Goal: Communication & Community: Participate in discussion

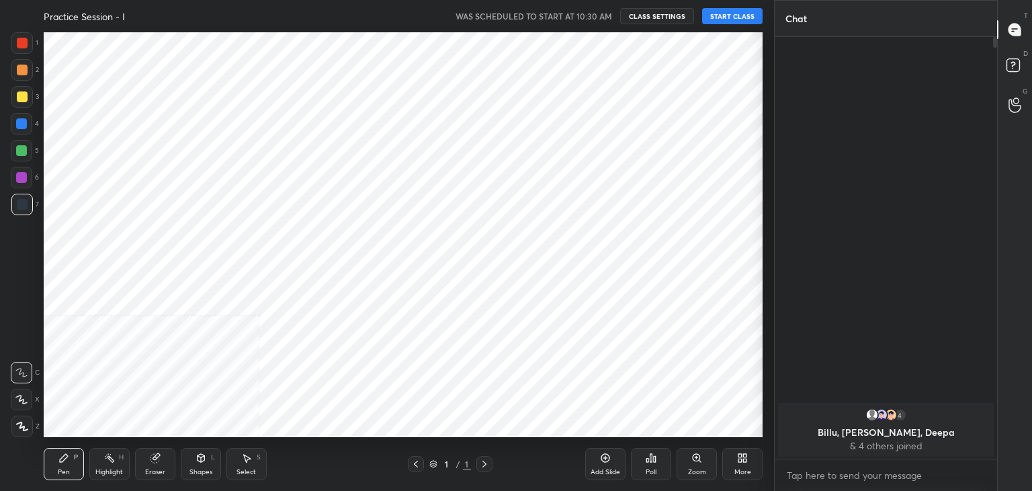
scroll to position [405, 721]
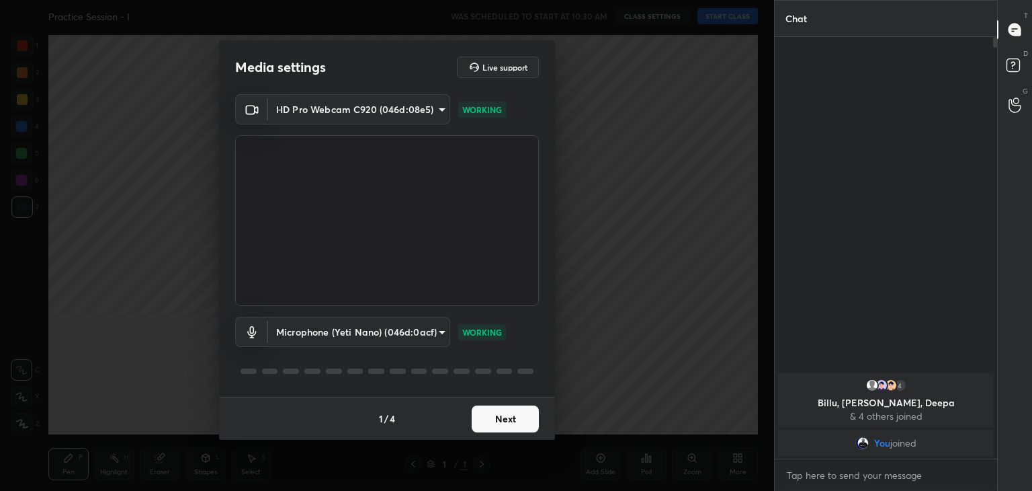
click at [395, 110] on body "1 2 3 4 5 6 7 C X Z C X Z E E Erase all H H Practice Session - I WAS SCHEDULED …" at bounding box center [516, 245] width 1032 height 491
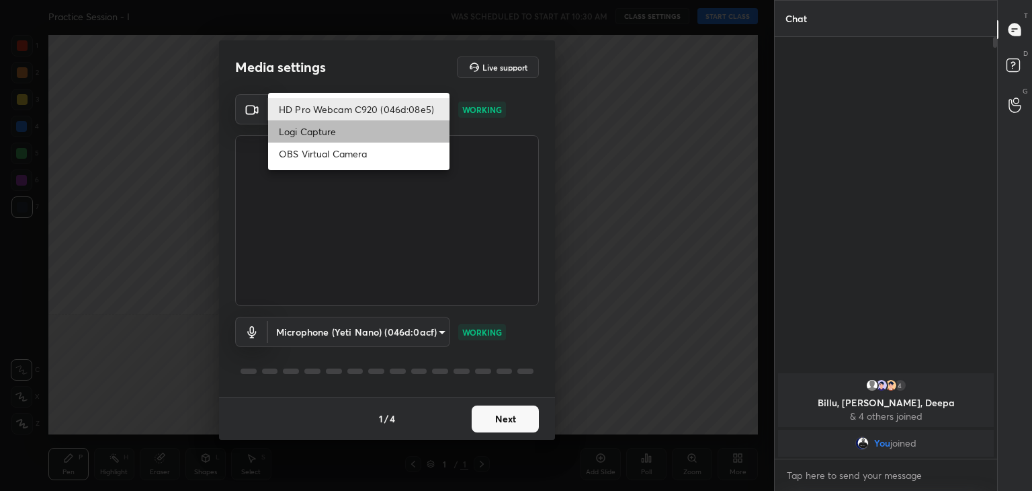
click at [362, 129] on li "Logi Capture" at bounding box center [358, 131] width 181 height 22
type input "a8e43dde7079ea6b5766da003f0826851854e47e01c203da70fbc6ddf5e8b795"
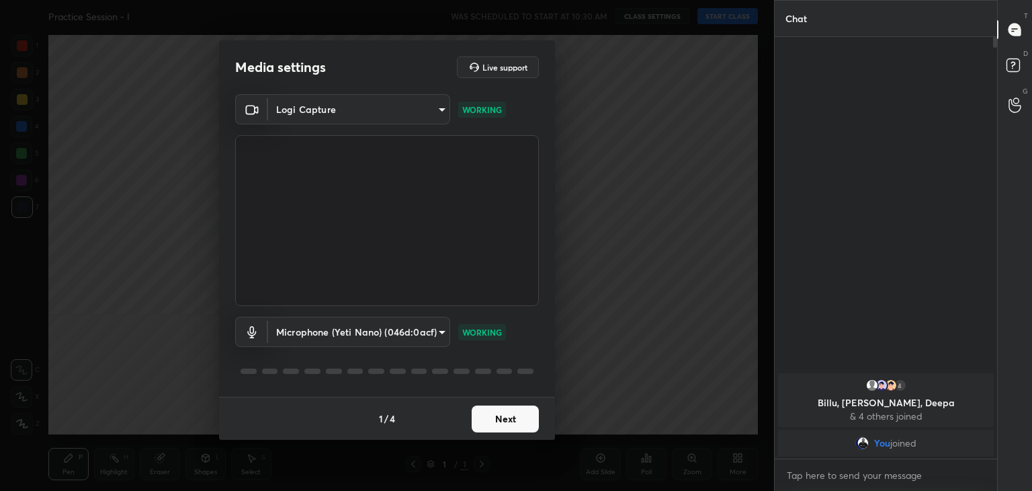
click at [518, 426] on button "Next" at bounding box center [505, 418] width 67 height 27
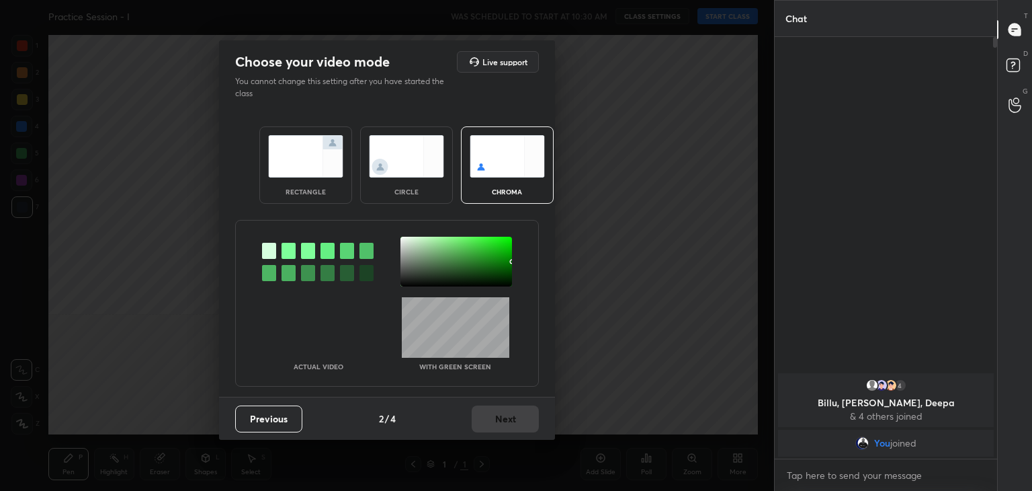
click at [288, 245] on div at bounding box center [289, 251] width 14 height 16
click at [403, 243] on div at bounding box center [457, 262] width 112 height 50
click at [493, 401] on div "Previous 2 / 4 Next" at bounding box center [387, 418] width 336 height 43
click at [531, 417] on button "Next" at bounding box center [505, 418] width 67 height 27
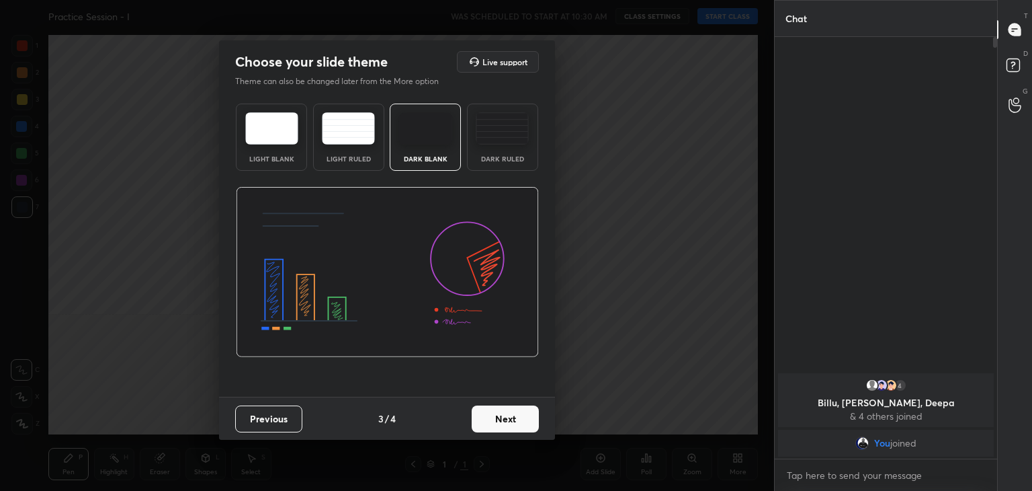
click at [531, 417] on button "Next" at bounding box center [505, 418] width 67 height 27
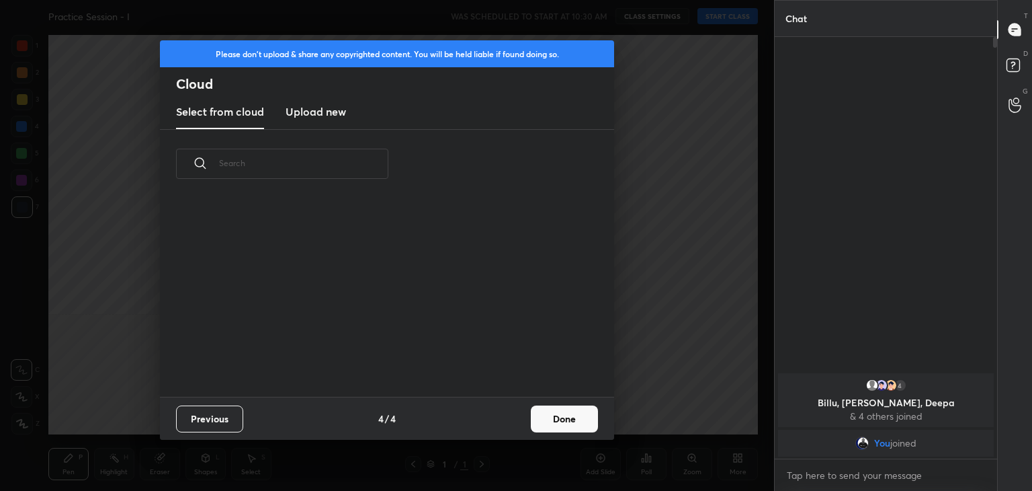
click at [566, 417] on button "Done" at bounding box center [564, 418] width 67 height 27
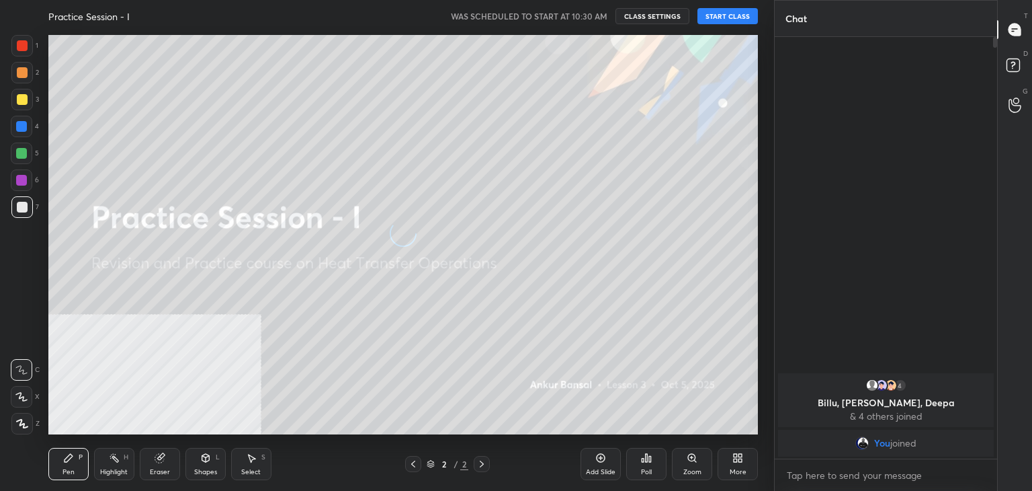
click at [721, 13] on button "START CLASS" at bounding box center [728, 16] width 60 height 16
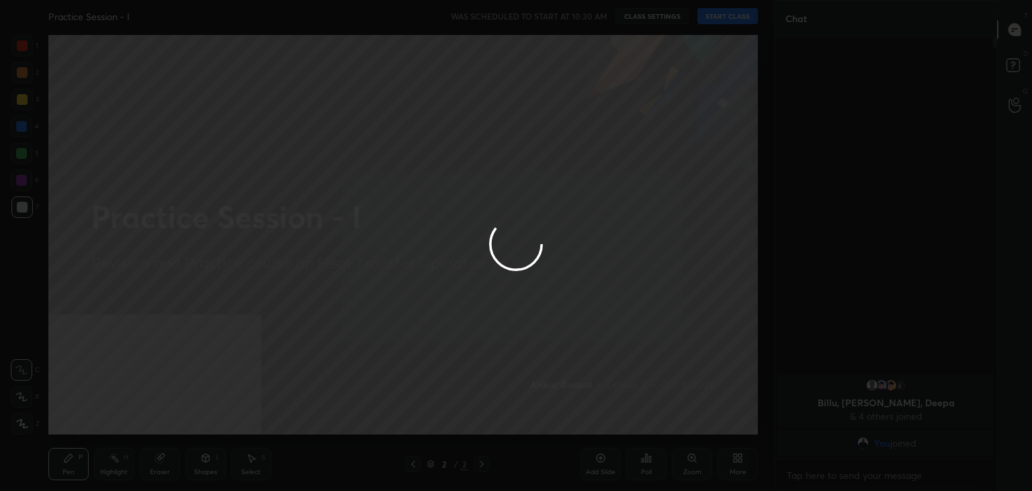
type textarea "x"
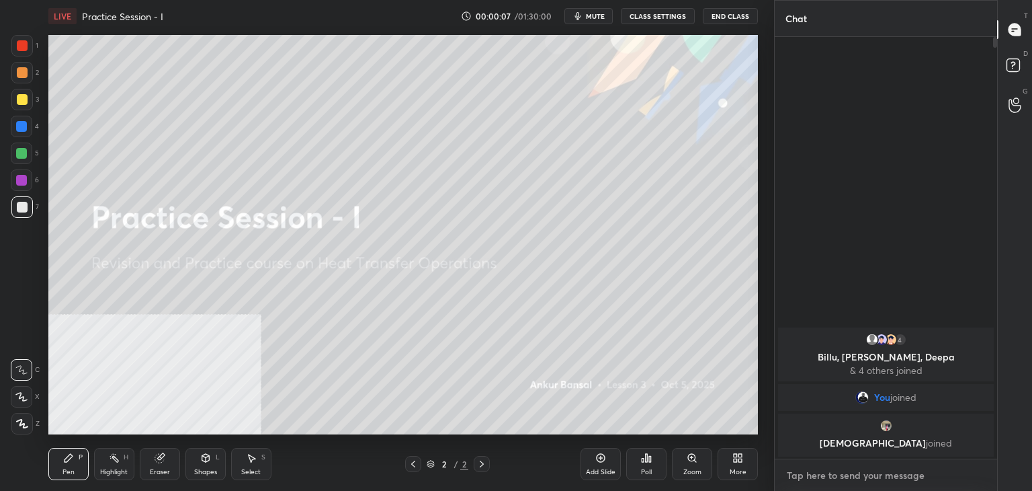
type textarea "x"
click at [827, 469] on textarea at bounding box center [886, 475] width 201 height 22
type textarea "c"
type textarea "x"
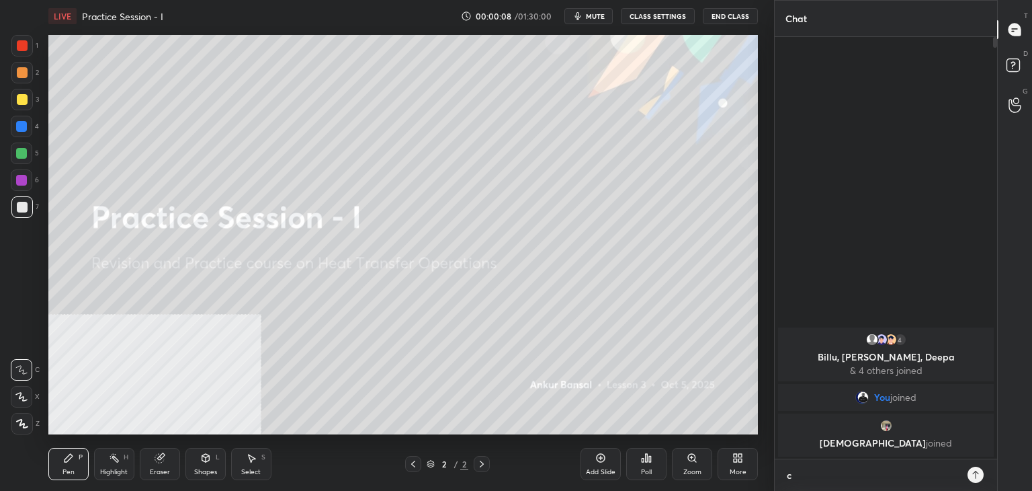
type textarea "cl"
type textarea "x"
type textarea "cla"
type textarea "x"
type textarea "clas"
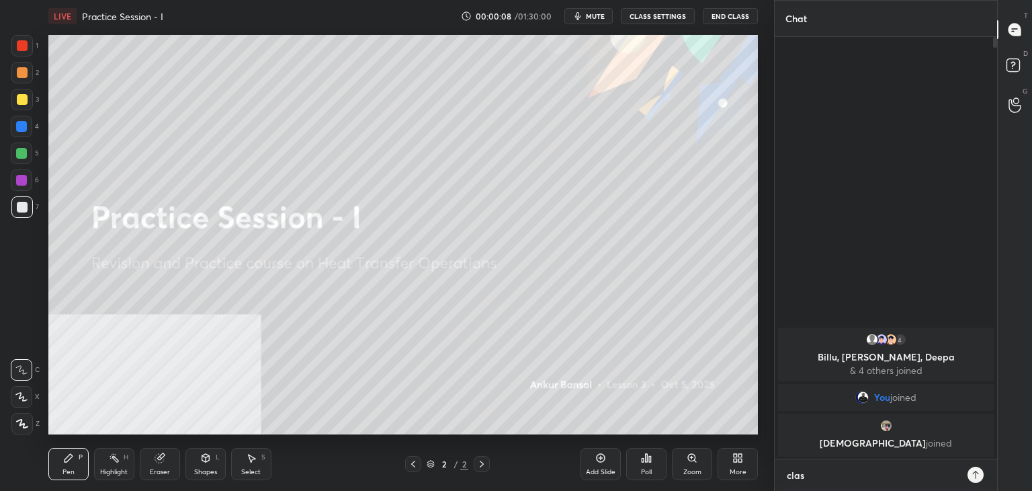
type textarea "x"
type textarea "class"
type textarea "x"
type textarea "class"
type textarea "x"
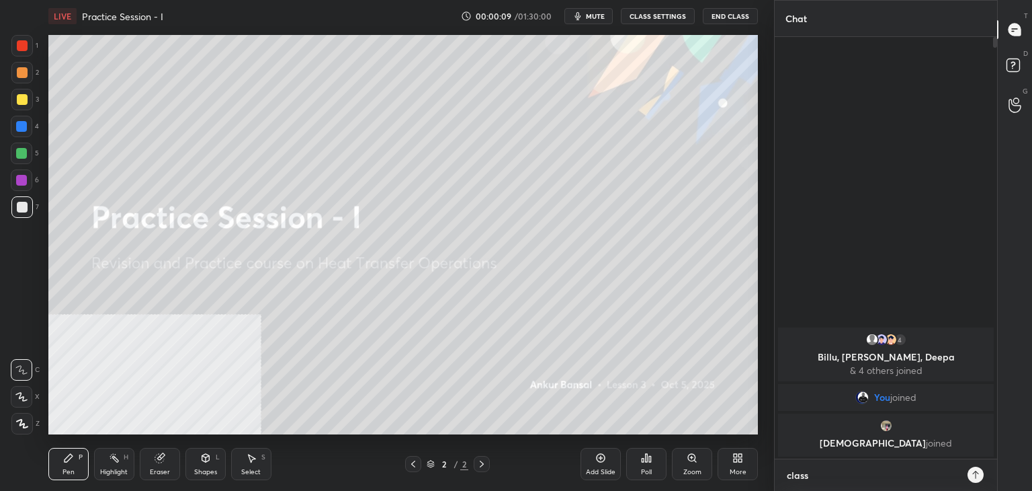
type textarea "class s"
type textarea "x"
type textarea "class st"
type textarea "x"
type textarea "class sta"
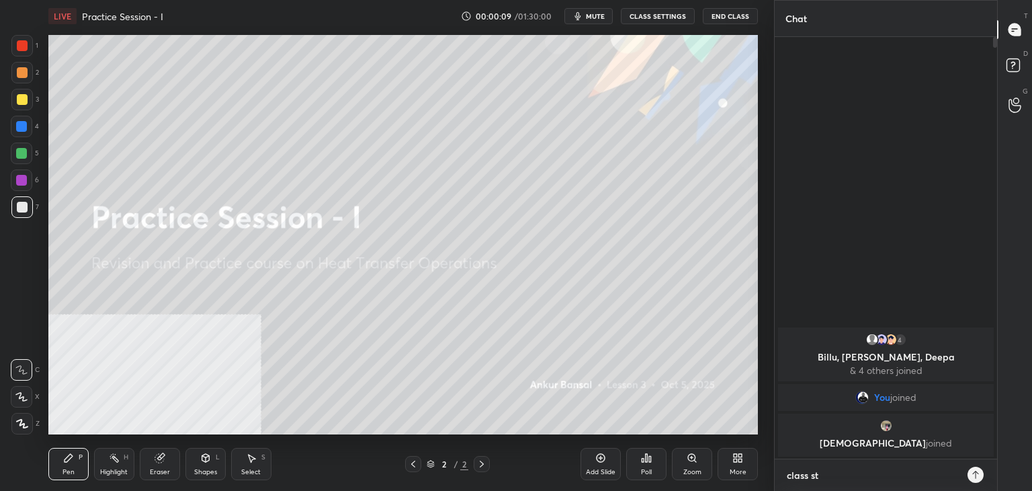
type textarea "x"
type textarea "class star"
type textarea "x"
type textarea "class start"
type textarea "x"
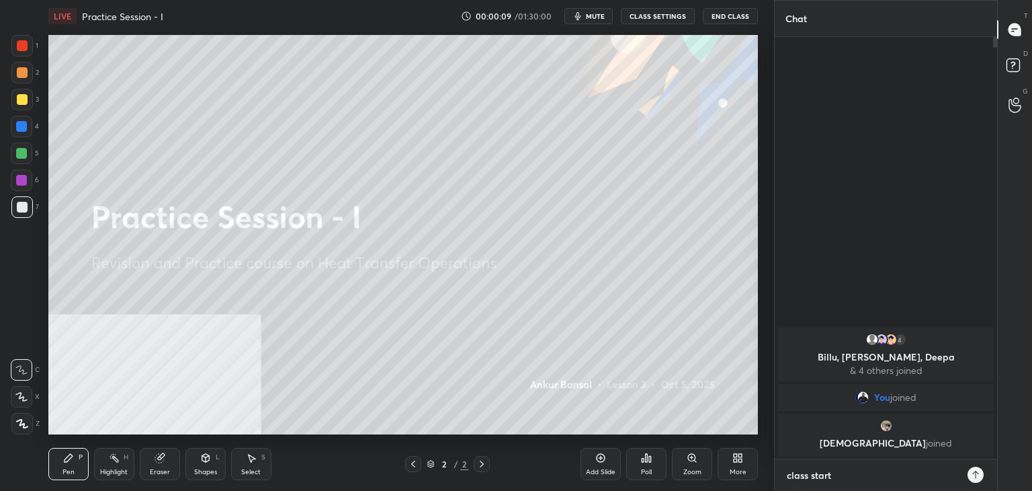
type textarea "class starts"
type textarea "x"
type textarea "class starts"
type textarea "x"
type textarea "class starts i"
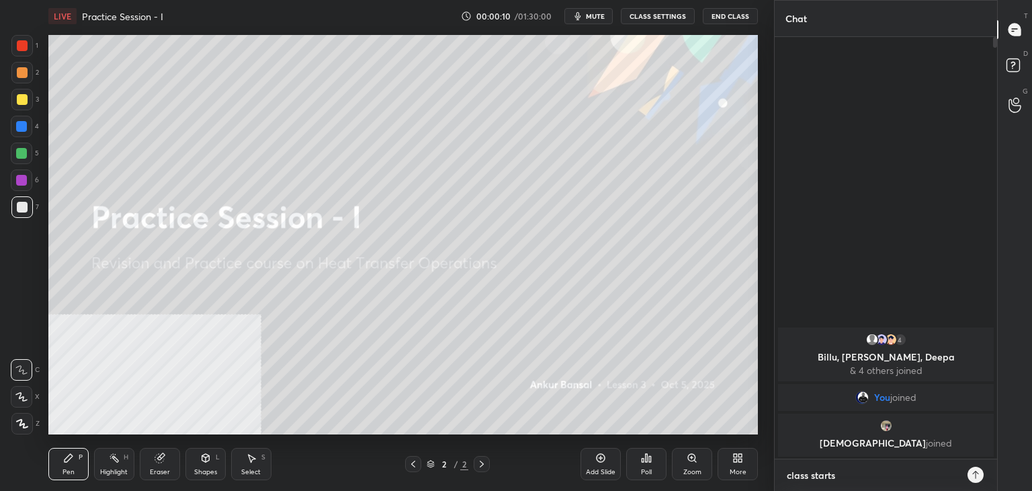
type textarea "x"
type textarea "class starts in"
type textarea "x"
type textarea "class starts in"
type textarea "x"
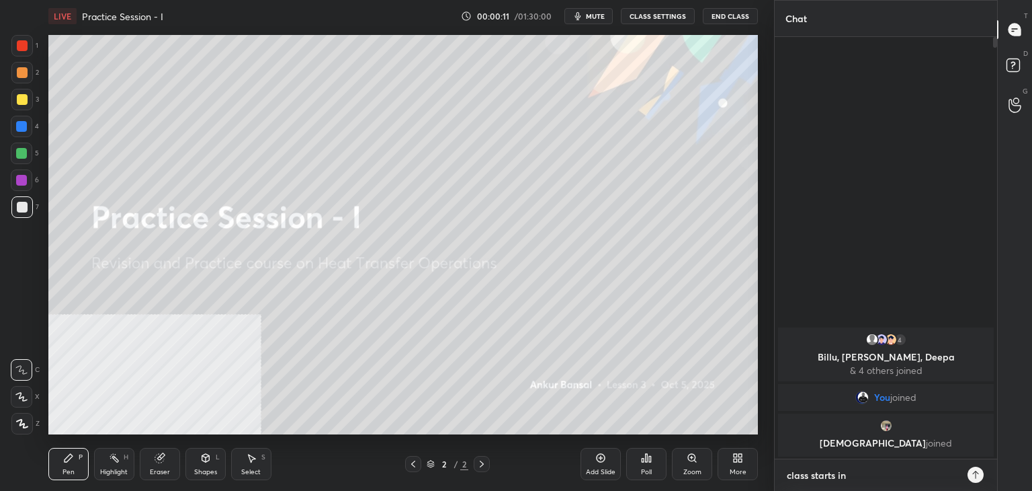
type textarea "class starts in 5"
type textarea "x"
type textarea "class starts in 5"
type textarea "x"
type textarea "class starts in 5 m"
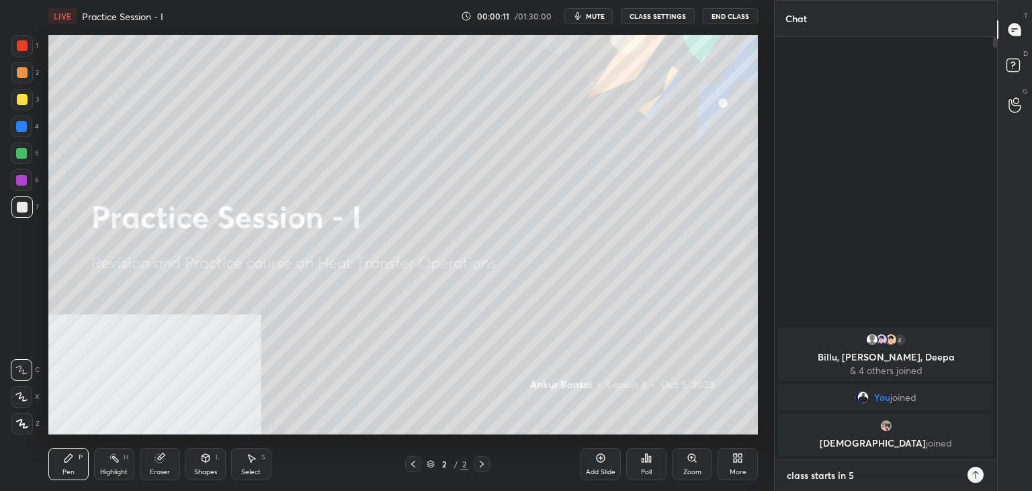
type textarea "x"
type textarea "class starts in 5 mi"
type textarea "x"
type textarea "class starts in 5 min"
type textarea "x"
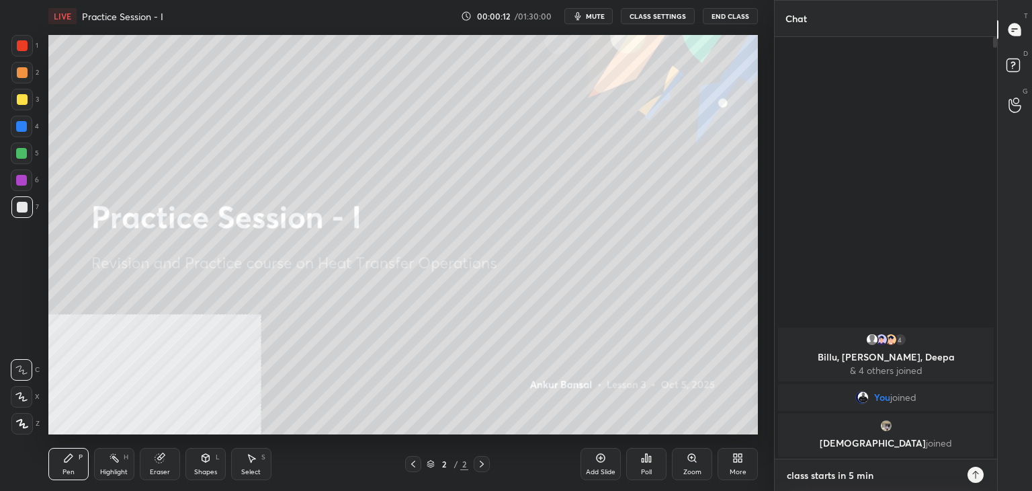
type textarea "class starts in 5 mins"
type textarea "x"
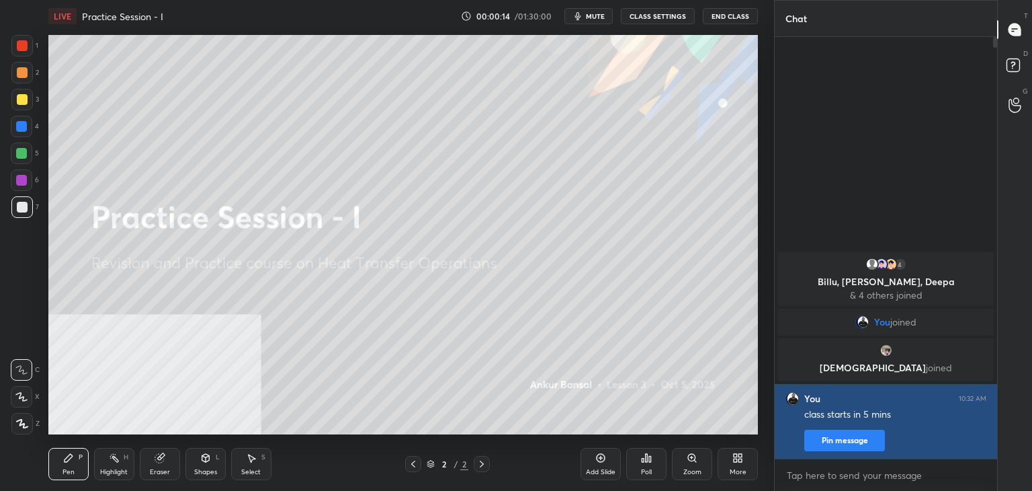
click at [829, 439] on button "Pin message" at bounding box center [845, 441] width 81 height 22
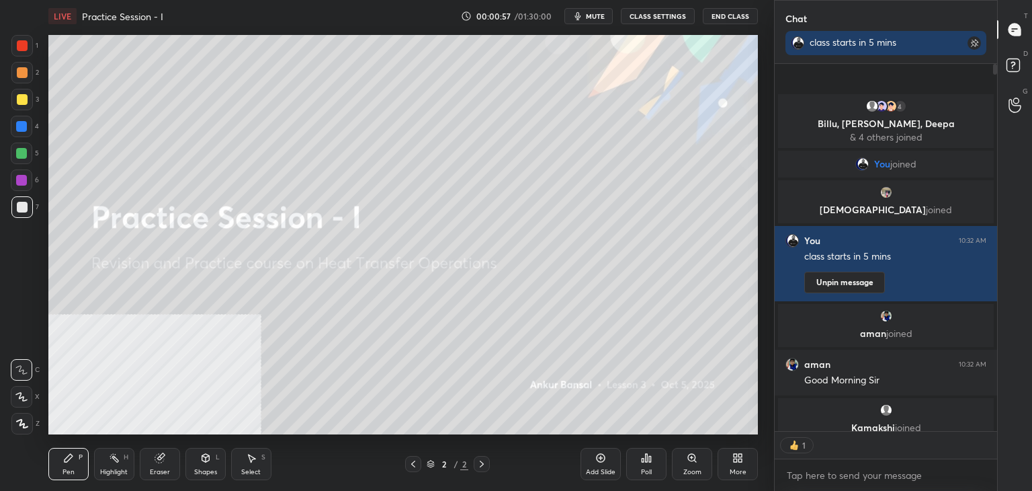
scroll to position [5, 4]
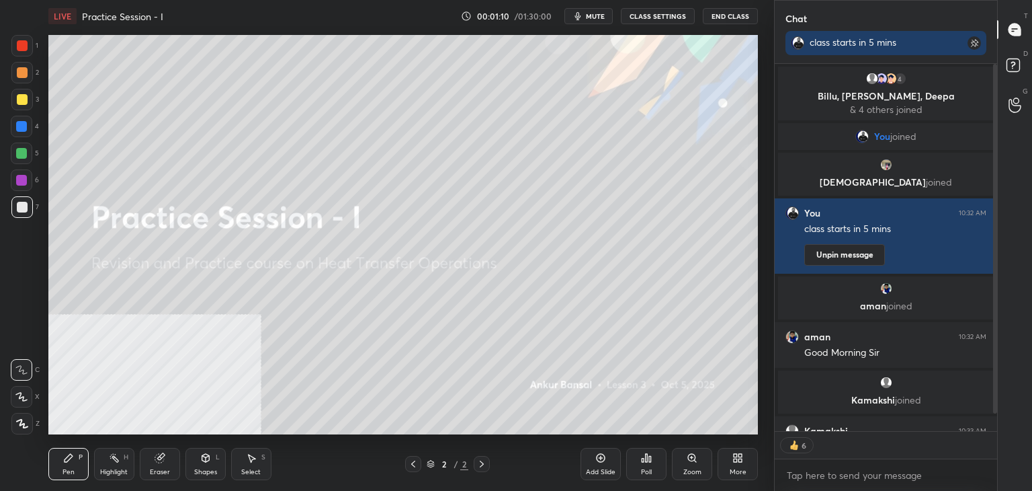
type textarea "x"
click at [652, 15] on button "CLASS SETTINGS" at bounding box center [658, 16] width 74 height 16
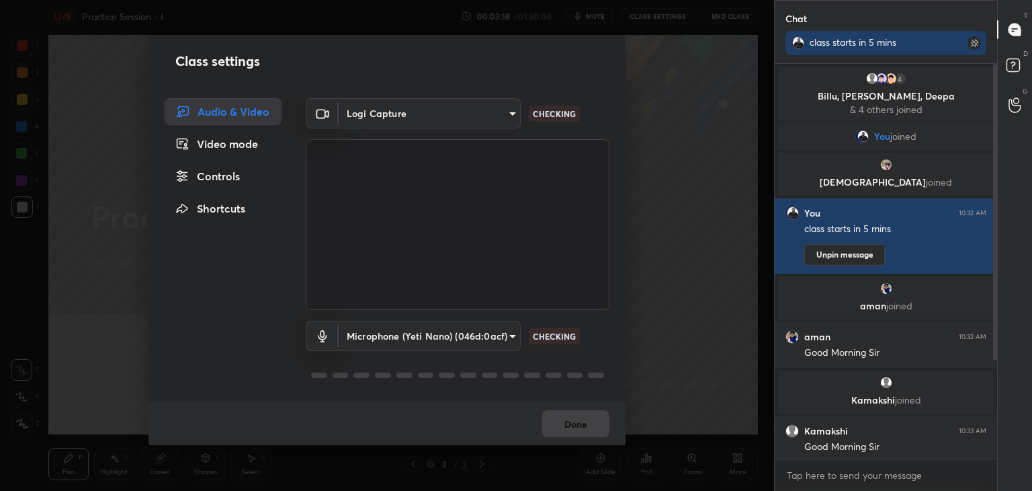
click at [470, 111] on body "1 2 3 4 5 6 7 C X Z C X Z E E Erase all H H LIVE Practice Session - I 00:03:18 …" at bounding box center [516, 245] width 1032 height 491
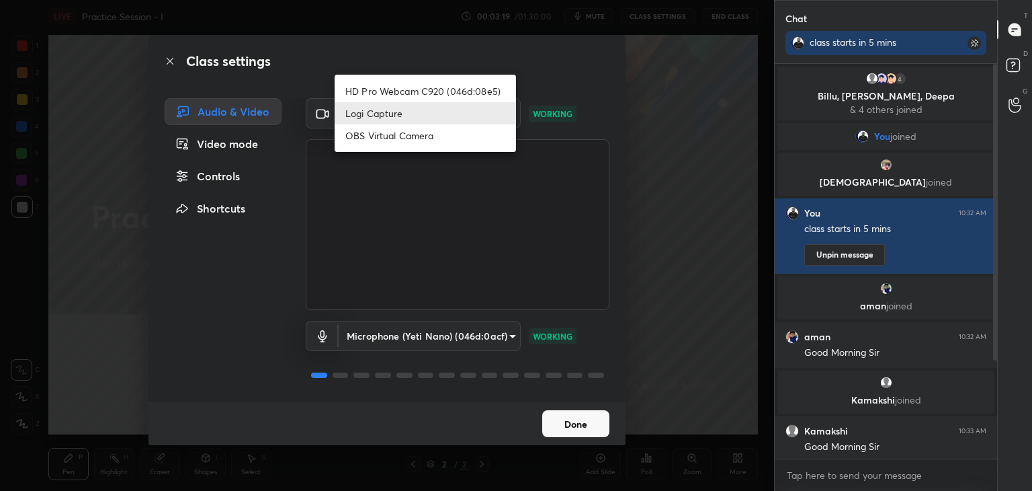
click at [448, 86] on li "HD Pro Webcam C920 (046d:08e5)" at bounding box center [425, 91] width 181 height 22
type input "aba31b4d8cead99ce04ba26500a245cc15e869b8aa2bb27d5d0d7b3294f0be78"
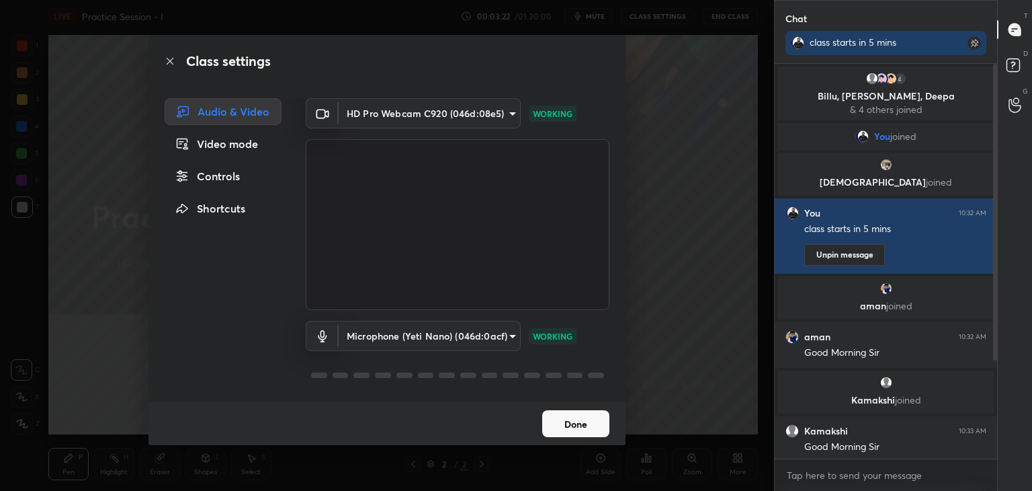
click at [577, 425] on button "Done" at bounding box center [575, 423] width 67 height 27
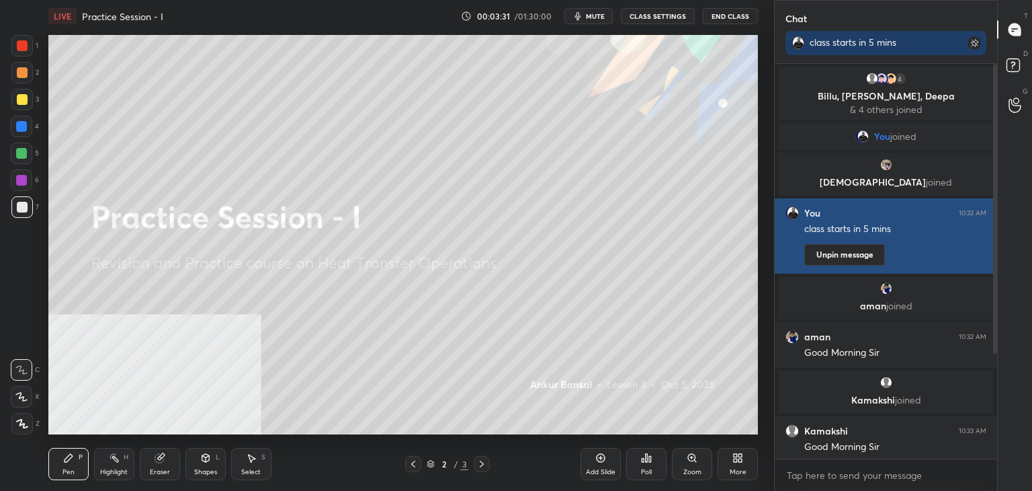
click at [854, 256] on button "Unpin message" at bounding box center [845, 255] width 81 height 22
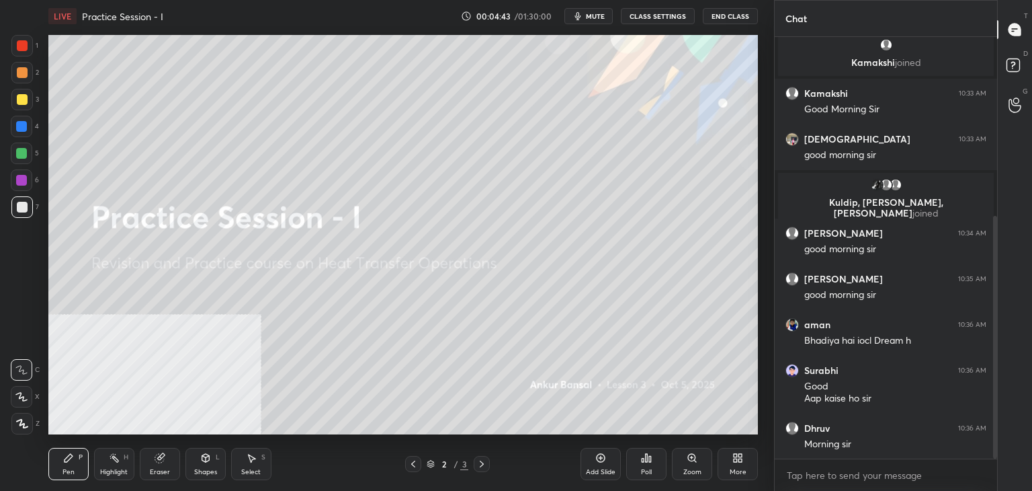
scroll to position [359, 0]
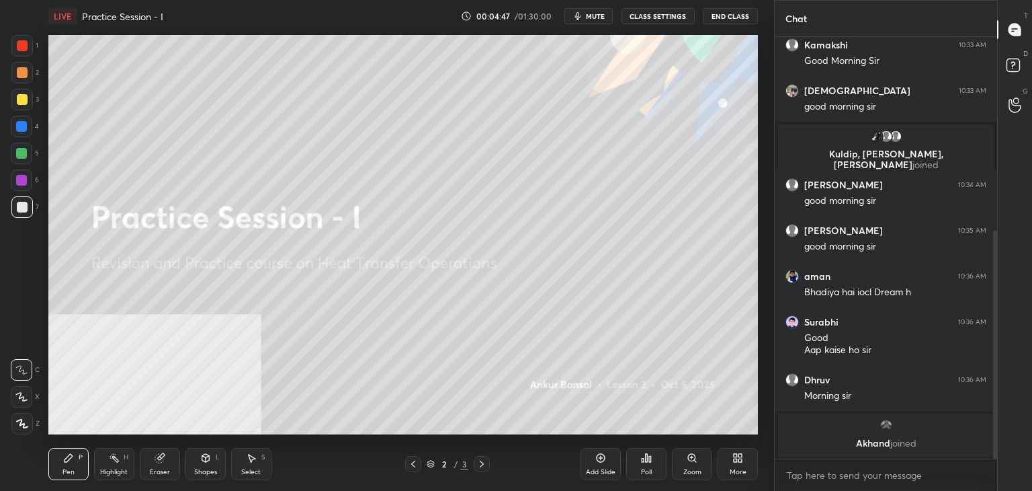
click at [744, 468] on div "More" at bounding box center [738, 471] width 17 height 7
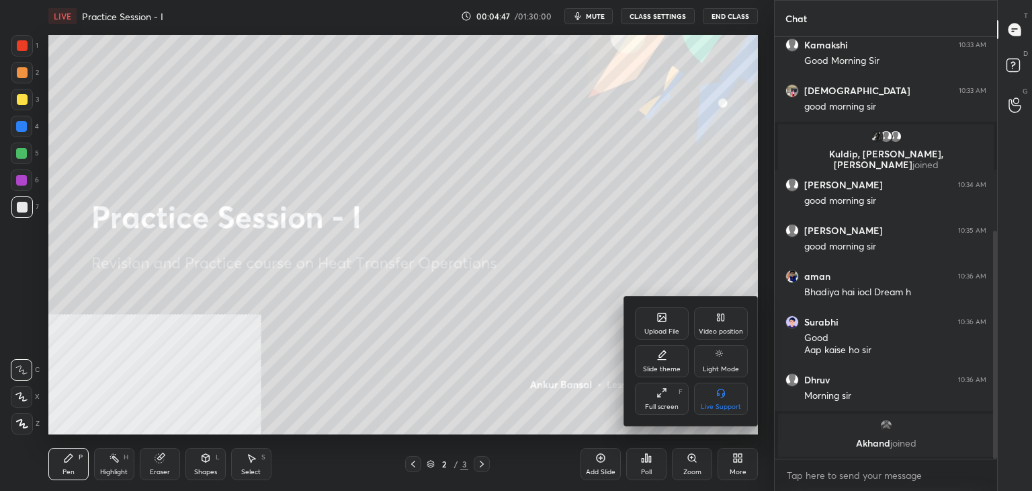
click at [670, 323] on div "Upload File" at bounding box center [662, 323] width 54 height 32
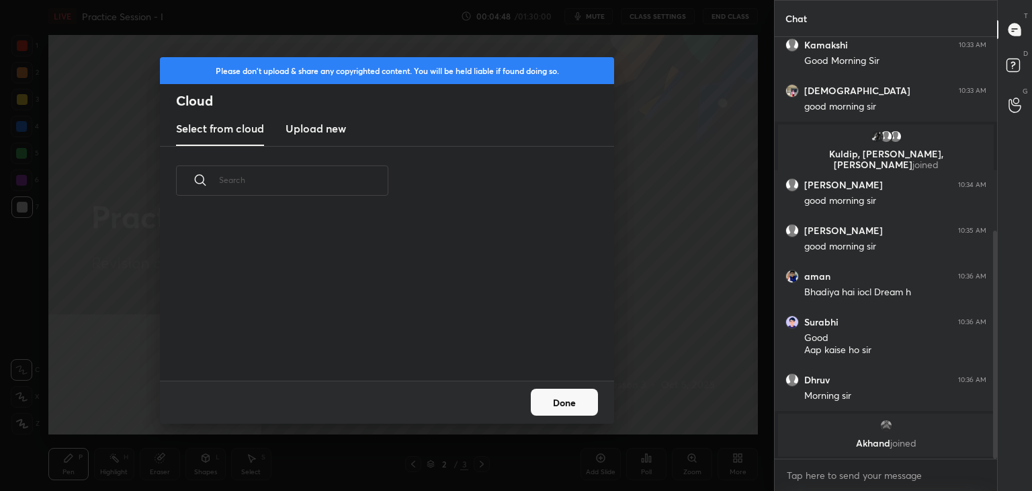
scroll to position [165, 432]
click at [296, 124] on h3 "Upload new" at bounding box center [316, 128] width 60 height 16
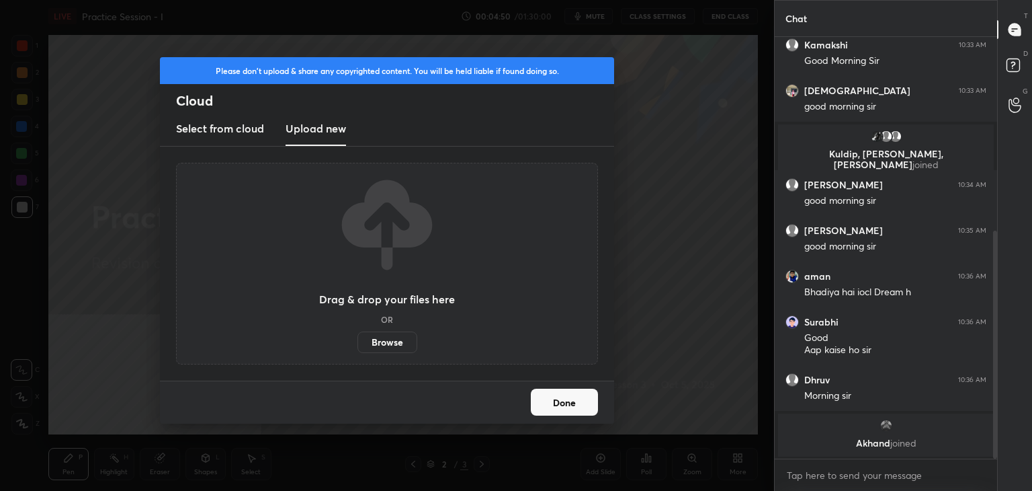
click at [395, 341] on label "Browse" at bounding box center [388, 342] width 60 height 22
click at [358, 341] on input "Browse" at bounding box center [358, 342] width 0 height 22
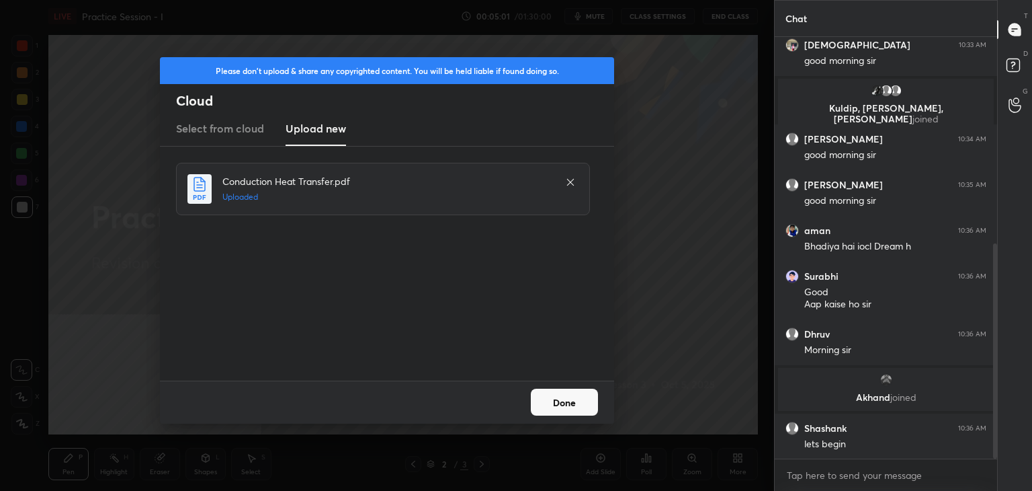
click at [548, 398] on button "Done" at bounding box center [564, 402] width 67 height 27
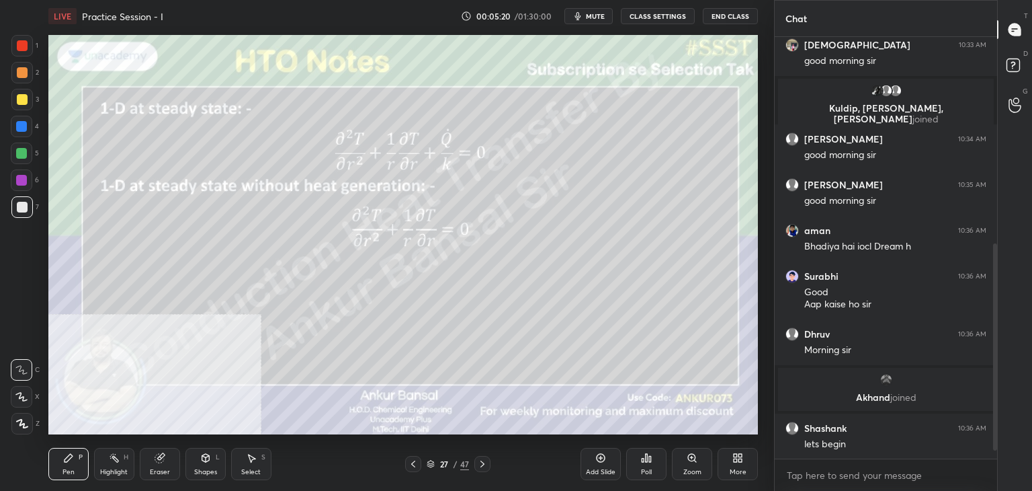
scroll to position [453, 0]
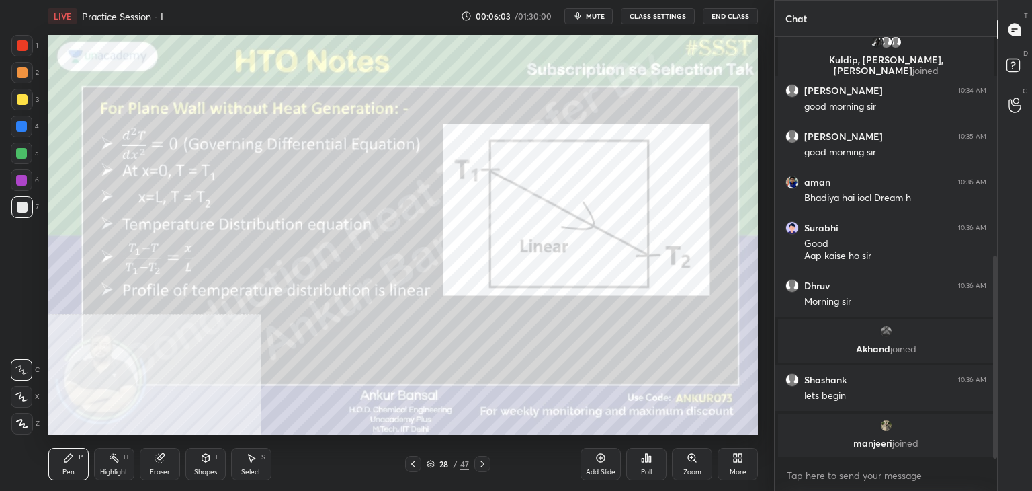
click at [22, 400] on icon at bounding box center [21, 396] width 12 height 9
click at [26, 52] on div at bounding box center [22, 46] width 22 height 22
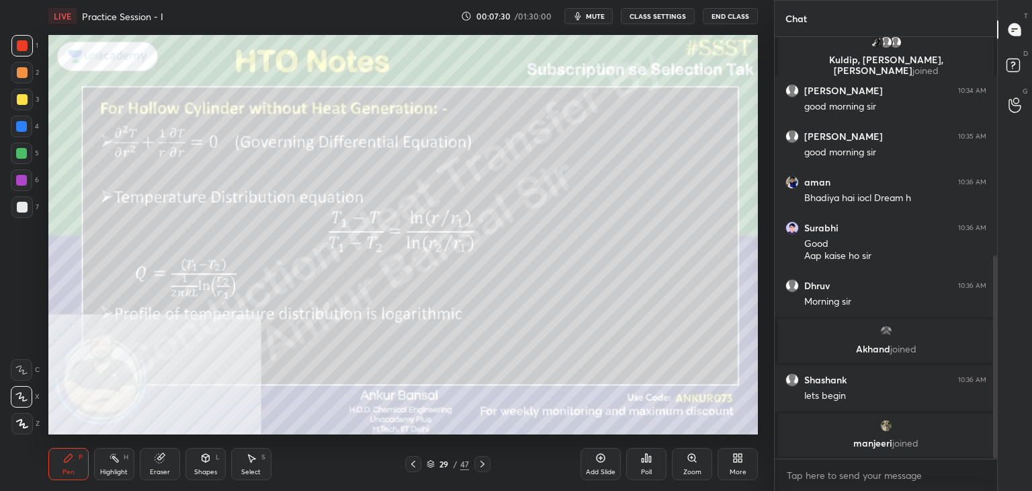
click at [729, 462] on div "More" at bounding box center [738, 464] width 40 height 32
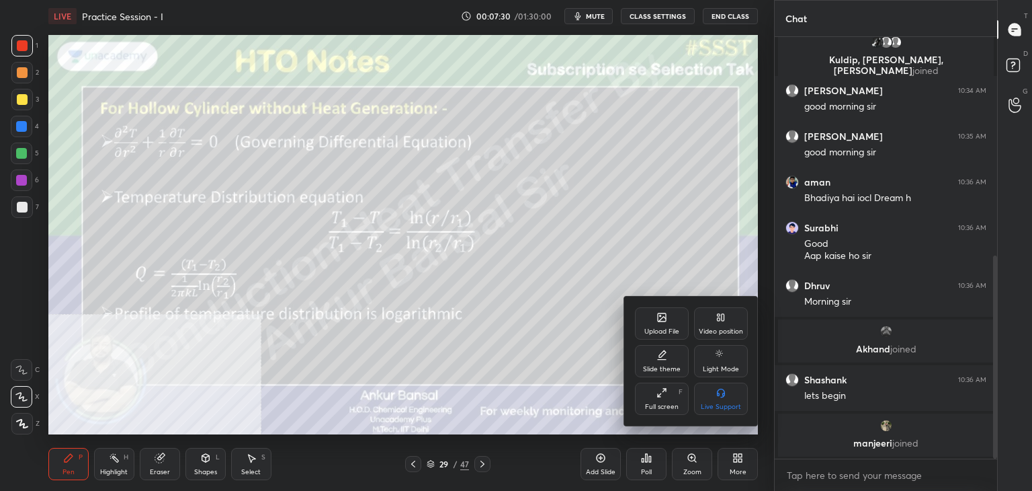
click at [718, 328] on div "Video position" at bounding box center [721, 331] width 44 height 7
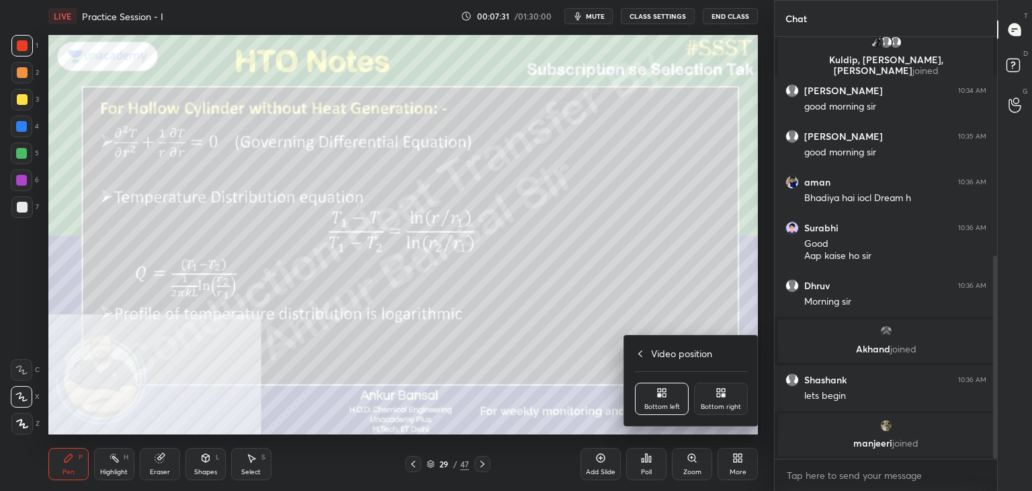
click at [715, 404] on div "Bottom right" at bounding box center [721, 406] width 40 height 7
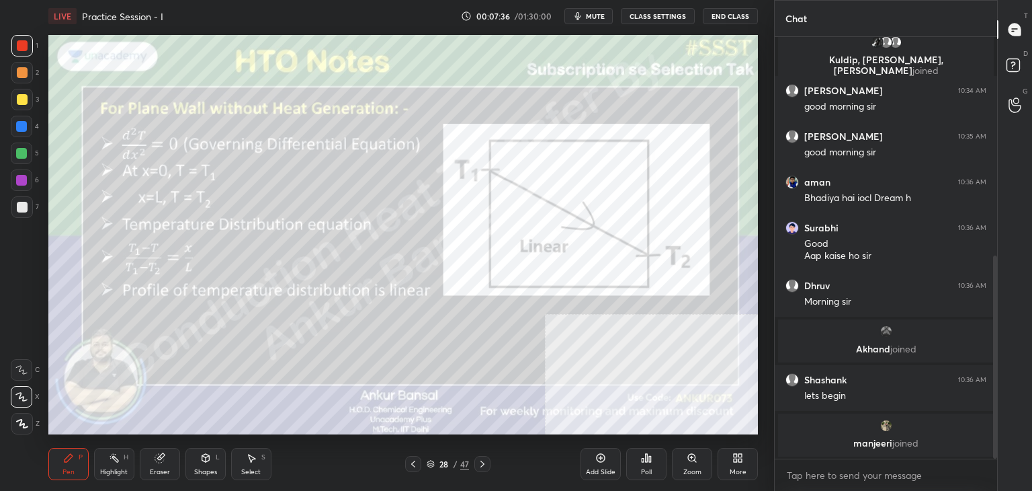
click at [483, 462] on icon at bounding box center [482, 463] width 11 height 11
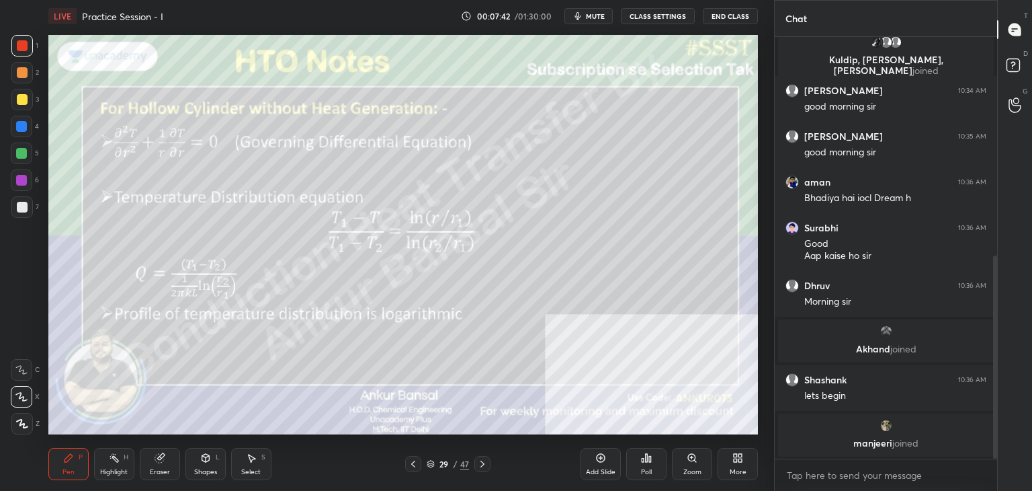
click at [24, 204] on div at bounding box center [22, 207] width 11 height 11
click at [215, 461] on div "Shapes L" at bounding box center [206, 464] width 40 height 32
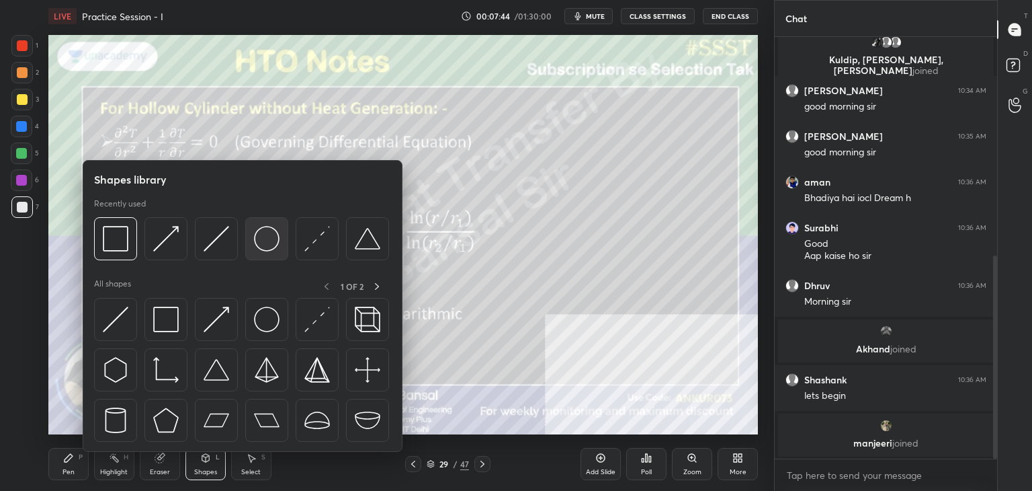
click at [257, 239] on img at bounding box center [267, 239] width 26 height 26
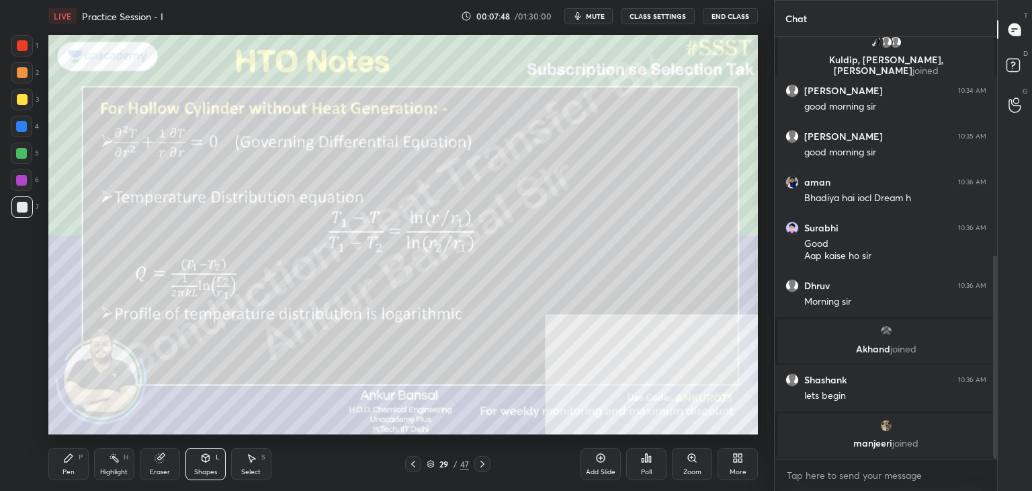
click at [206, 455] on icon at bounding box center [205, 458] width 7 height 8
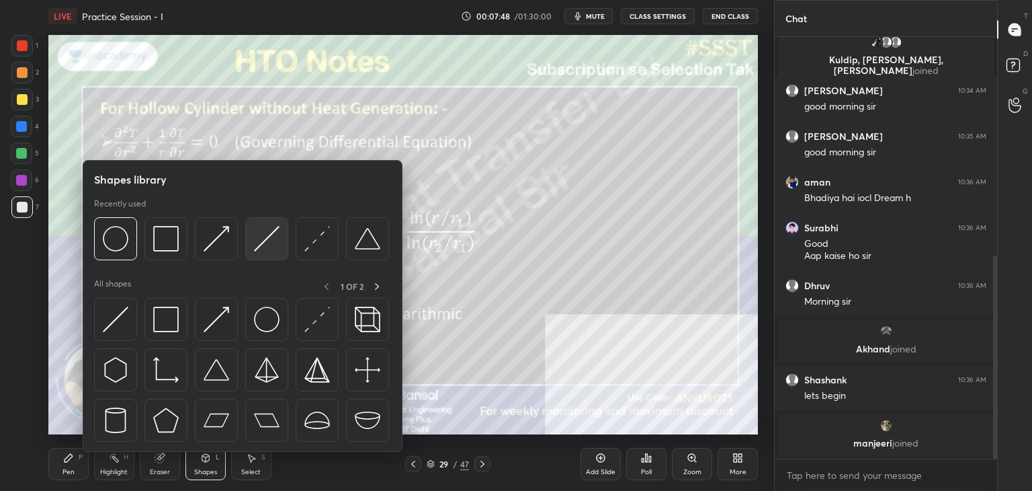
click at [263, 237] on img at bounding box center [267, 239] width 26 height 26
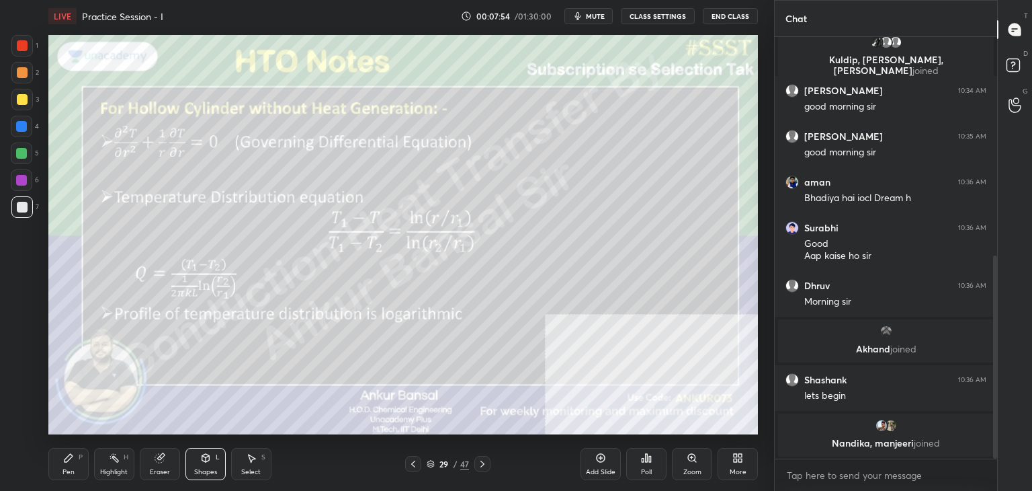
click at [215, 463] on div "Shapes L" at bounding box center [206, 464] width 40 height 32
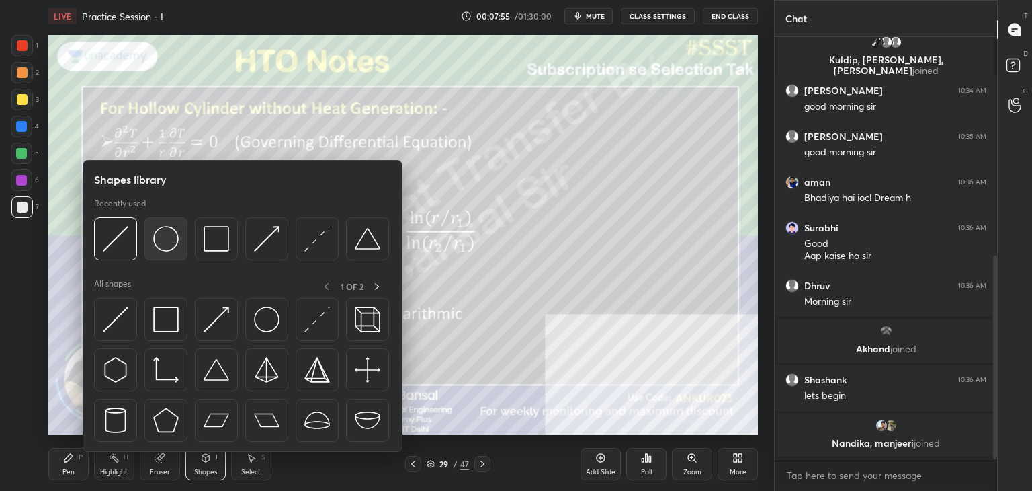
click at [165, 243] on img at bounding box center [166, 239] width 26 height 26
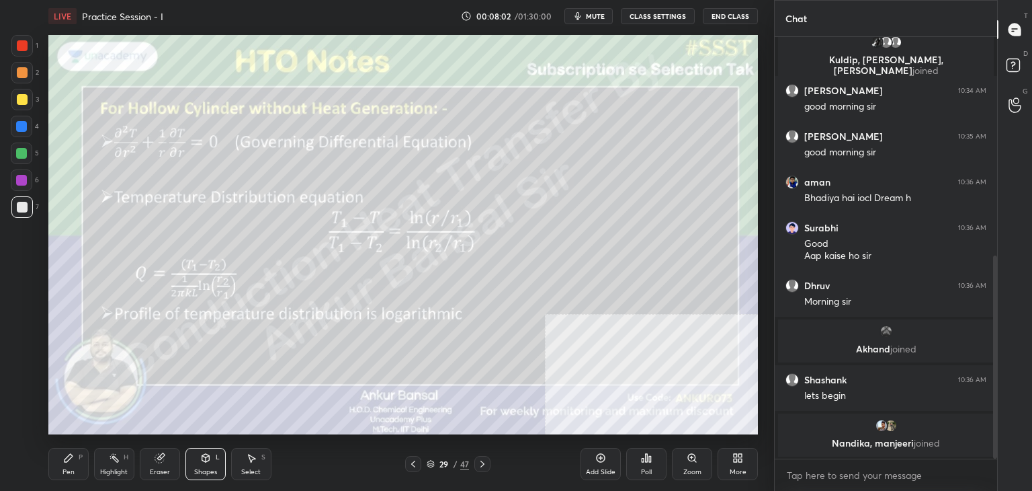
click at [194, 460] on div "Shapes L" at bounding box center [206, 464] width 40 height 32
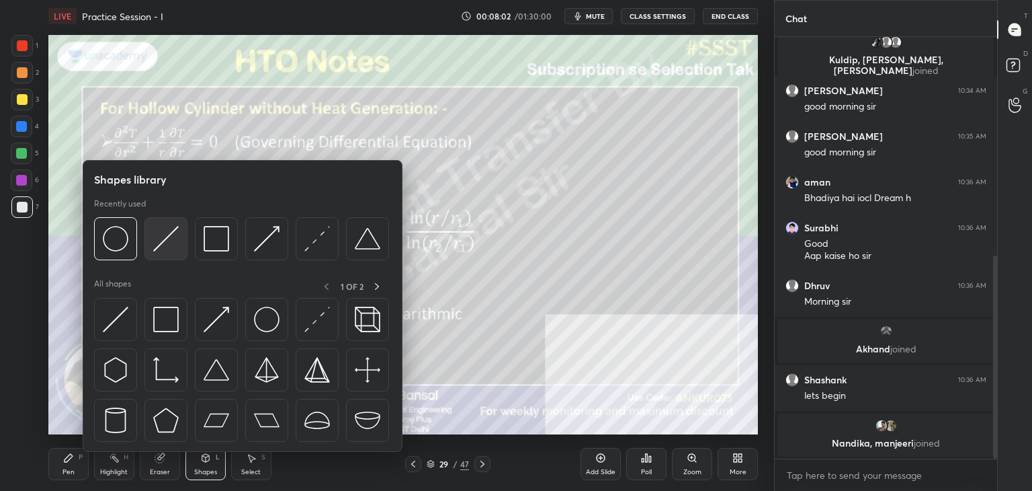
click at [168, 239] on img at bounding box center [166, 239] width 26 height 26
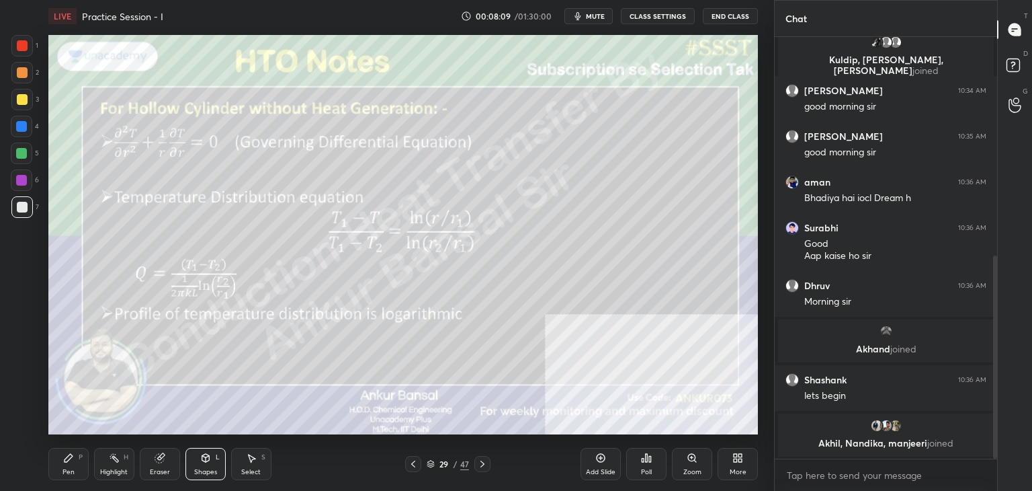
click at [202, 458] on icon at bounding box center [205, 458] width 7 height 8
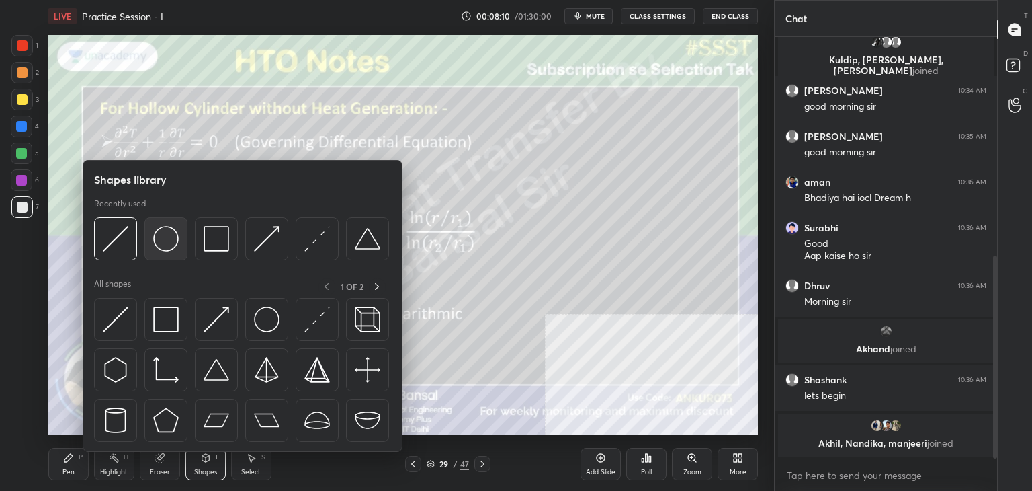
click at [163, 234] on img at bounding box center [166, 239] width 26 height 26
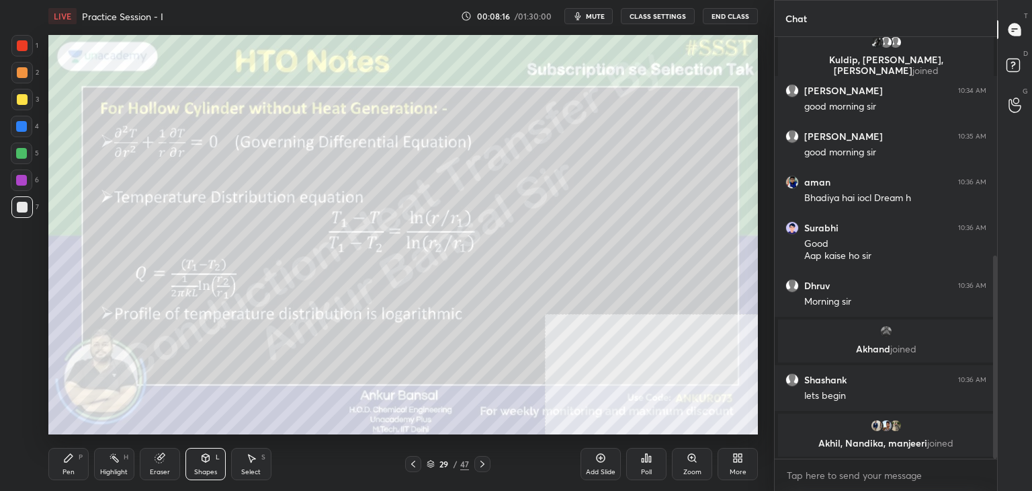
click at [210, 461] on icon at bounding box center [205, 457] width 11 height 11
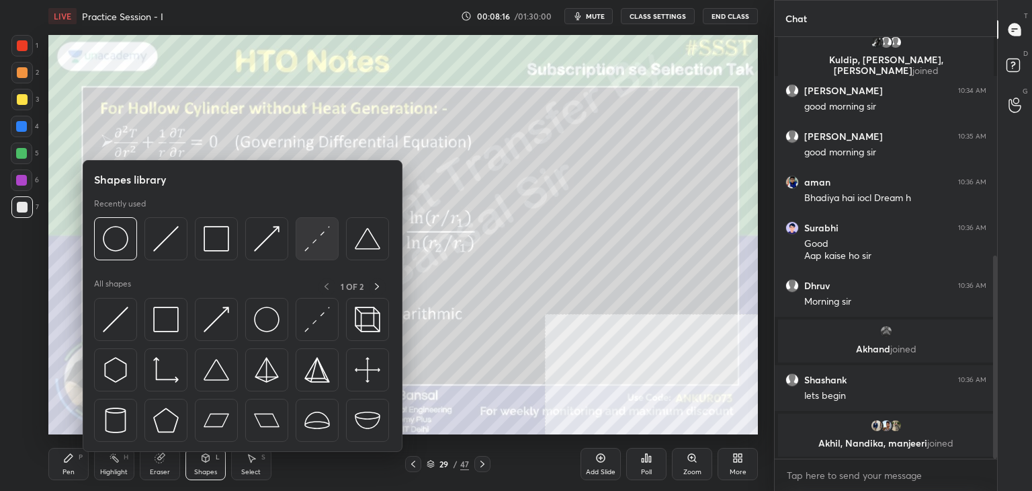
click at [328, 238] on img at bounding box center [317, 239] width 26 height 26
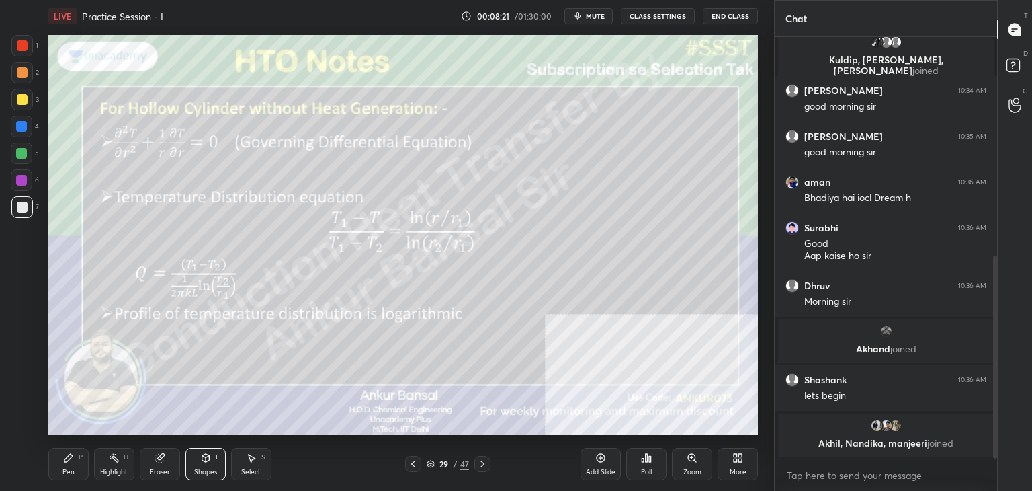
click at [202, 458] on icon at bounding box center [205, 458] width 7 height 8
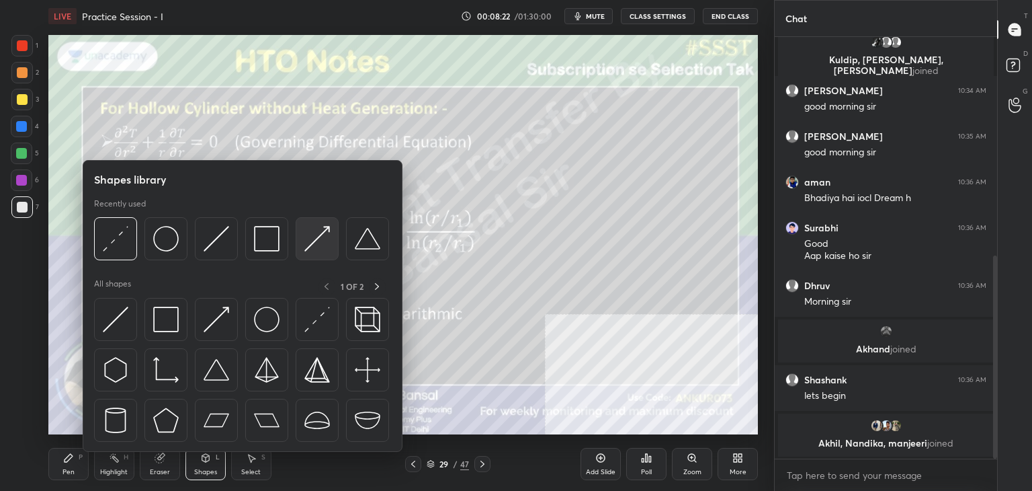
click at [316, 238] on img at bounding box center [317, 239] width 26 height 26
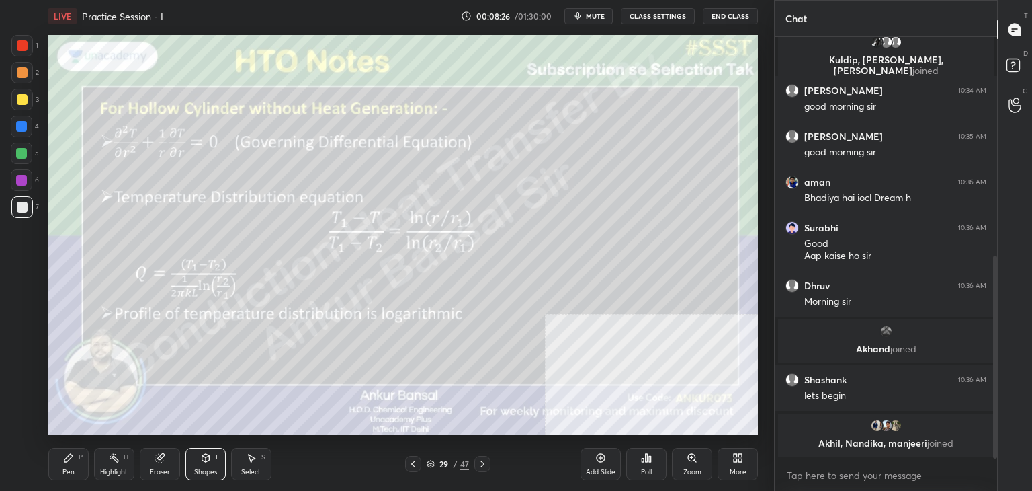
click at [77, 463] on div "Pen P" at bounding box center [68, 464] width 40 height 32
click at [200, 461] on icon at bounding box center [205, 457] width 11 height 11
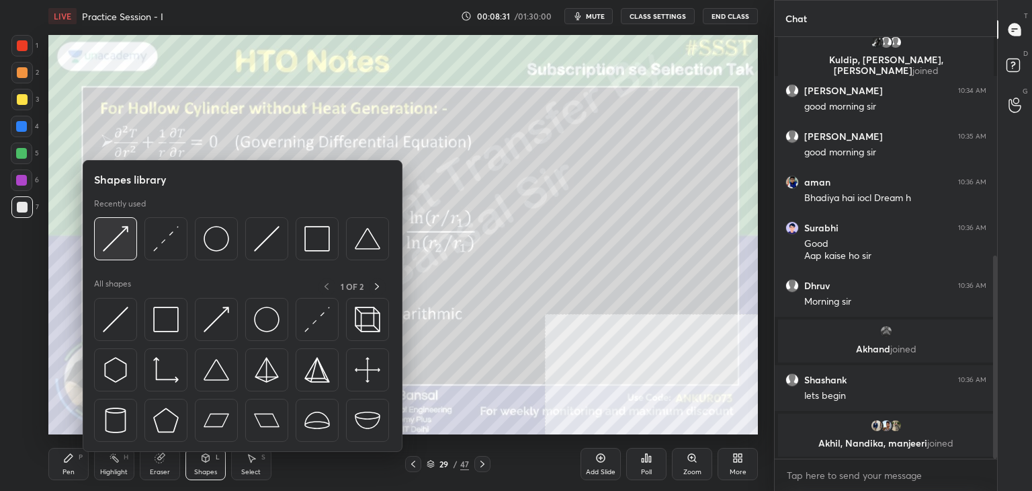
click at [124, 241] on img at bounding box center [116, 239] width 26 height 26
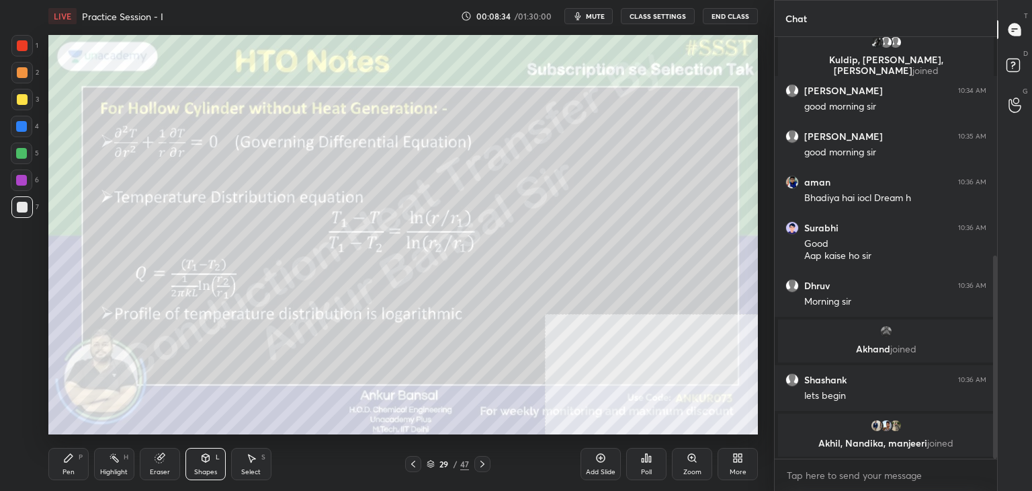
click at [66, 470] on div "Pen" at bounding box center [69, 471] width 12 height 7
click at [410, 462] on icon at bounding box center [413, 463] width 11 height 11
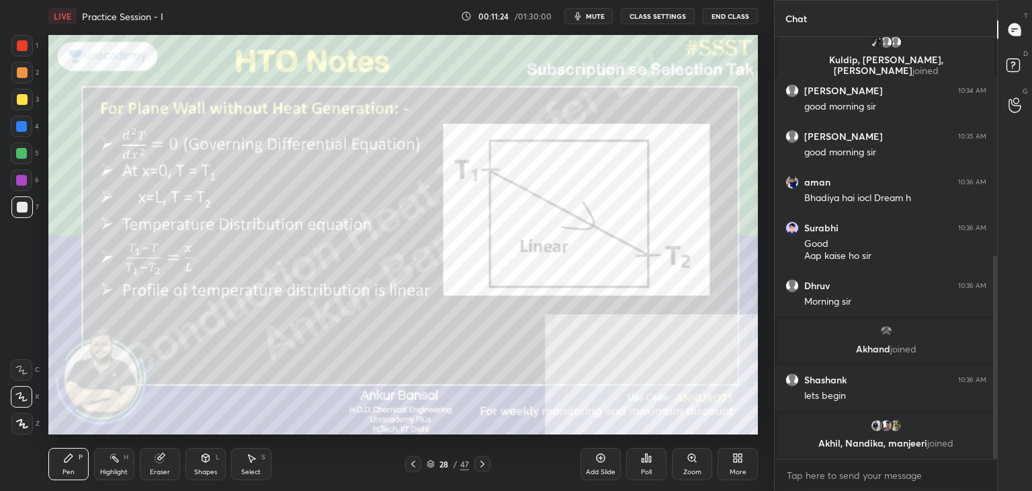
click at [210, 458] on icon at bounding box center [205, 457] width 11 height 11
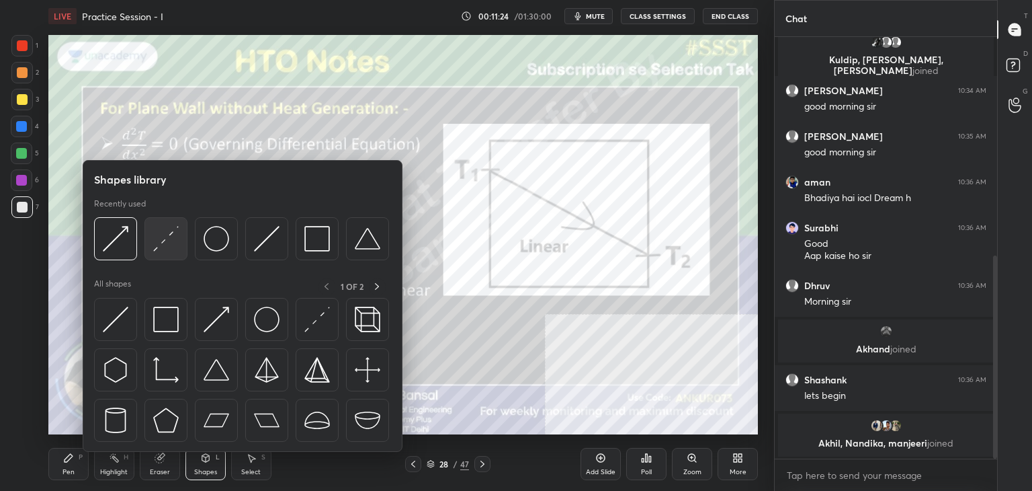
click at [161, 247] on img at bounding box center [166, 239] width 26 height 26
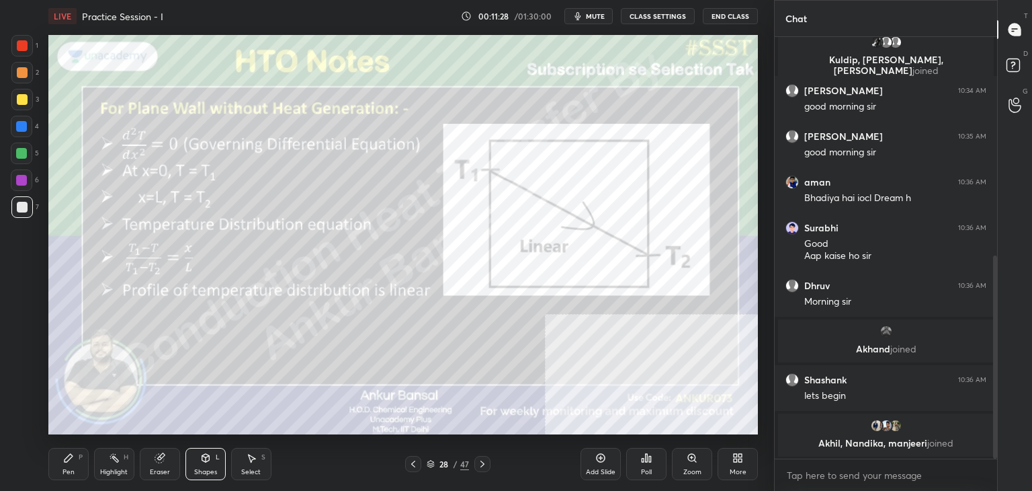
click at [24, 41] on div at bounding box center [22, 45] width 11 height 11
click at [206, 458] on icon at bounding box center [205, 458] width 7 height 8
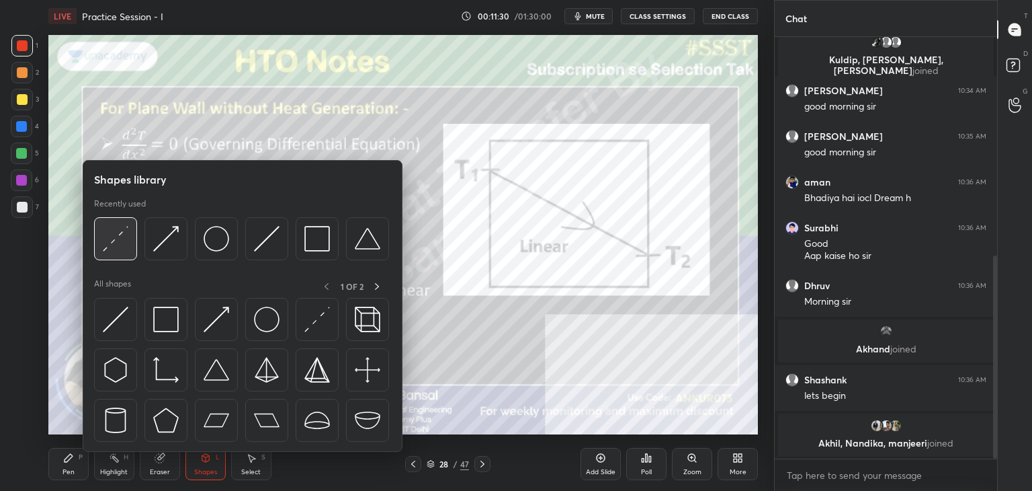
click at [126, 240] on img at bounding box center [116, 239] width 26 height 26
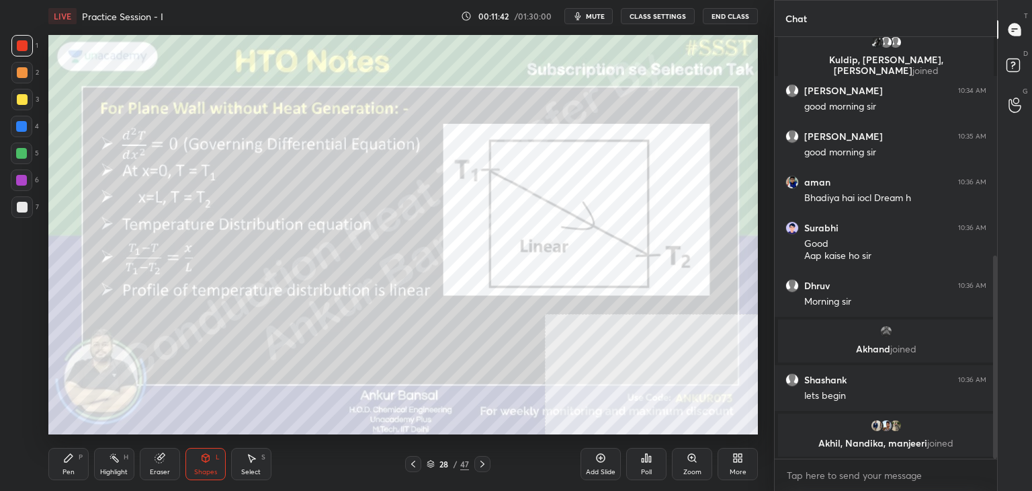
click at [484, 463] on icon at bounding box center [482, 463] width 11 height 11
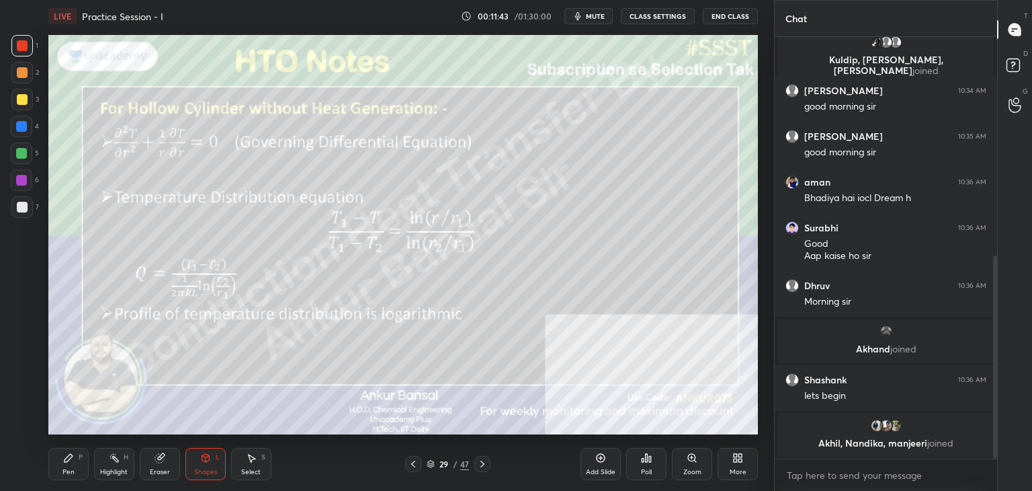
click at [29, 206] on div at bounding box center [22, 207] width 22 height 22
click at [413, 460] on icon at bounding box center [413, 463] width 11 height 11
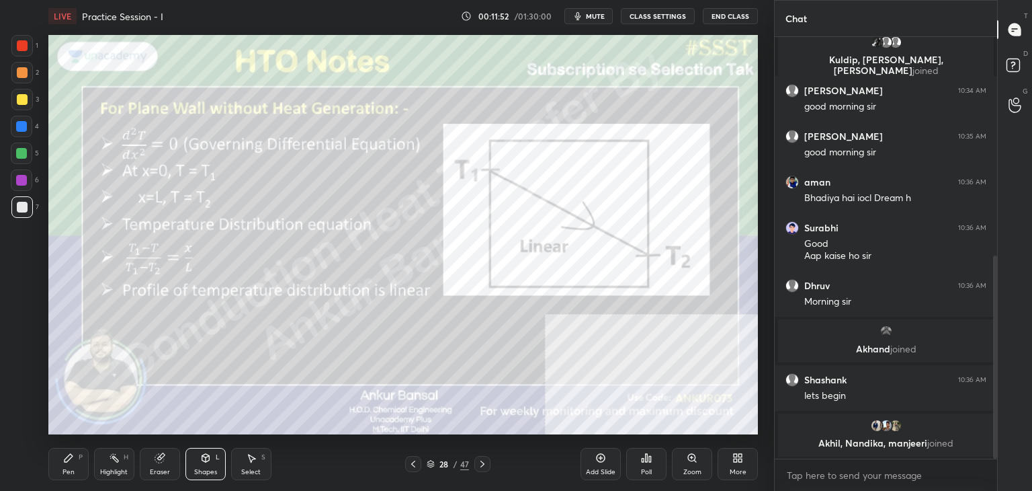
click at [483, 464] on icon at bounding box center [482, 463] width 11 height 11
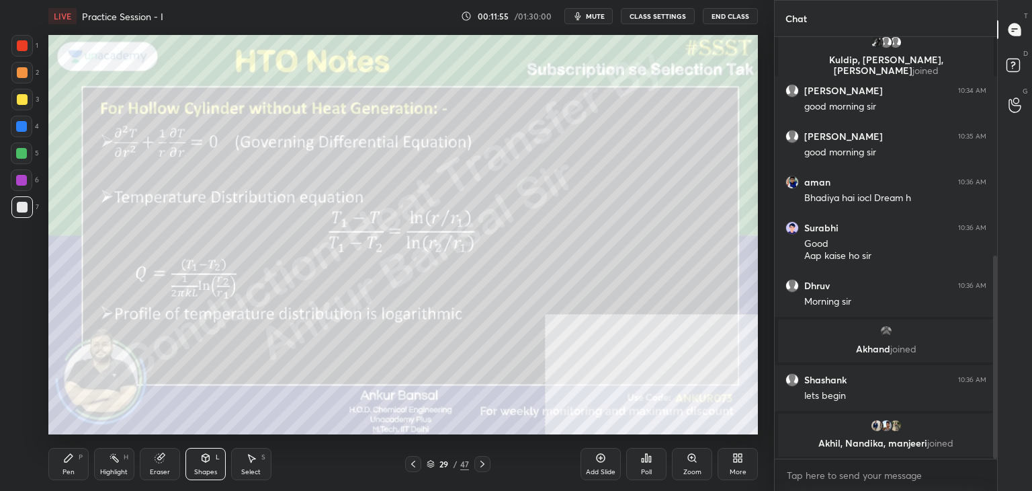
click at [417, 466] on icon at bounding box center [413, 463] width 11 height 11
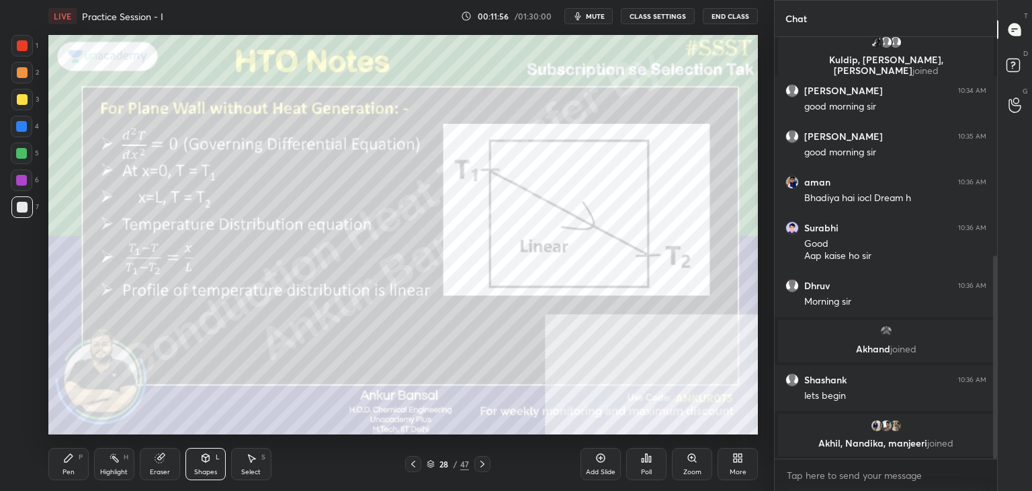
click at [484, 464] on icon at bounding box center [482, 463] width 11 height 11
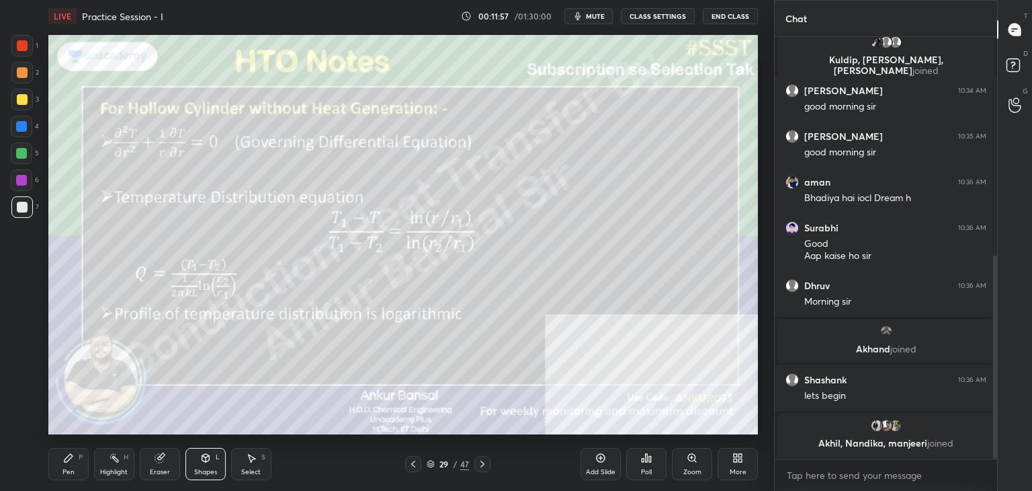
click at [415, 460] on icon at bounding box center [413, 463] width 11 height 11
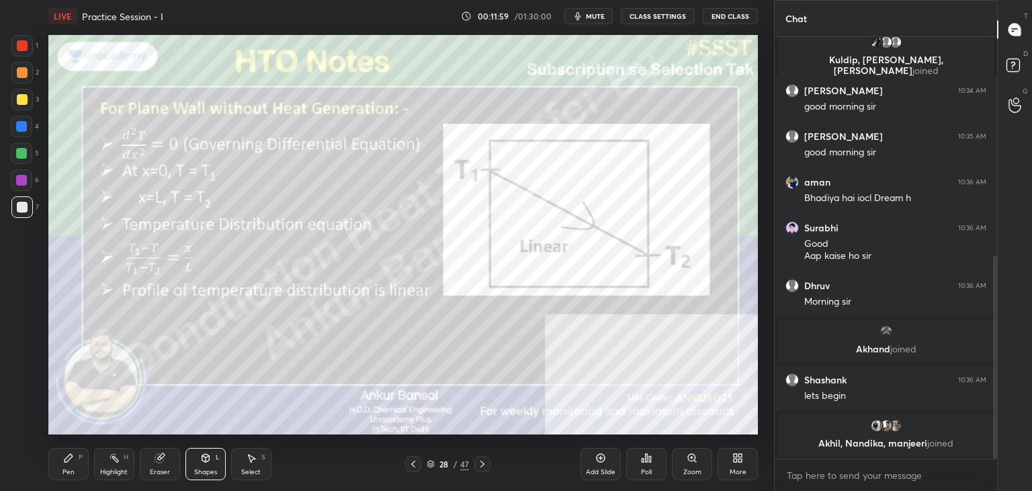
click at [484, 469] on div at bounding box center [483, 464] width 16 height 16
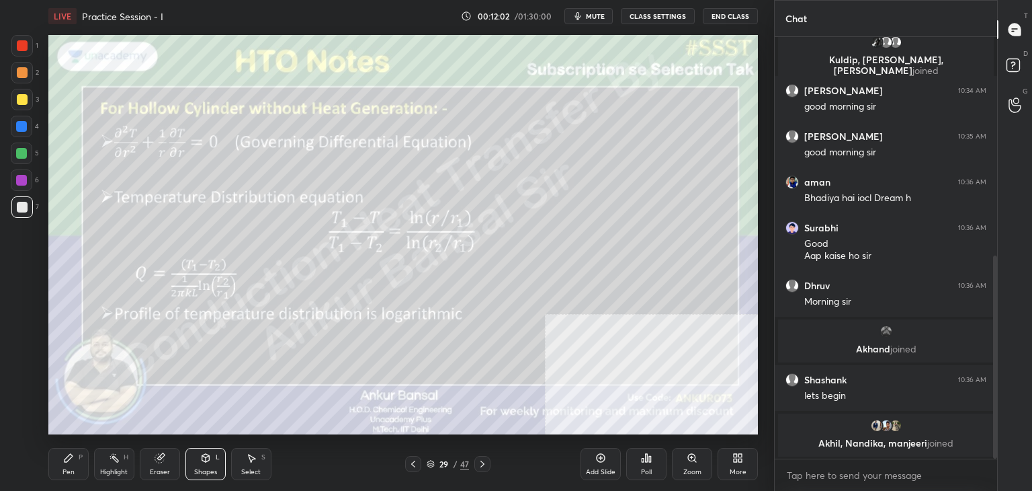
click at [417, 464] on icon at bounding box center [413, 463] width 11 height 11
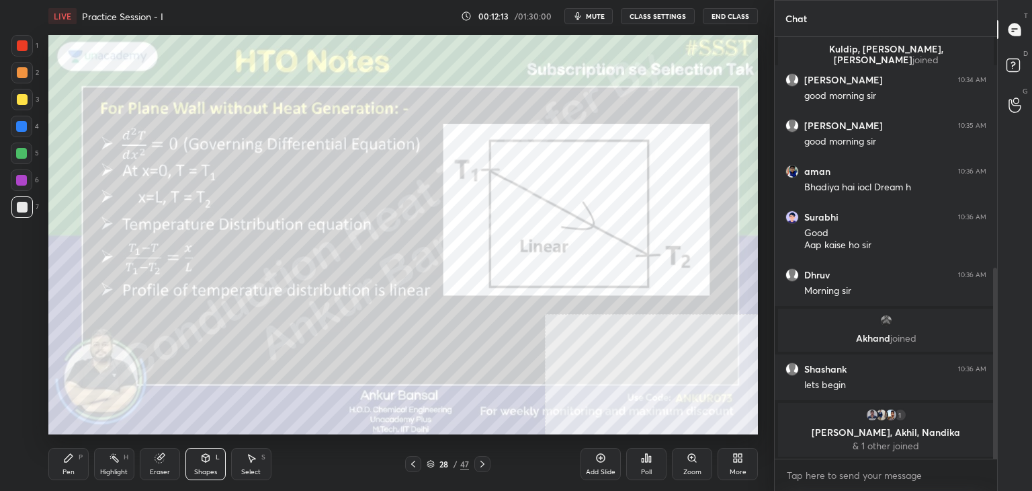
scroll to position [509, 0]
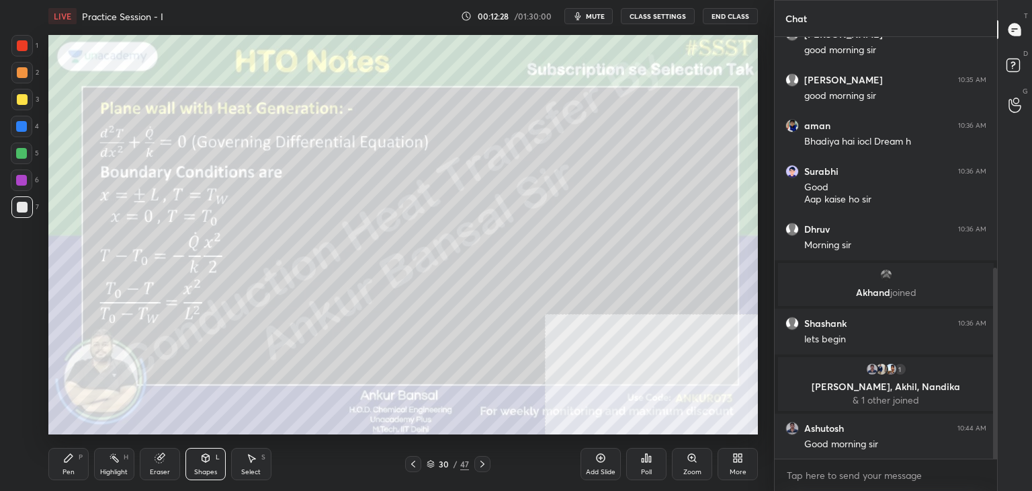
click at [202, 469] on div "Shapes" at bounding box center [205, 471] width 23 height 7
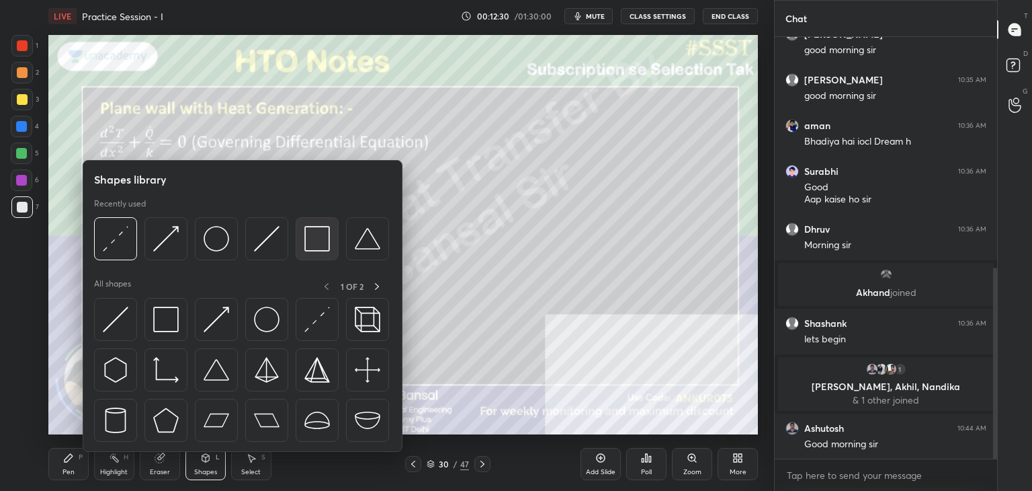
click at [315, 239] on img at bounding box center [317, 239] width 26 height 26
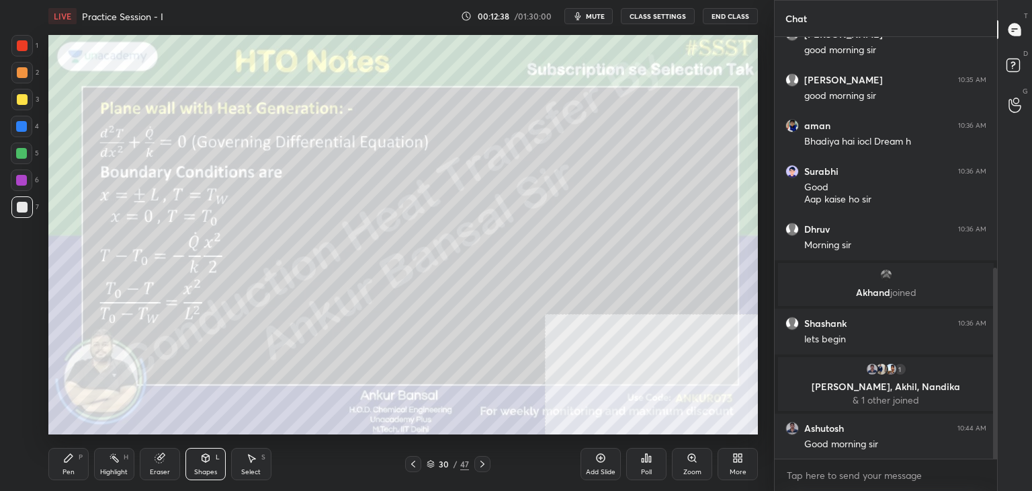
click at [69, 461] on icon at bounding box center [68, 457] width 11 height 11
click at [196, 466] on div "Shapes L" at bounding box center [206, 464] width 40 height 32
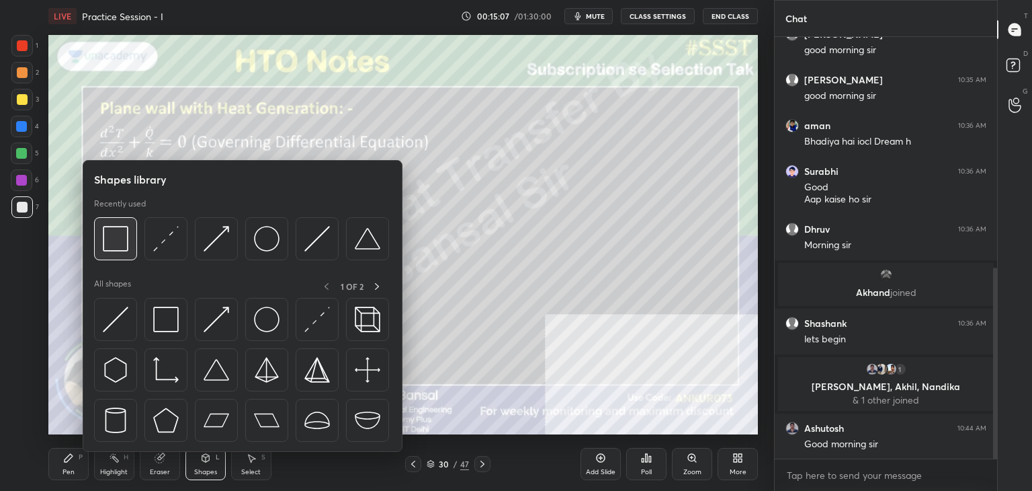
click at [120, 251] on div at bounding box center [115, 238] width 43 height 43
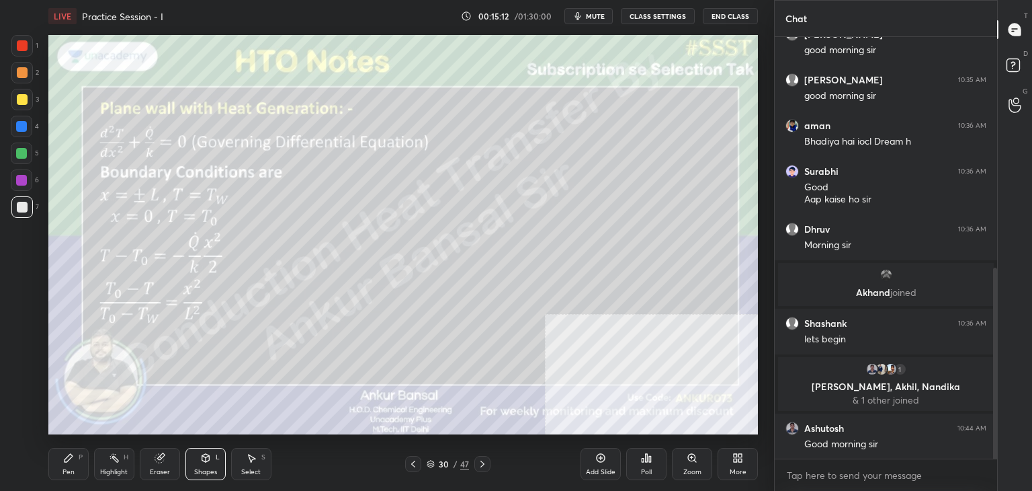
click at [67, 464] on div "Pen P" at bounding box center [68, 464] width 40 height 32
click at [161, 463] on div "Eraser" at bounding box center [160, 464] width 40 height 32
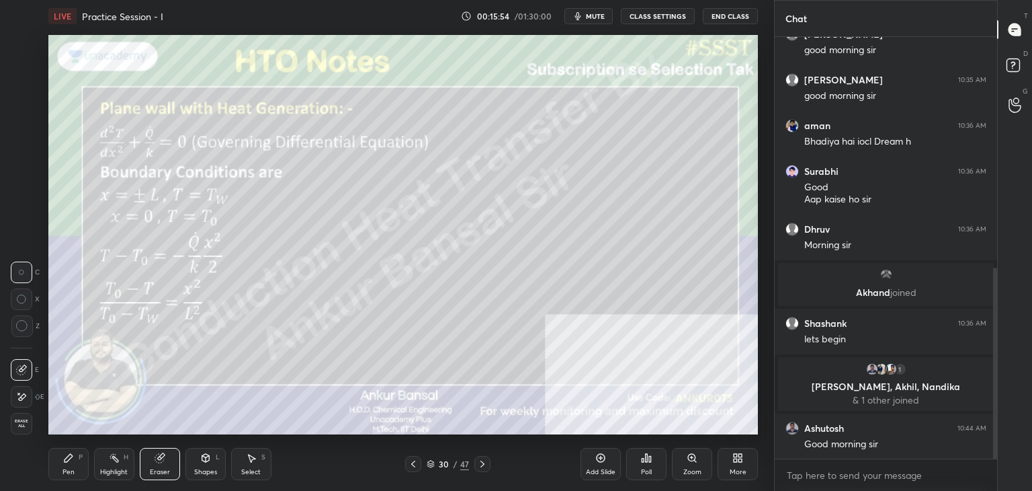
click at [20, 391] on icon at bounding box center [21, 396] width 11 height 11
click at [75, 460] on div "Pen P" at bounding box center [68, 464] width 40 height 32
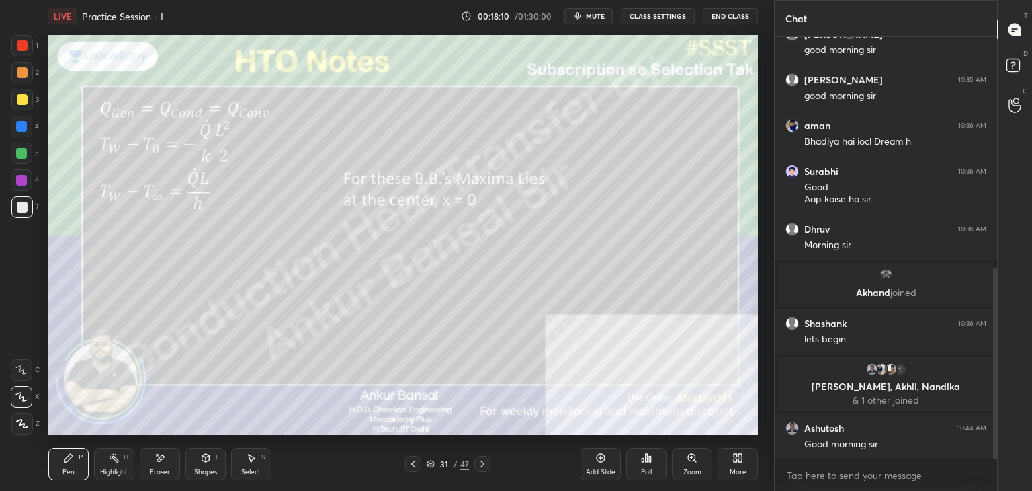
click at [198, 462] on div "Shapes L" at bounding box center [206, 464] width 40 height 32
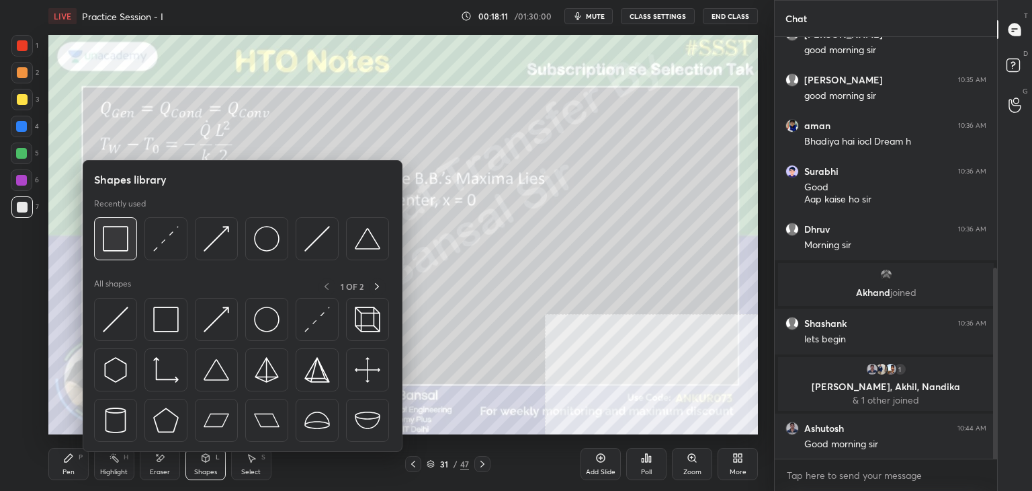
click at [121, 235] on img at bounding box center [116, 239] width 26 height 26
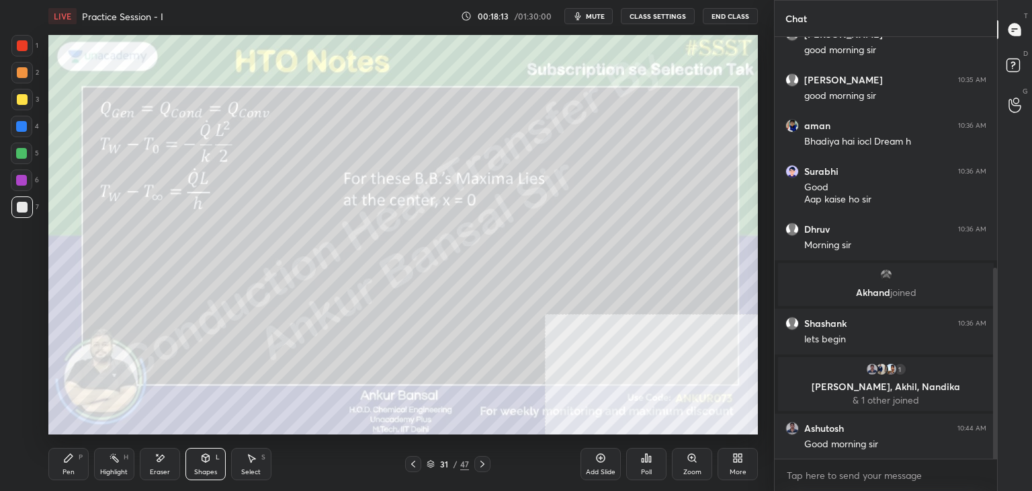
click at [68, 462] on icon at bounding box center [68, 457] width 11 height 11
click at [414, 462] on icon at bounding box center [413, 463] width 11 height 11
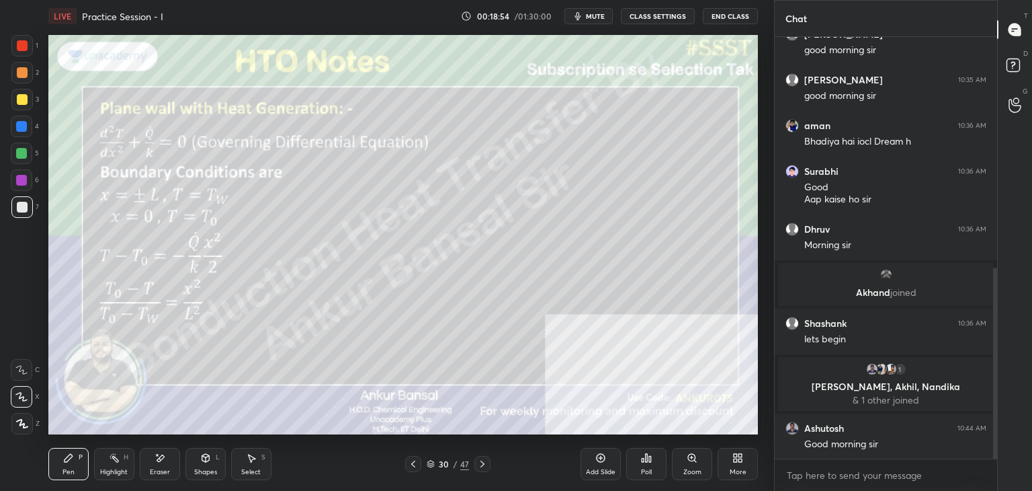
click at [255, 452] on div "Select S" at bounding box center [251, 464] width 40 height 32
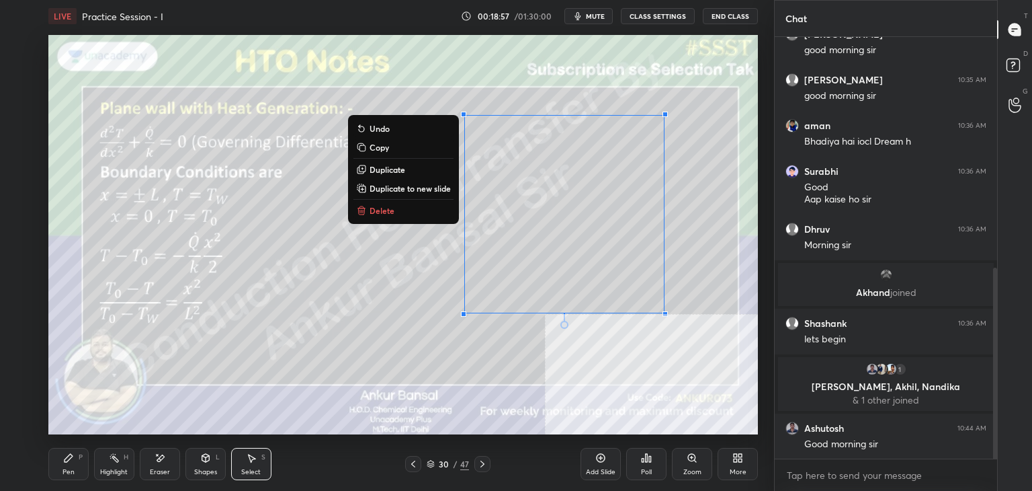
click at [376, 149] on p "Copy" at bounding box center [379, 147] width 19 height 11
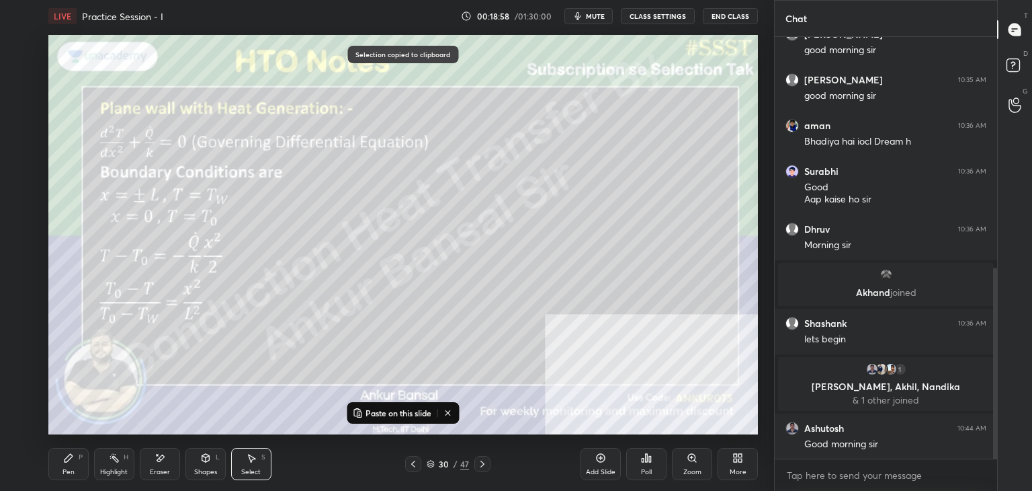
click at [479, 465] on icon at bounding box center [482, 463] width 11 height 11
click at [394, 415] on p "Paste on this slide" at bounding box center [399, 412] width 66 height 11
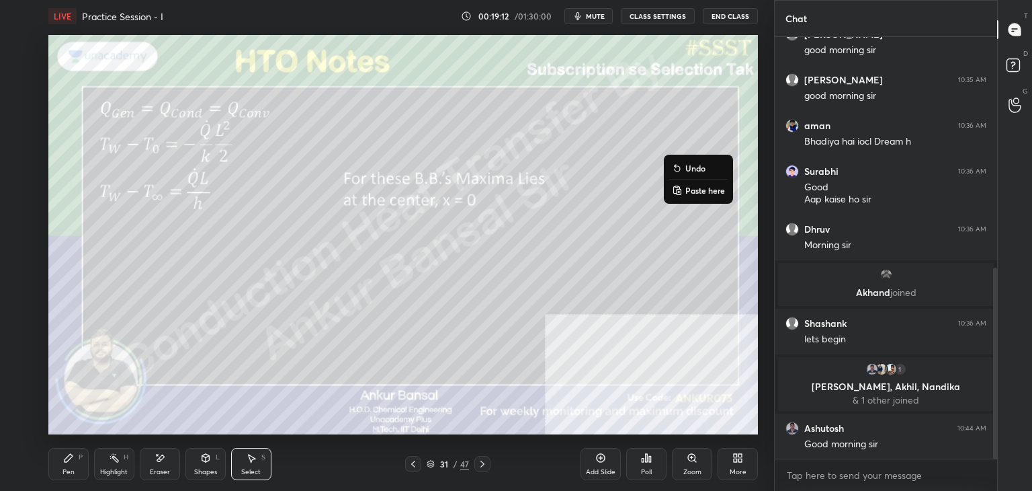
click at [735, 460] on icon at bounding box center [735, 459] width 3 height 3
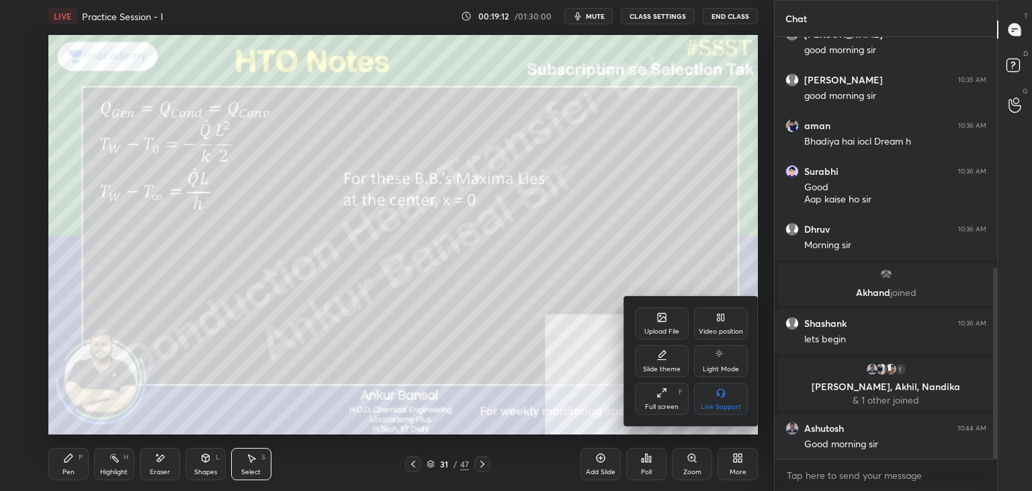
click at [718, 319] on icon at bounding box center [719, 319] width 3 height 3
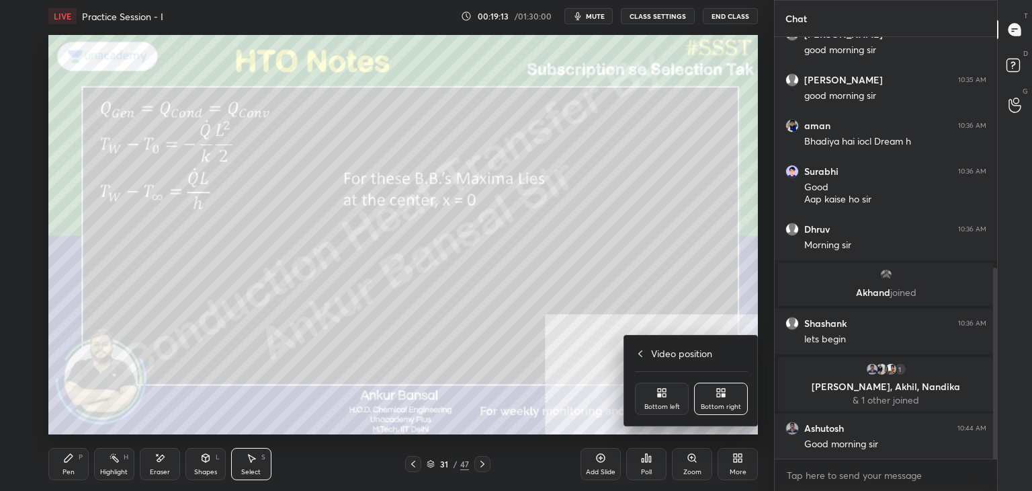
click at [647, 396] on div "Bottom left" at bounding box center [662, 398] width 54 height 32
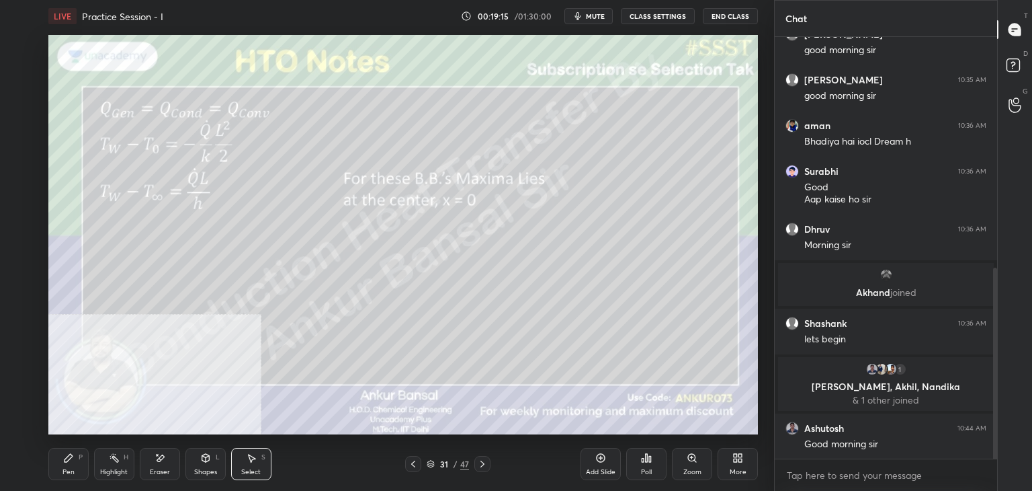
click at [157, 465] on div "Eraser" at bounding box center [160, 464] width 40 height 32
click at [257, 464] on div "Select S" at bounding box center [251, 464] width 40 height 32
click at [161, 457] on icon at bounding box center [160, 457] width 7 height 7
click at [81, 470] on div "Pen P" at bounding box center [68, 464] width 40 height 32
click at [408, 464] on icon at bounding box center [413, 463] width 11 height 11
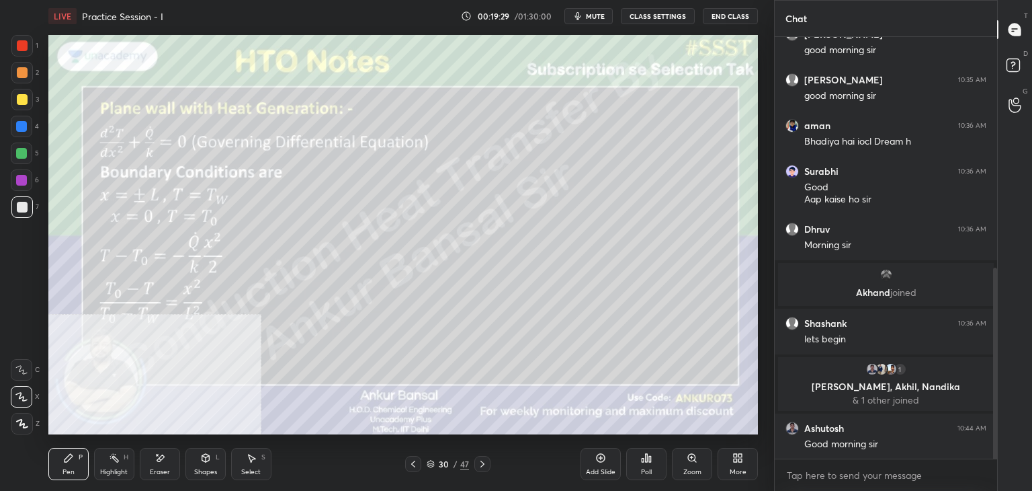
click at [255, 464] on div "Select S" at bounding box center [251, 464] width 40 height 32
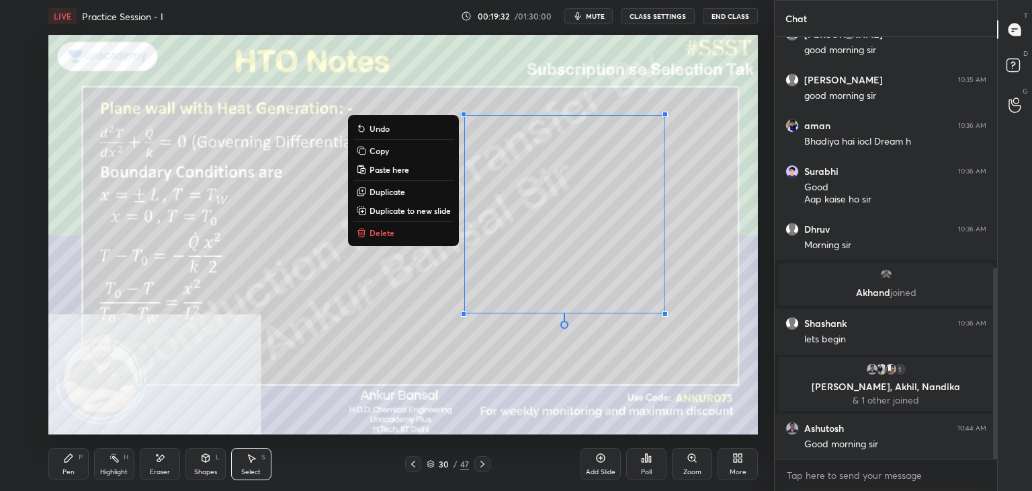
click at [370, 146] on p "Copy" at bounding box center [379, 150] width 19 height 11
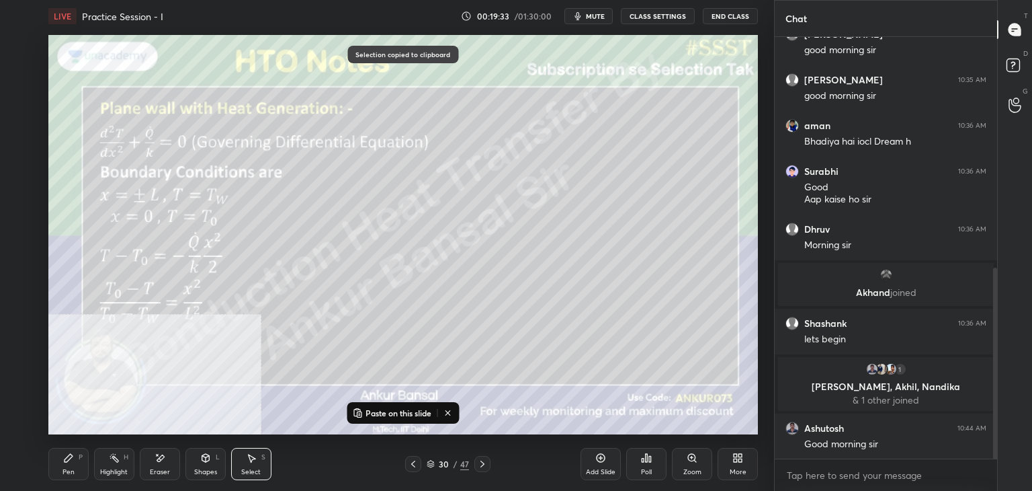
click at [481, 471] on div at bounding box center [483, 464] width 16 height 16
click at [596, 460] on icon at bounding box center [601, 457] width 11 height 11
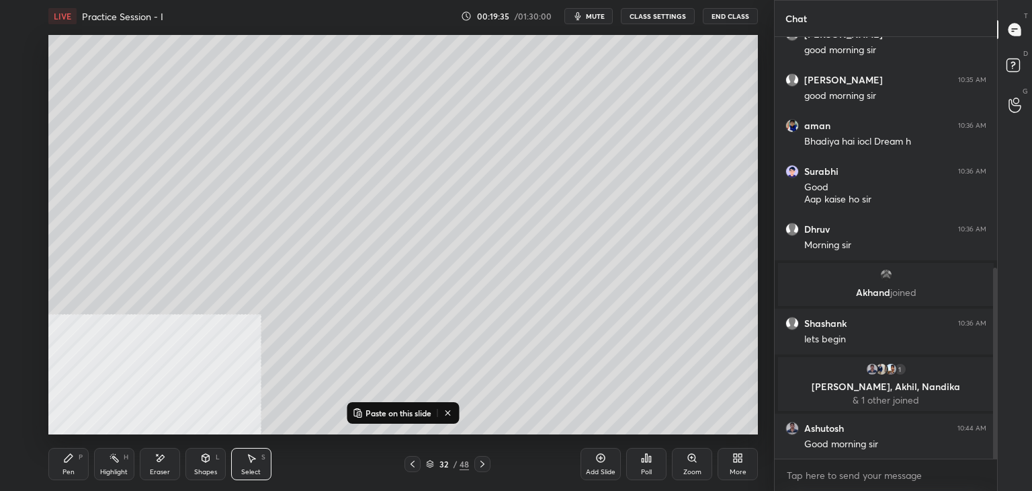
click at [393, 411] on p "Paste on this slide" at bounding box center [399, 412] width 66 height 11
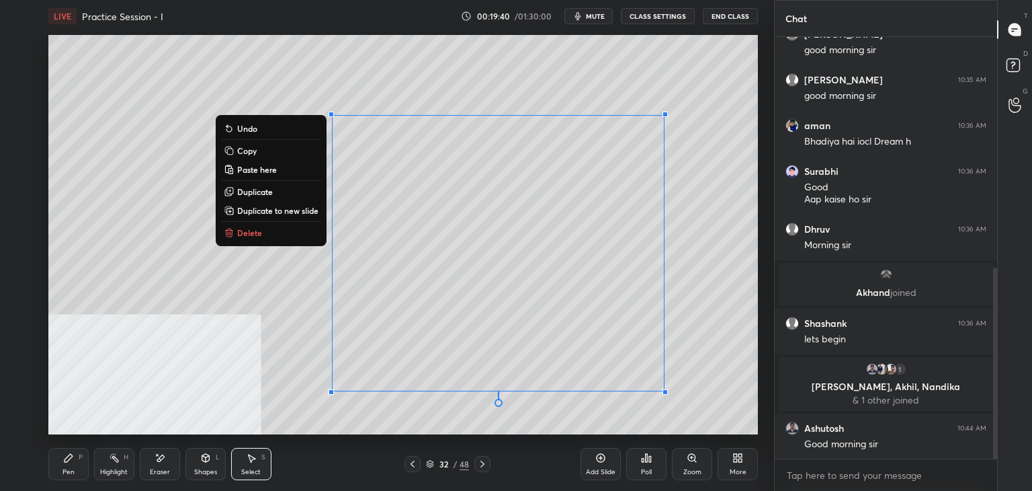
click at [51, 474] on div "Pen P" at bounding box center [68, 464] width 40 height 32
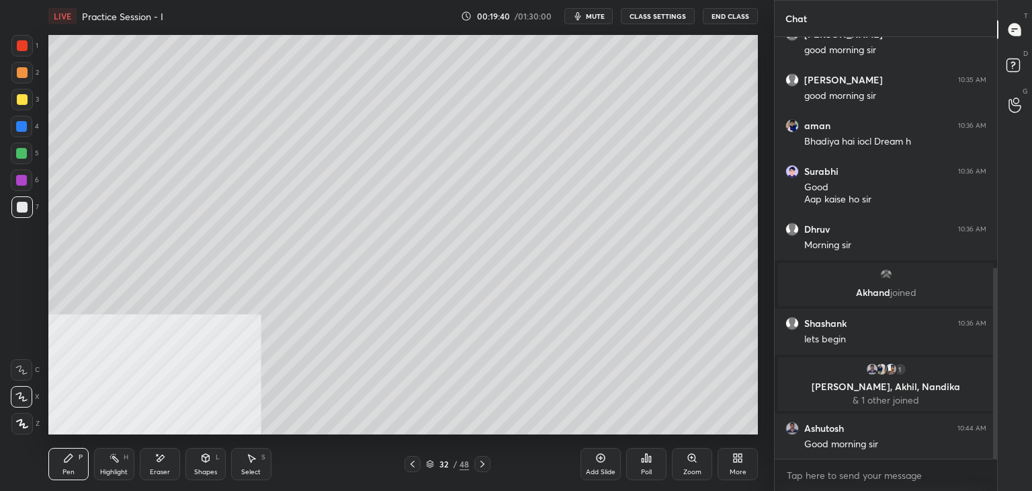
click at [163, 455] on icon at bounding box center [160, 457] width 7 height 7
click at [52, 470] on div "Pen P" at bounding box center [68, 464] width 40 height 32
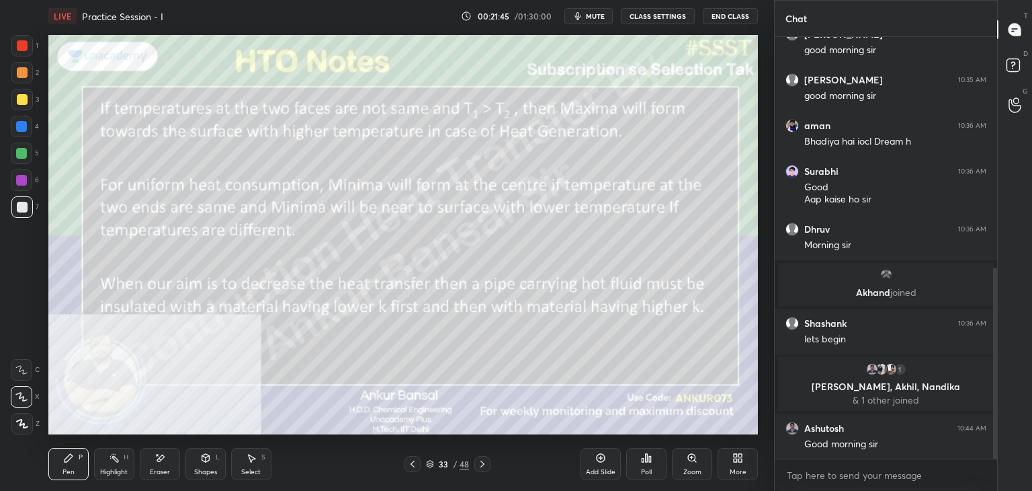
click at [419, 459] on div at bounding box center [413, 464] width 16 height 16
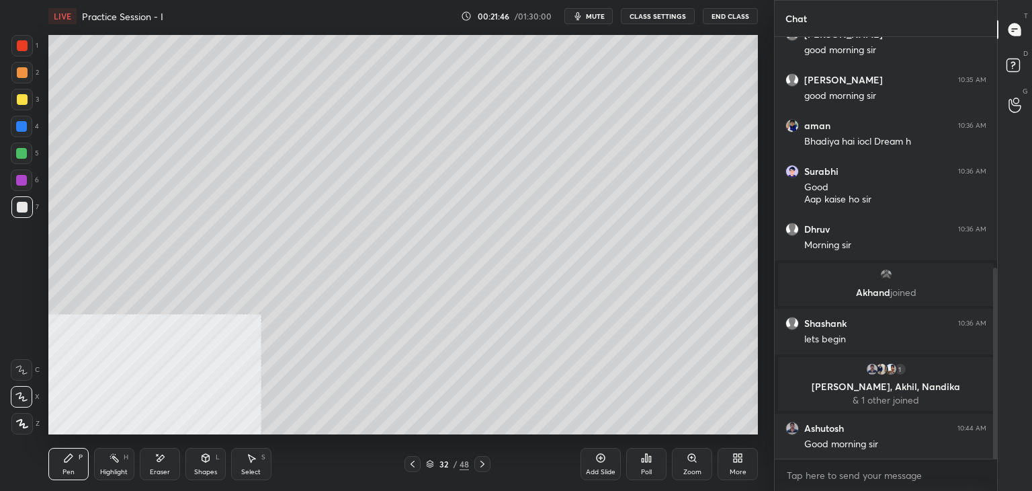
click at [417, 460] on icon at bounding box center [412, 463] width 11 height 11
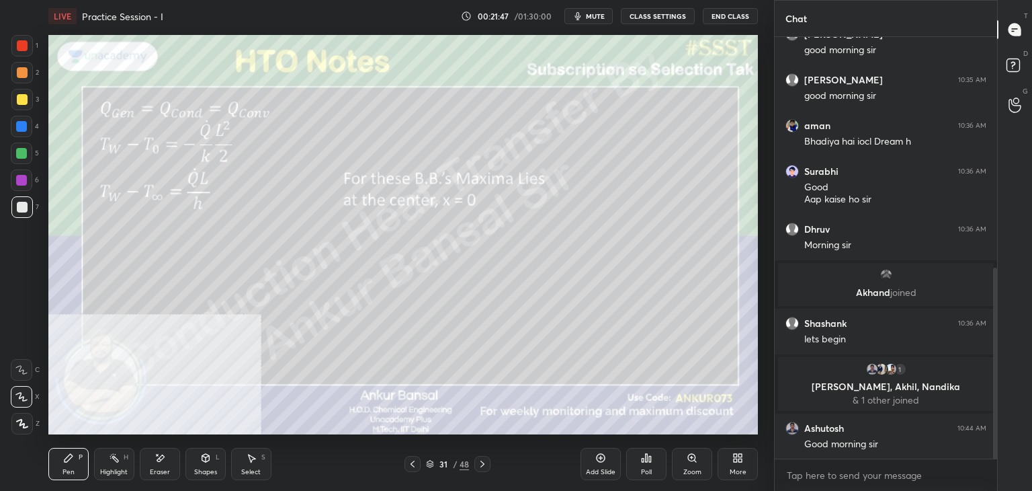
click at [415, 462] on icon at bounding box center [412, 463] width 11 height 11
click at [484, 460] on icon at bounding box center [482, 463] width 11 height 11
click at [484, 464] on icon at bounding box center [483, 463] width 4 height 7
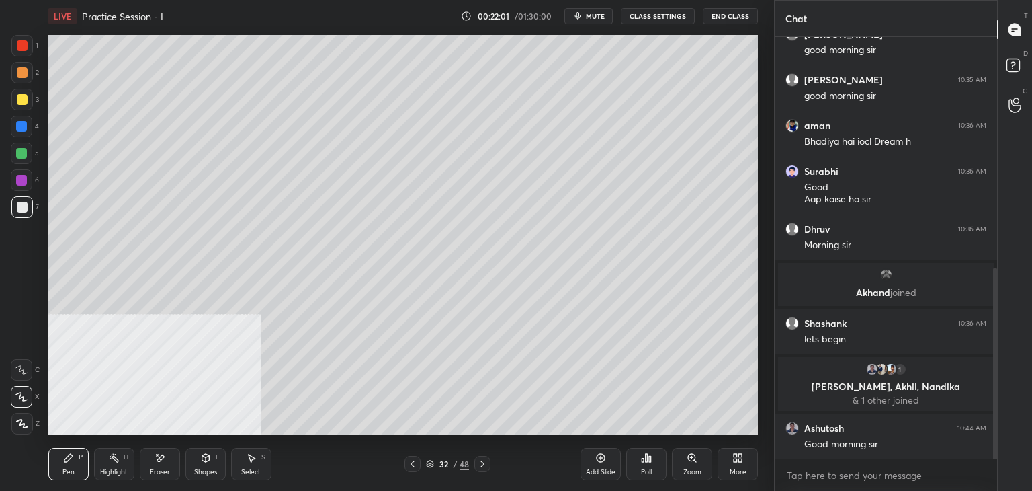
click at [481, 458] on icon at bounding box center [482, 463] width 11 height 11
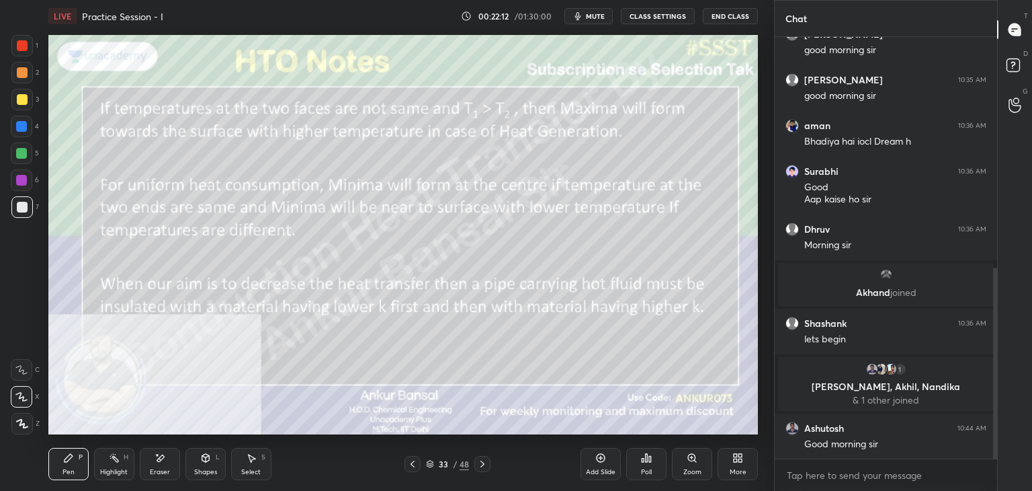
click at [413, 460] on icon at bounding box center [412, 463] width 11 height 11
click at [729, 456] on div "More" at bounding box center [738, 464] width 40 height 32
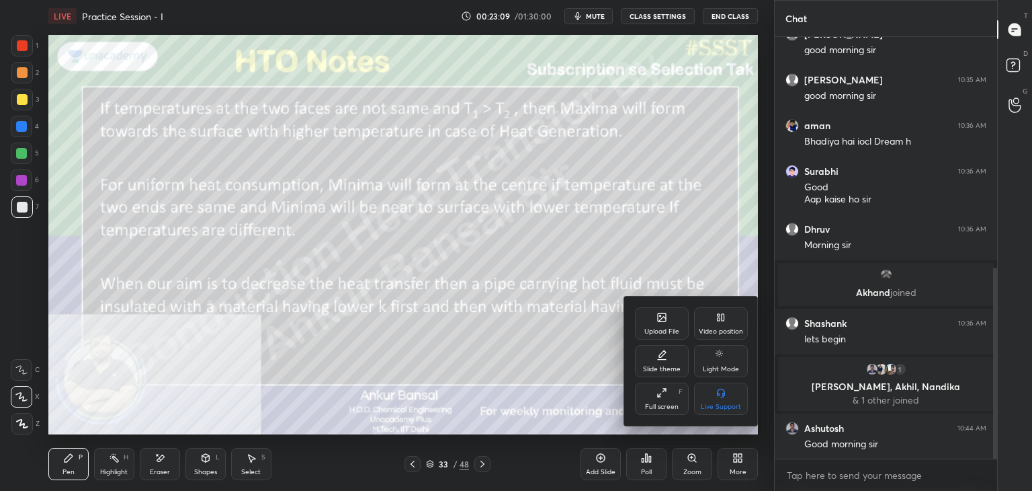
click at [709, 315] on div "Video position" at bounding box center [721, 323] width 54 height 32
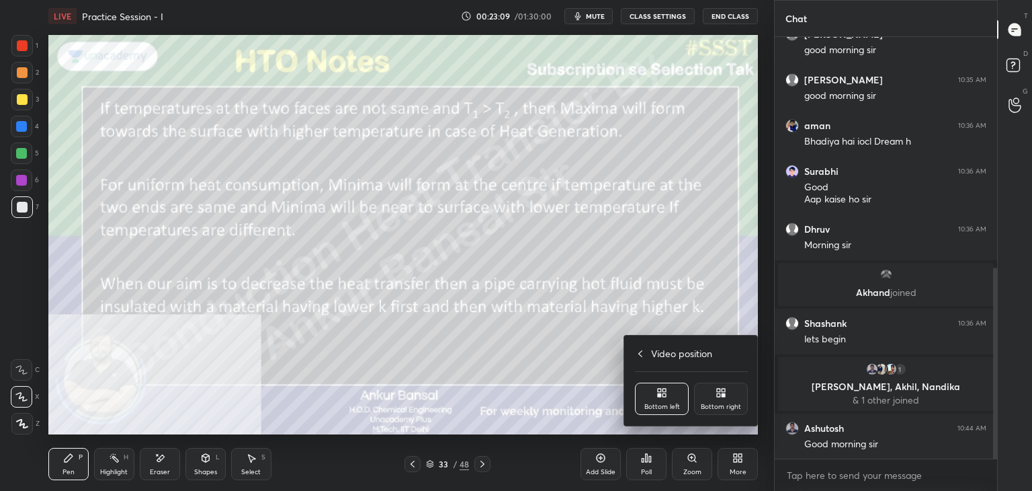
click at [721, 404] on div "Bottom right" at bounding box center [721, 406] width 40 height 7
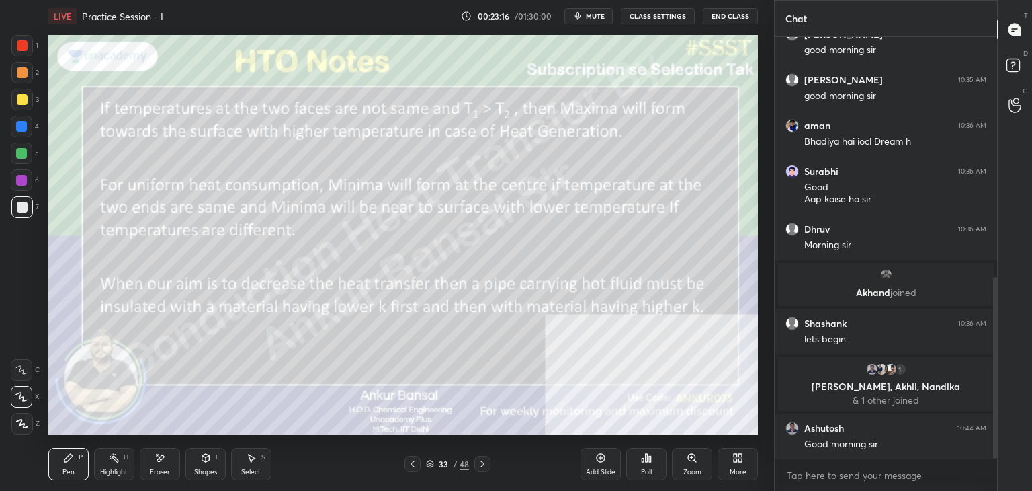
scroll to position [558, 0]
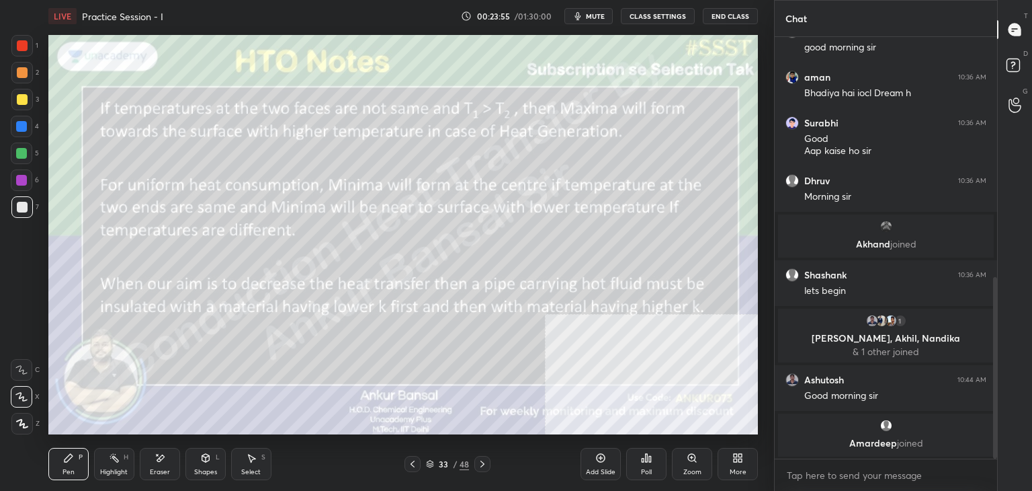
click at [409, 464] on icon at bounding box center [412, 463] width 11 height 11
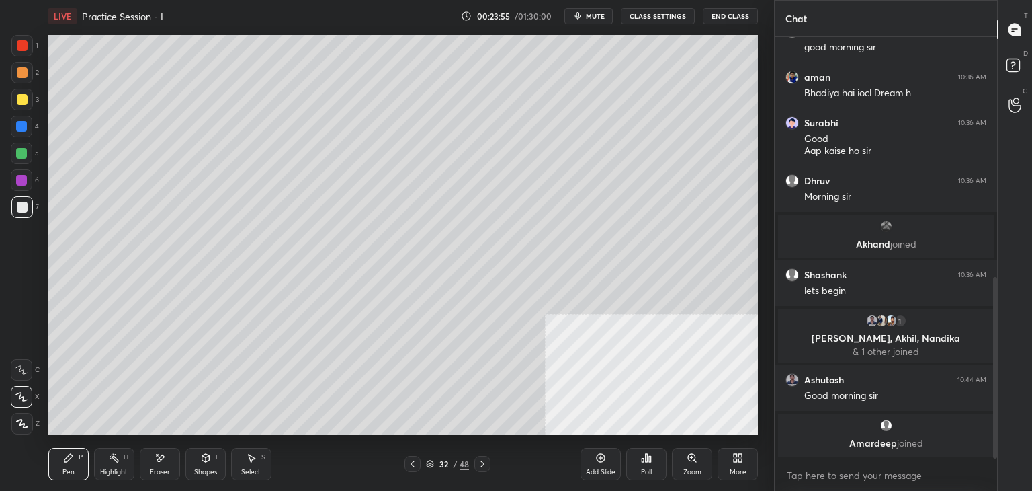
click at [412, 460] on icon at bounding box center [412, 463] width 11 height 11
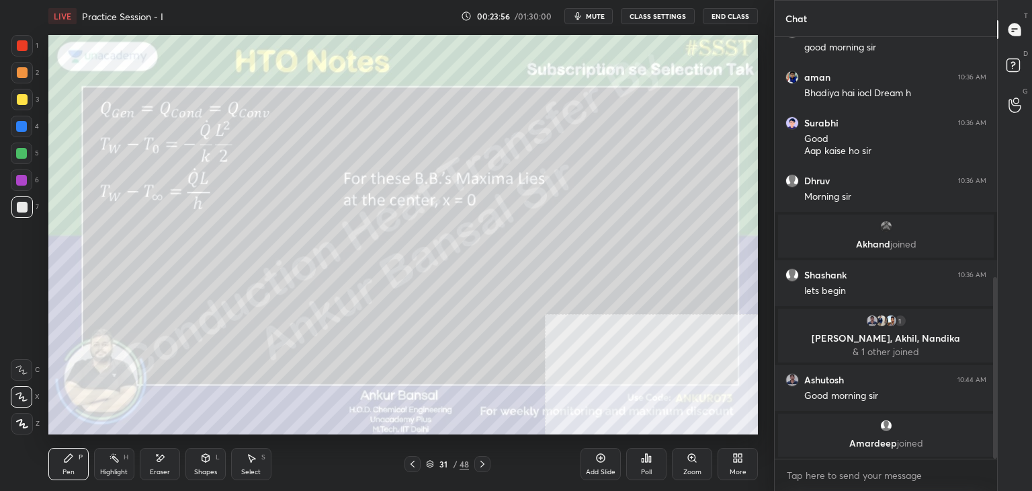
click at [414, 462] on icon at bounding box center [412, 463] width 11 height 11
click at [413, 462] on icon at bounding box center [413, 463] width 4 height 7
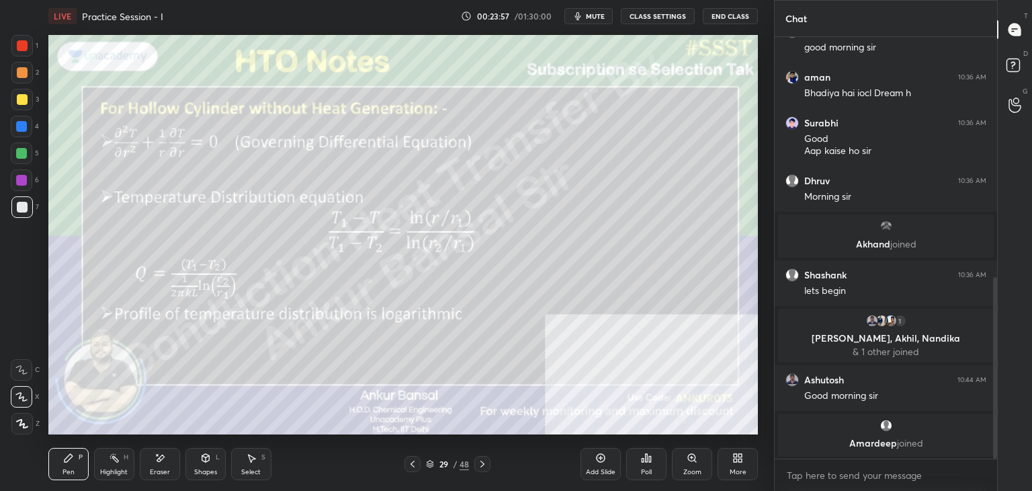
click at [242, 468] on div "Select" at bounding box center [250, 471] width 19 height 7
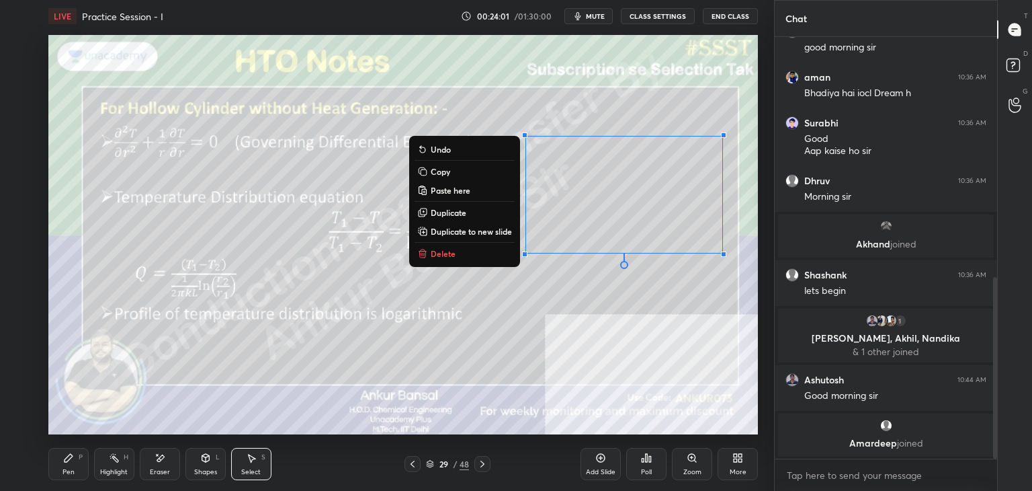
click at [431, 173] on p "Copy" at bounding box center [440, 171] width 19 height 11
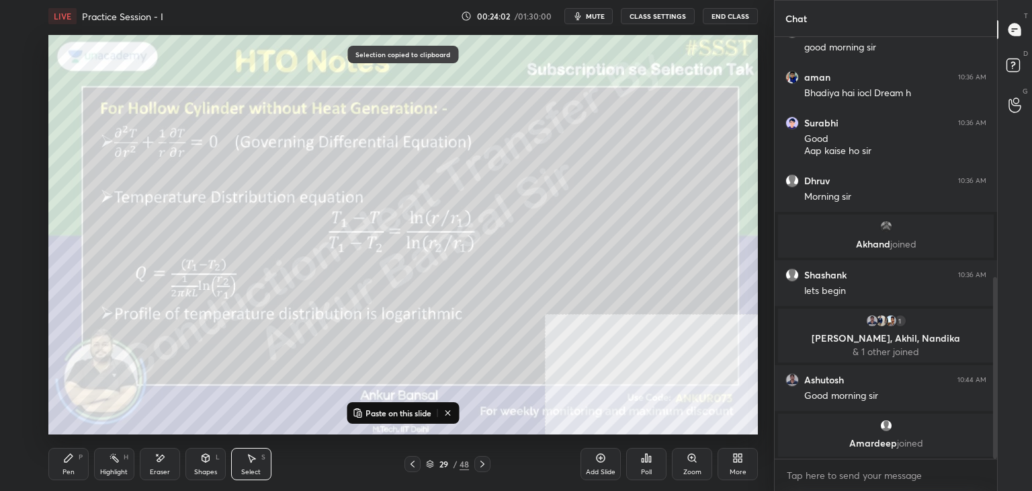
click at [480, 466] on icon at bounding box center [482, 463] width 11 height 11
click at [483, 462] on icon at bounding box center [482, 463] width 11 height 11
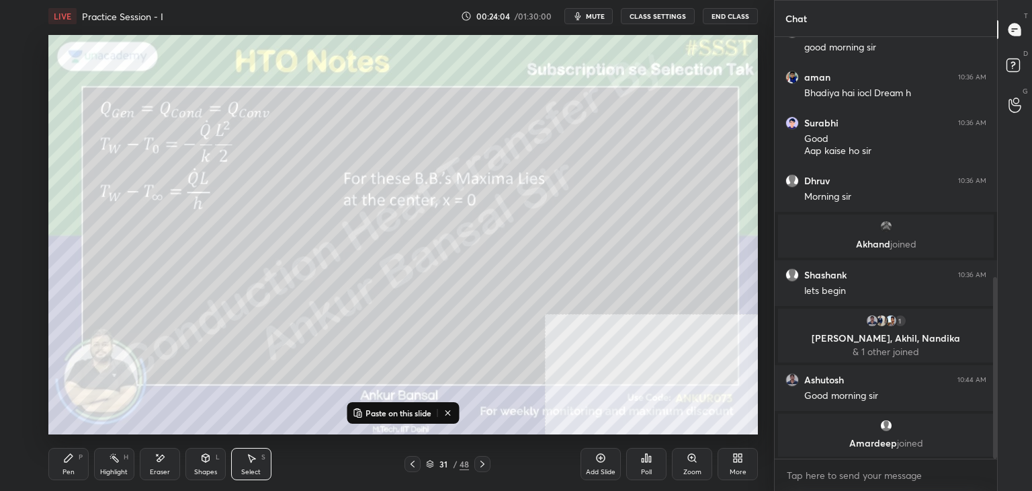
click at [480, 464] on icon at bounding box center [482, 463] width 11 height 11
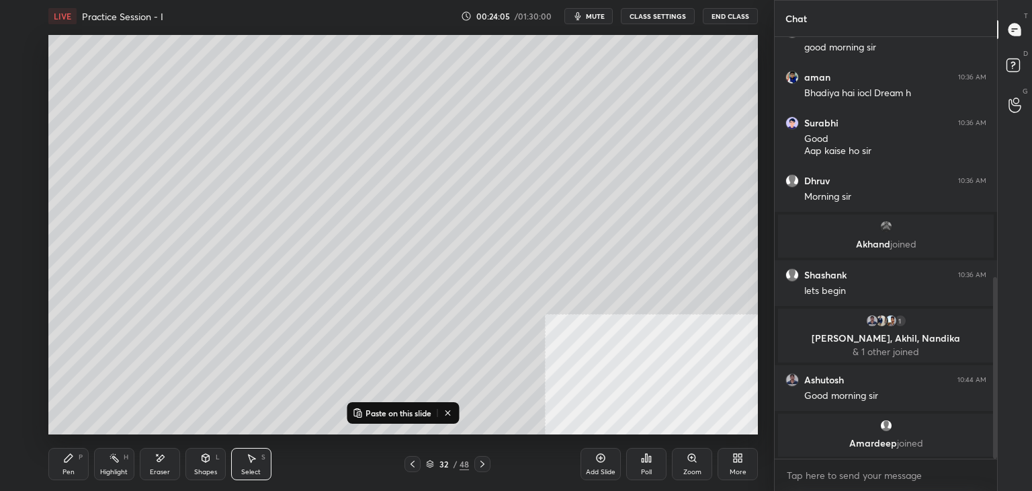
click at [481, 463] on icon at bounding box center [482, 463] width 11 height 11
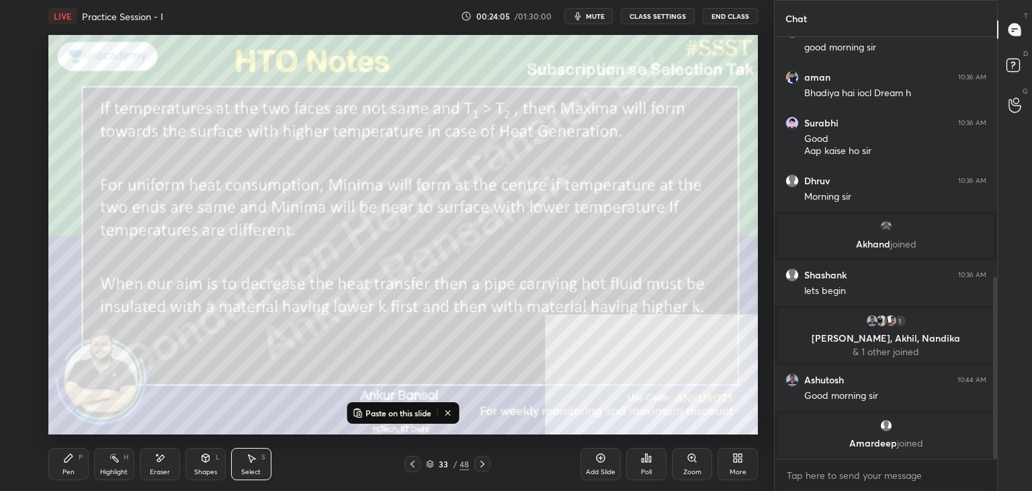
click at [596, 461] on icon at bounding box center [601, 457] width 11 height 11
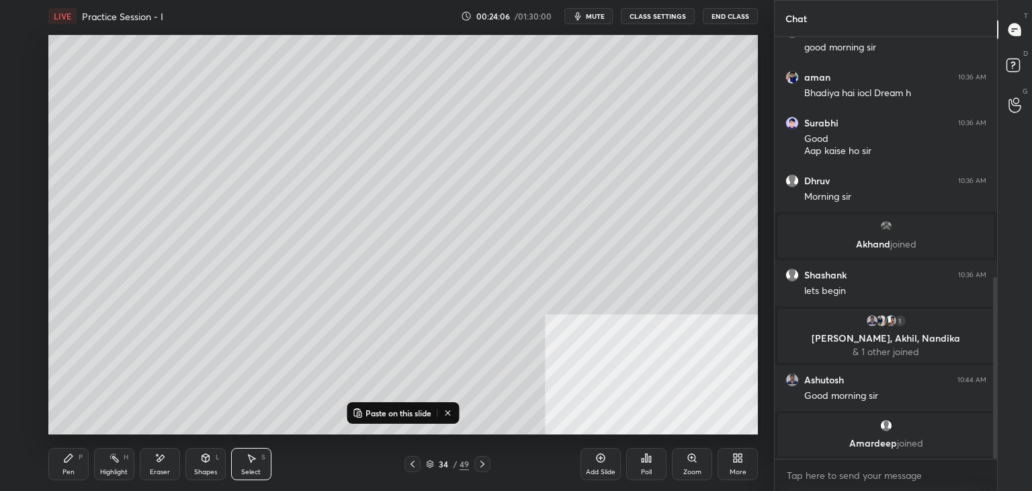
click at [384, 410] on p "Paste on this slide" at bounding box center [399, 412] width 66 height 11
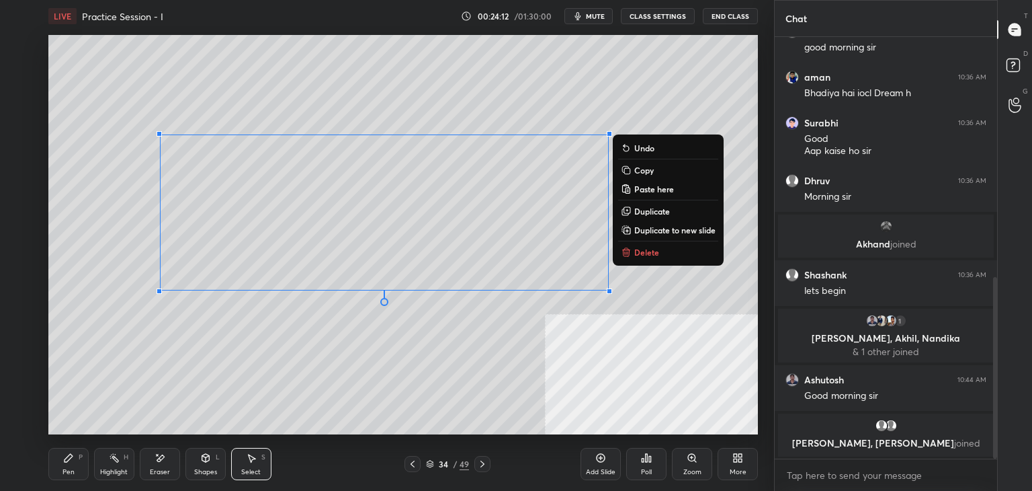
click at [69, 458] on icon at bounding box center [69, 458] width 8 height 8
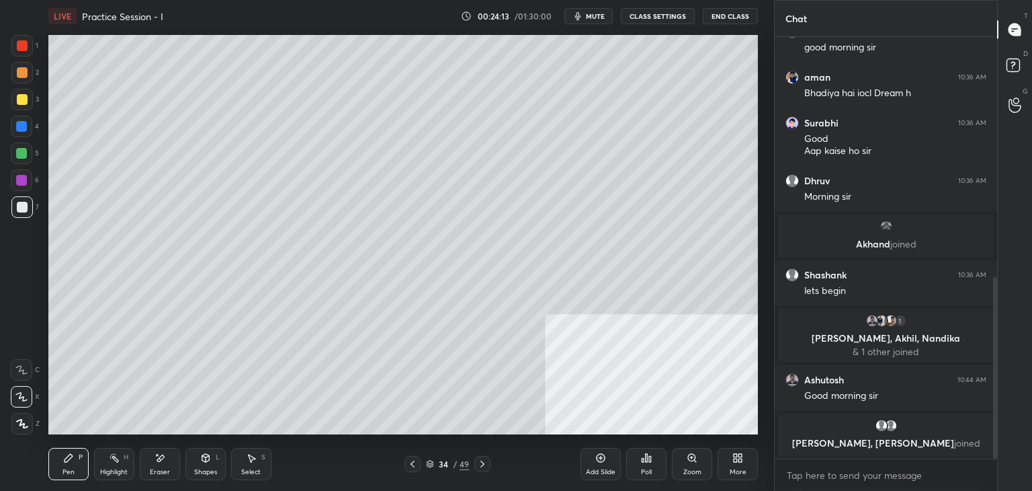
click at [208, 461] on icon at bounding box center [205, 457] width 11 height 11
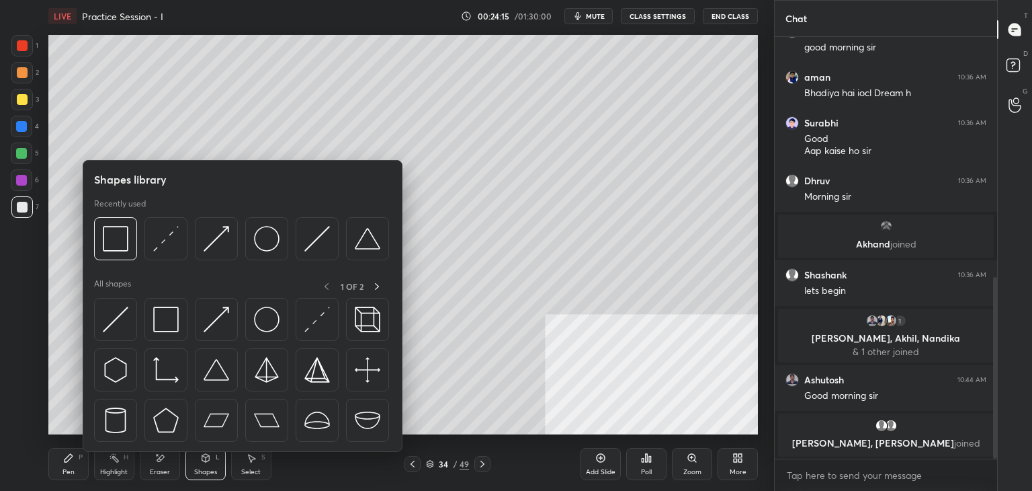
click at [61, 464] on div "Pen P" at bounding box center [68, 464] width 40 height 32
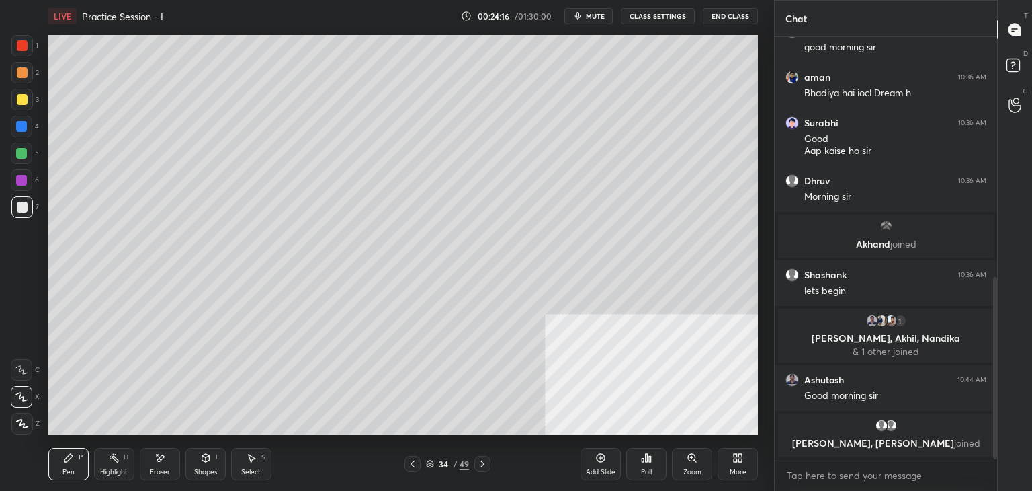
click at [156, 463] on icon at bounding box center [160, 457] width 11 height 11
click at [68, 468] on div "Pen" at bounding box center [69, 471] width 12 height 7
click at [22, 104] on div at bounding box center [22, 99] width 11 height 11
click at [198, 464] on div "Shapes L" at bounding box center [206, 464] width 40 height 32
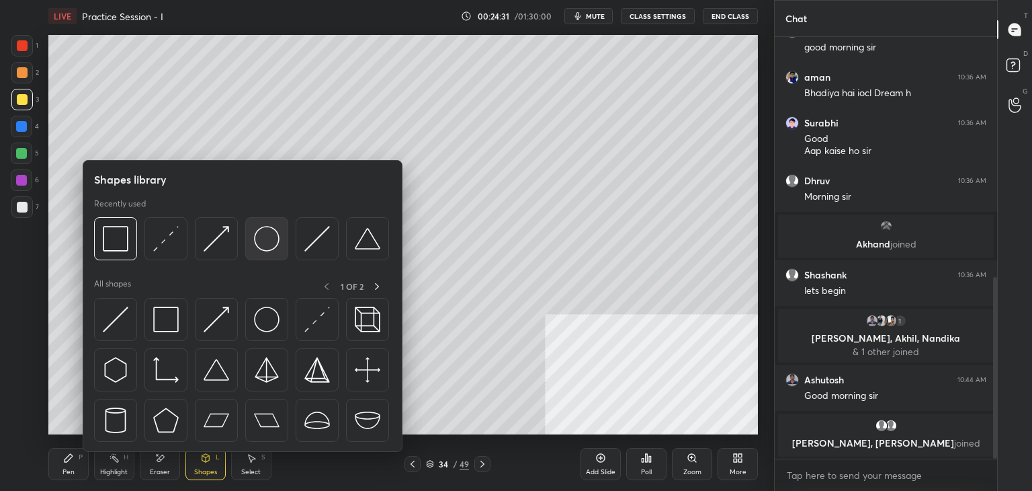
click at [261, 235] on img at bounding box center [267, 239] width 26 height 26
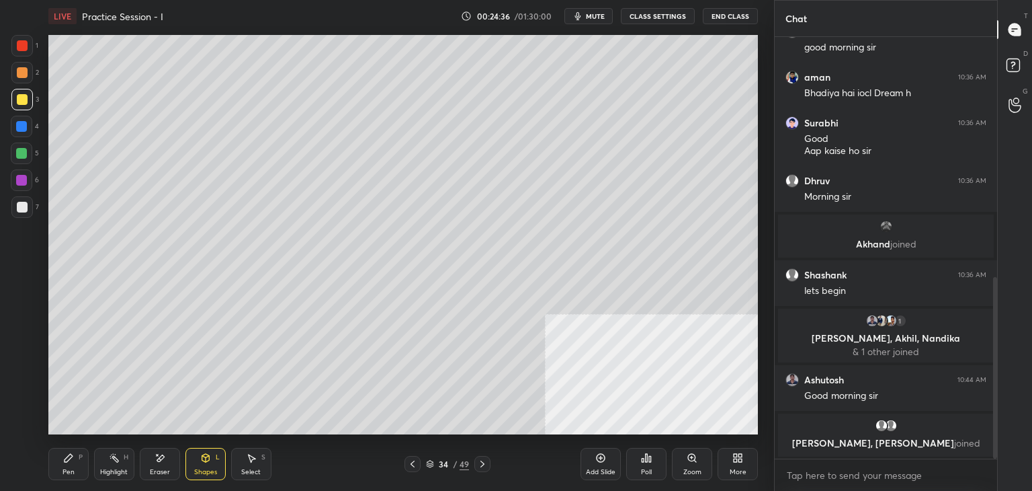
click at [211, 458] on div "Shapes L" at bounding box center [206, 464] width 40 height 32
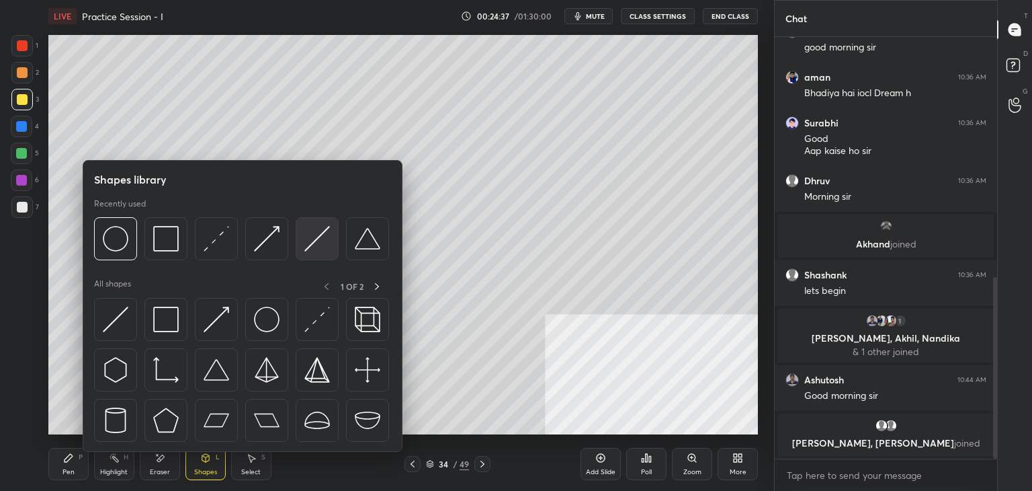
click at [312, 242] on img at bounding box center [317, 239] width 26 height 26
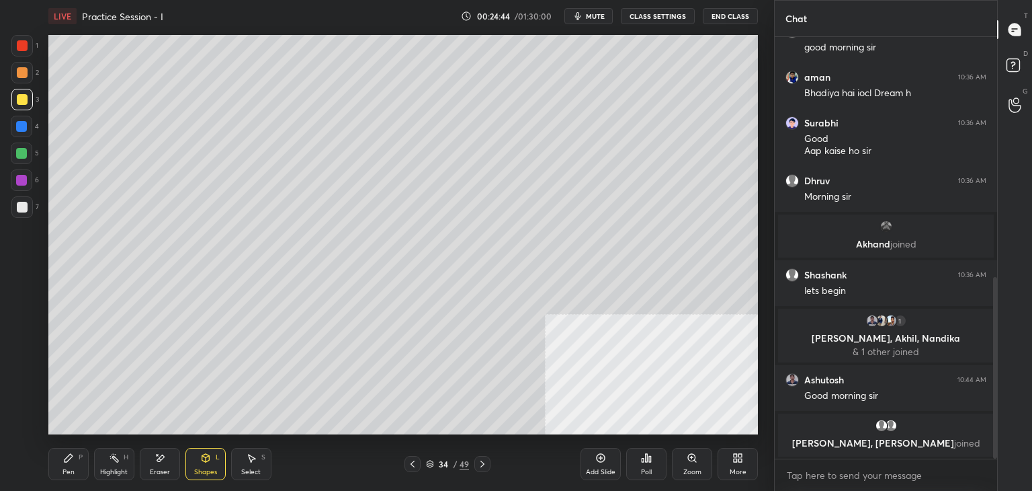
click at [194, 460] on div "Shapes L" at bounding box center [206, 464] width 40 height 32
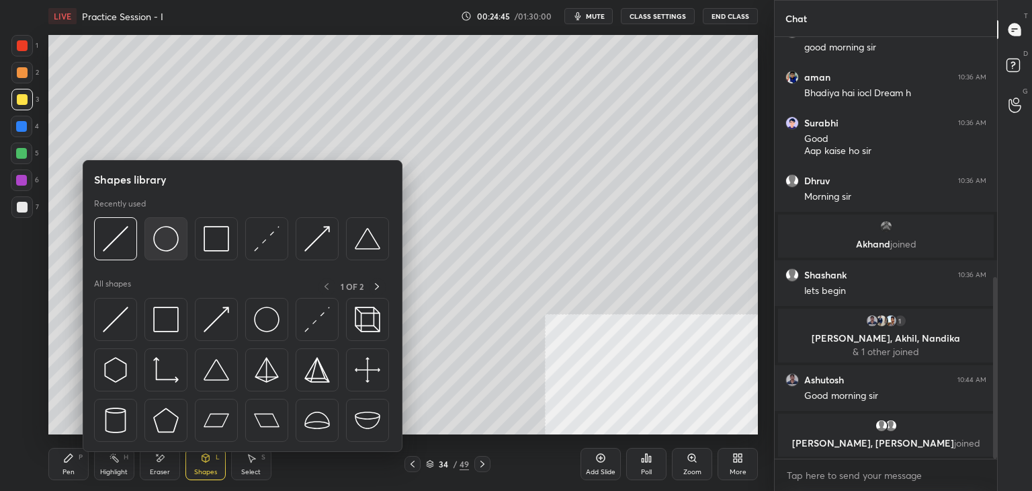
click at [169, 235] on img at bounding box center [166, 239] width 26 height 26
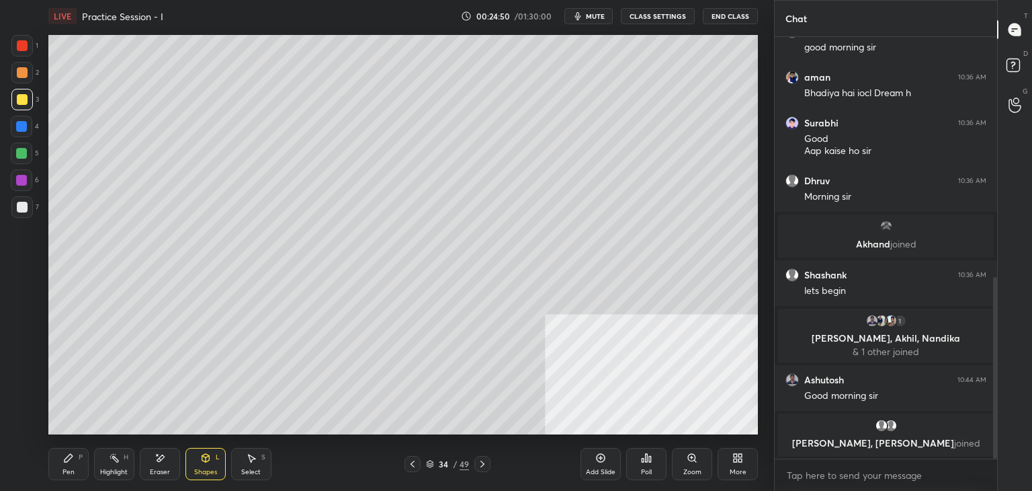
click at [71, 460] on icon at bounding box center [68, 457] width 11 height 11
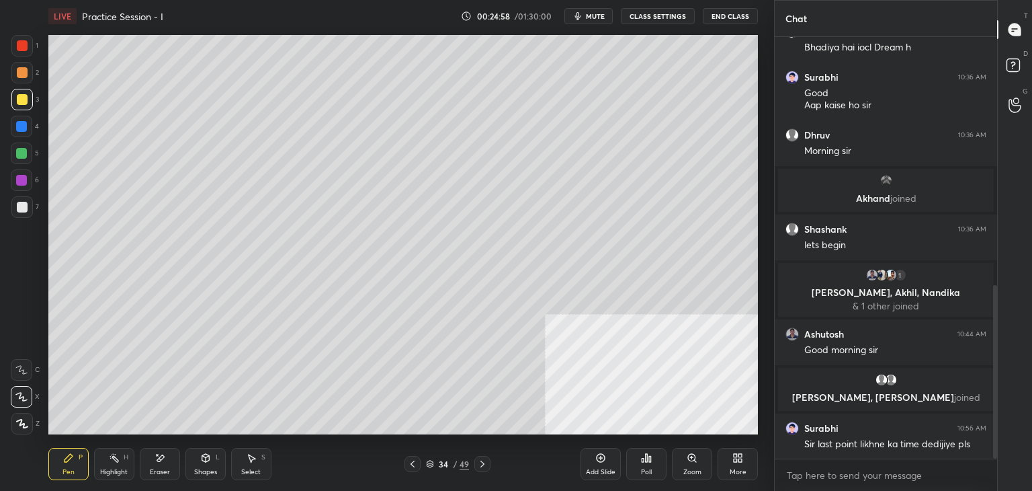
click at [21, 76] on div at bounding box center [22, 72] width 11 height 11
click at [202, 460] on icon at bounding box center [205, 457] width 11 height 11
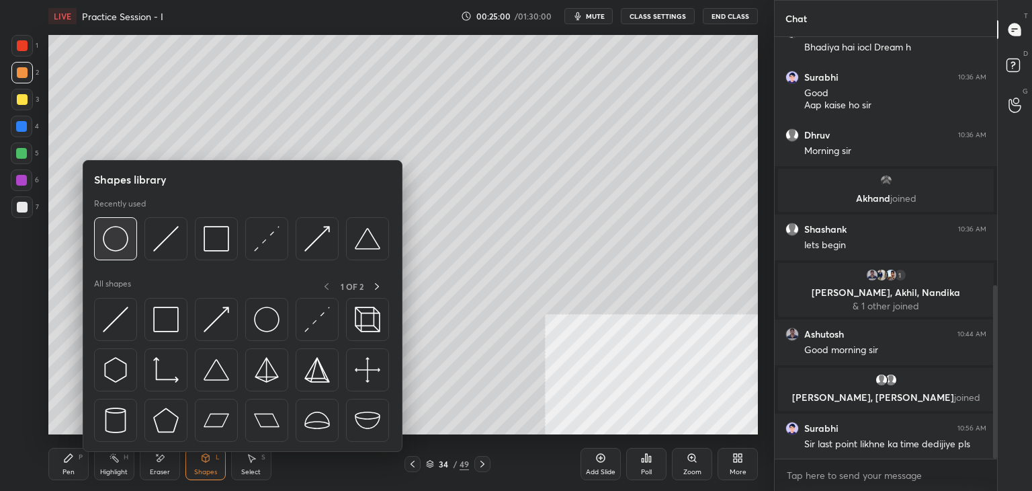
click at [128, 232] on img at bounding box center [116, 239] width 26 height 26
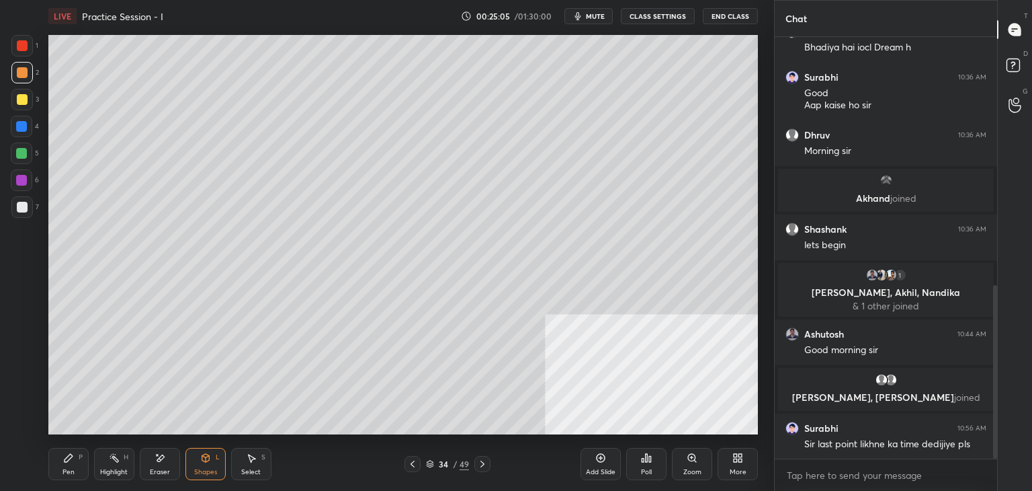
click at [191, 473] on div "Shapes L" at bounding box center [206, 464] width 40 height 32
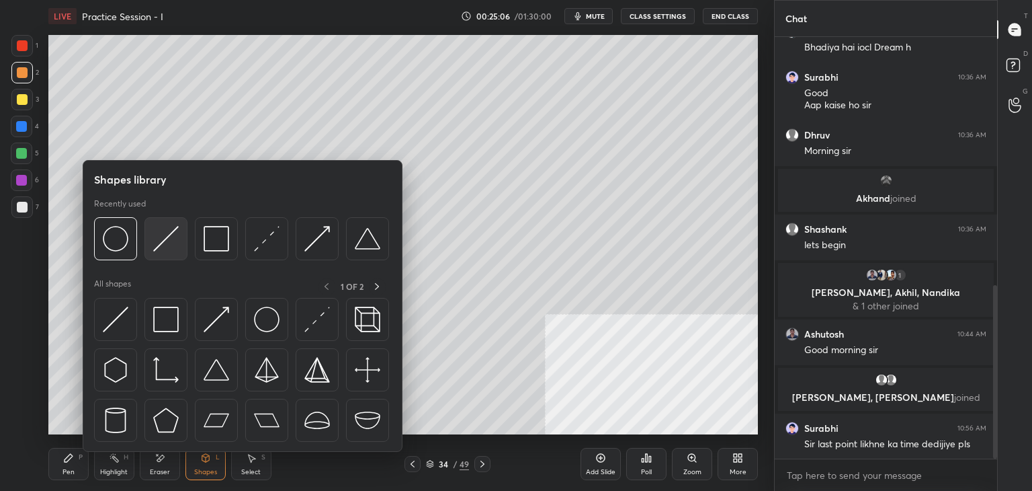
click at [168, 228] on img at bounding box center [166, 239] width 26 height 26
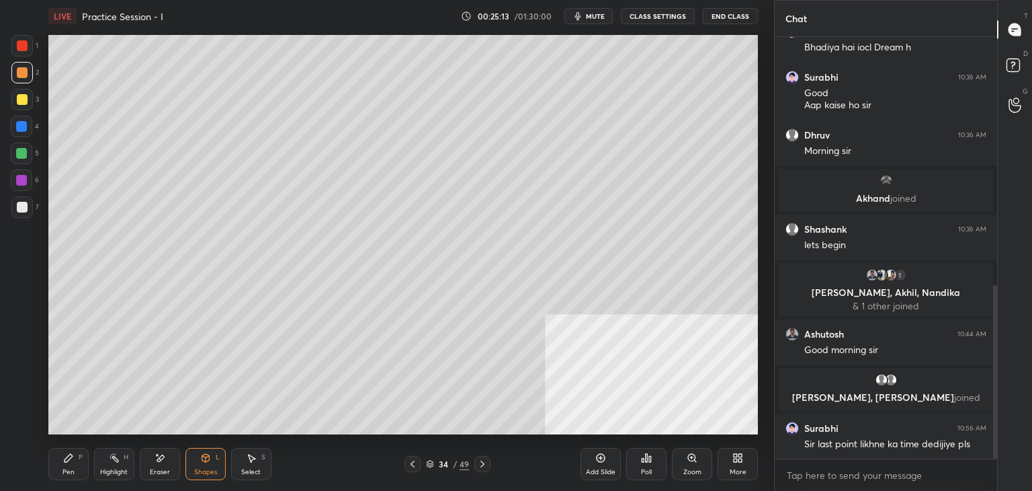
click at [206, 456] on icon at bounding box center [205, 457] width 7 height 2
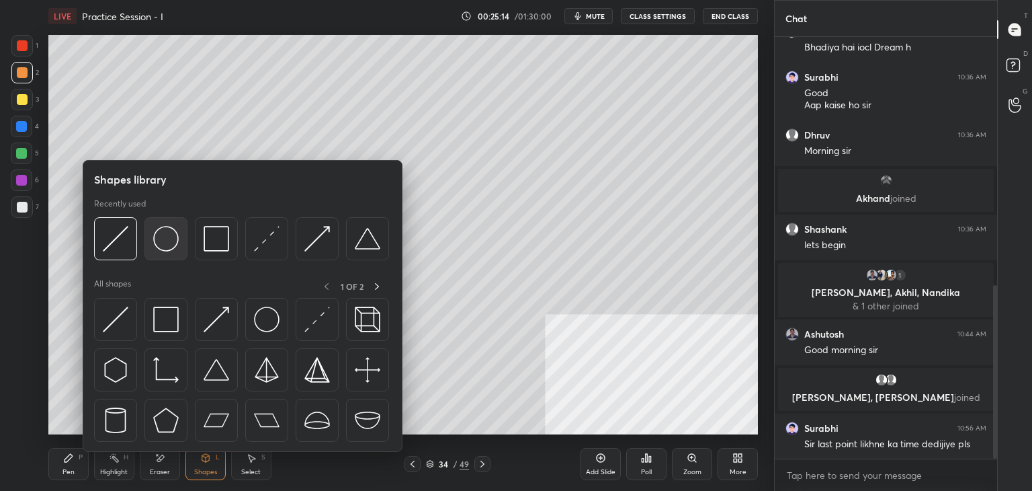
click at [161, 243] on img at bounding box center [166, 239] width 26 height 26
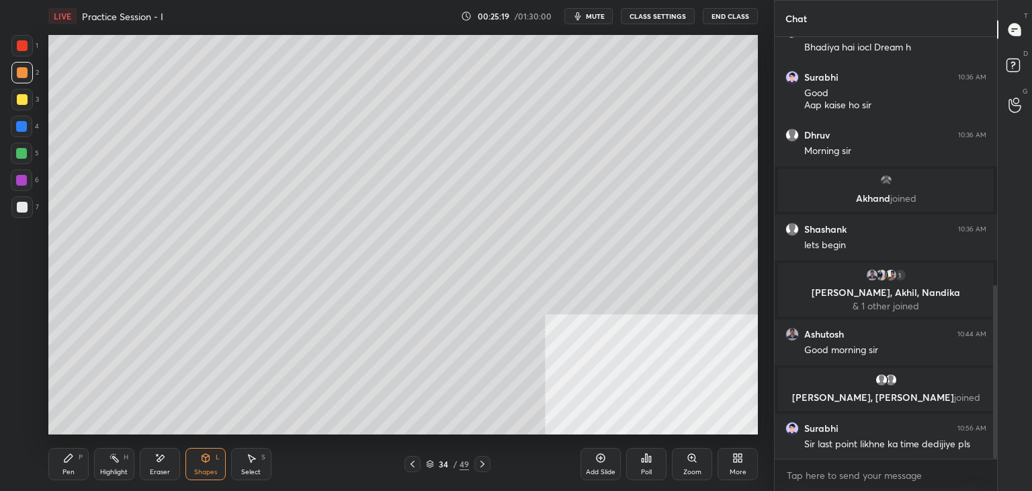
click at [60, 466] on div "Pen P" at bounding box center [68, 464] width 40 height 32
click at [204, 458] on icon at bounding box center [205, 458] width 7 height 8
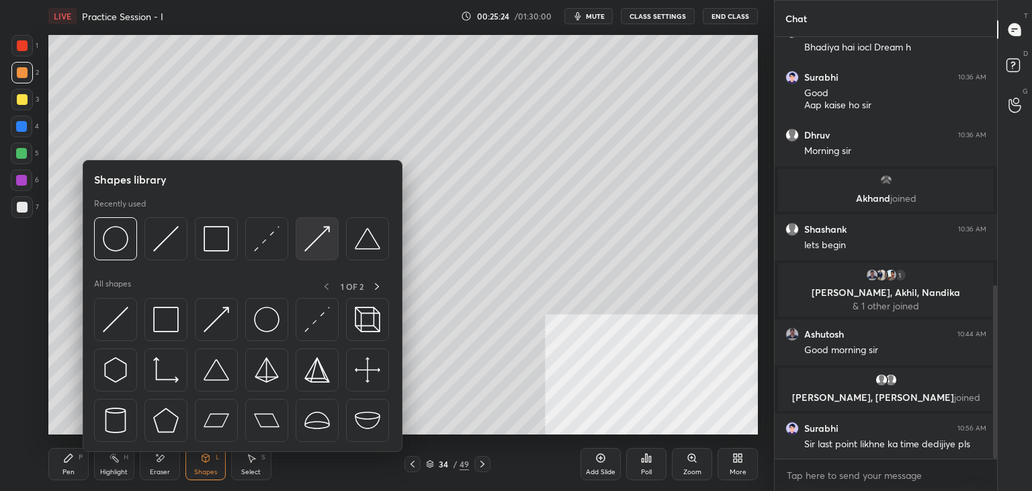
click at [317, 237] on img at bounding box center [317, 239] width 26 height 26
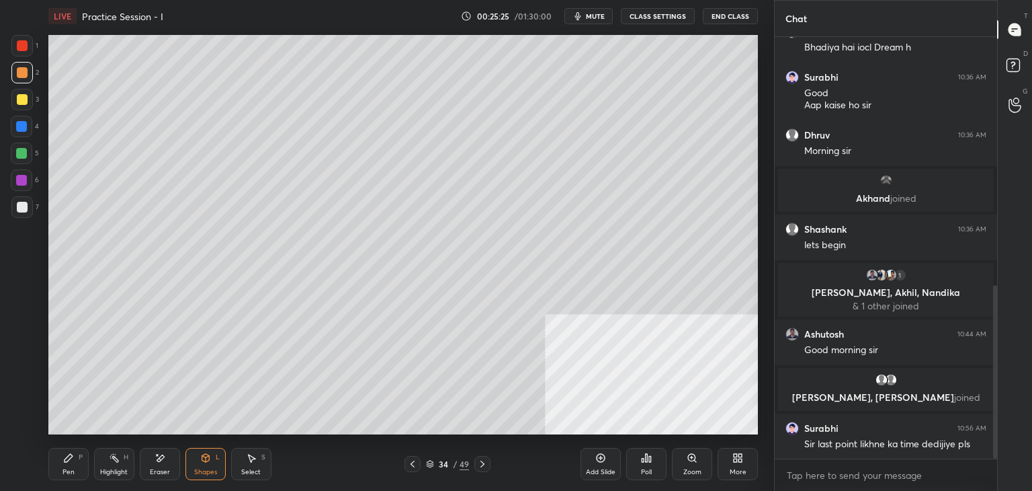
click at [31, 202] on div at bounding box center [22, 207] width 22 height 22
click at [74, 455] on div "Pen P" at bounding box center [68, 464] width 40 height 32
click at [209, 466] on div "Shapes L" at bounding box center [206, 464] width 40 height 32
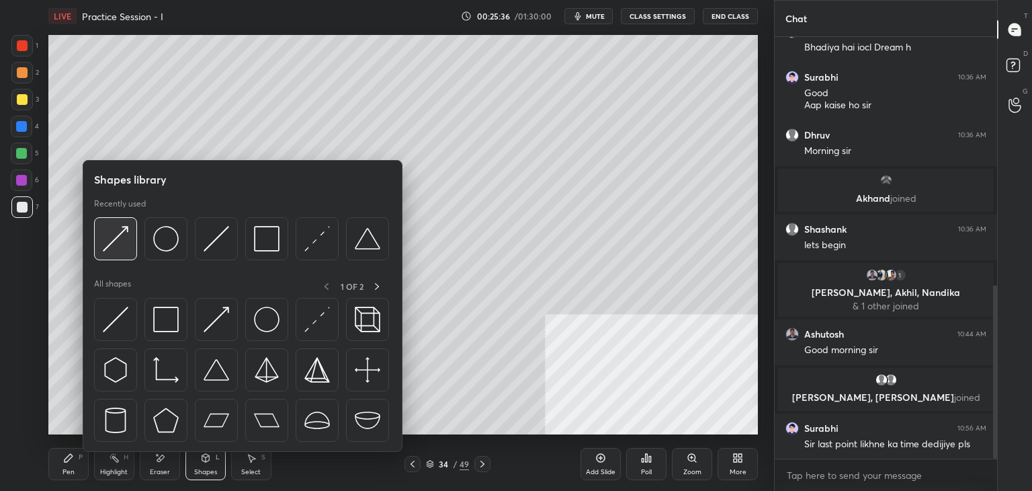
click at [108, 235] on img at bounding box center [116, 239] width 26 height 26
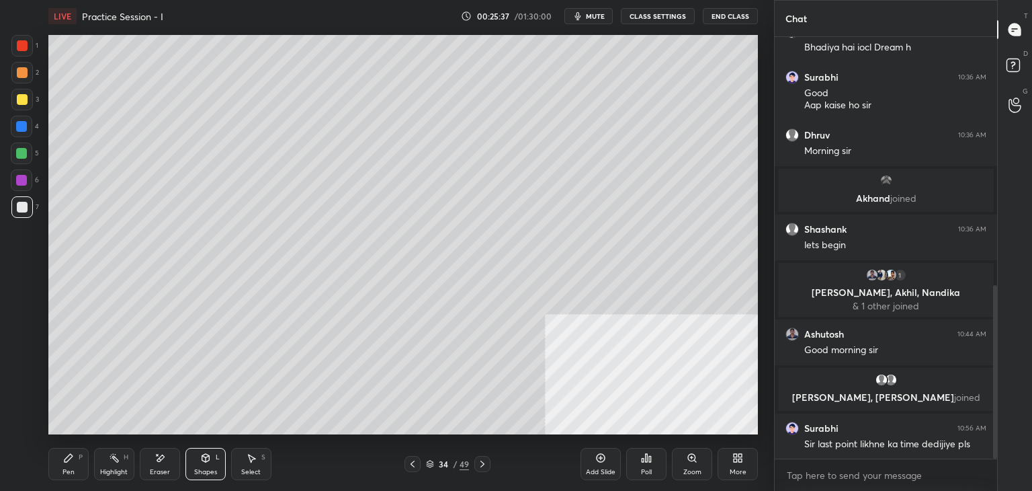
click at [24, 130] on div at bounding box center [21, 126] width 11 height 11
click at [69, 472] on div "Pen" at bounding box center [69, 471] width 12 height 7
click at [19, 179] on div at bounding box center [21, 180] width 11 height 11
click at [19, 153] on div at bounding box center [21, 153] width 11 height 11
click at [25, 206] on div at bounding box center [22, 207] width 11 height 11
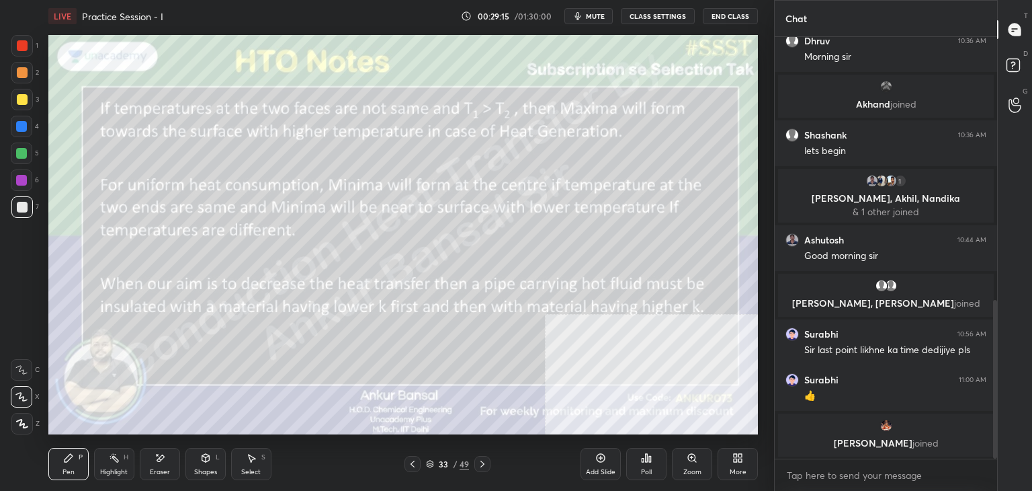
scroll to position [718, 0]
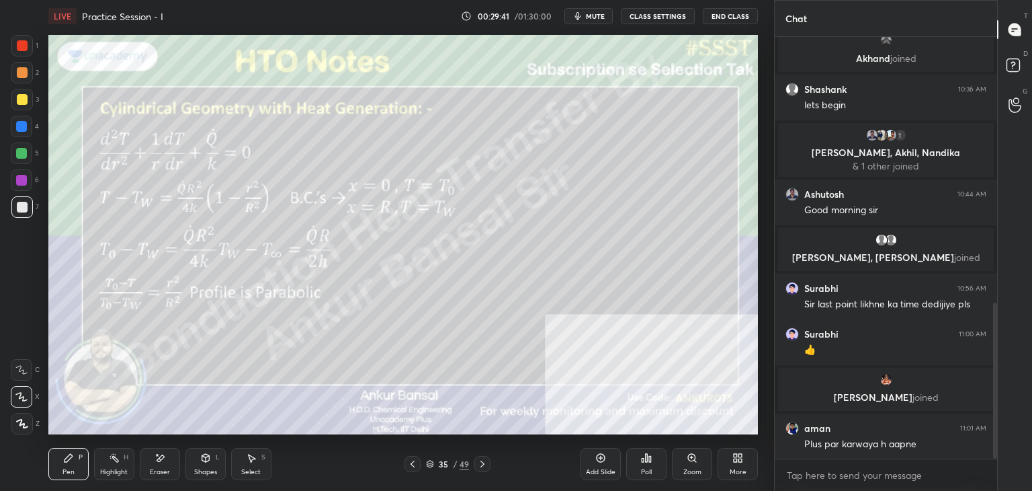
click at [206, 464] on div "Shapes L" at bounding box center [206, 464] width 40 height 32
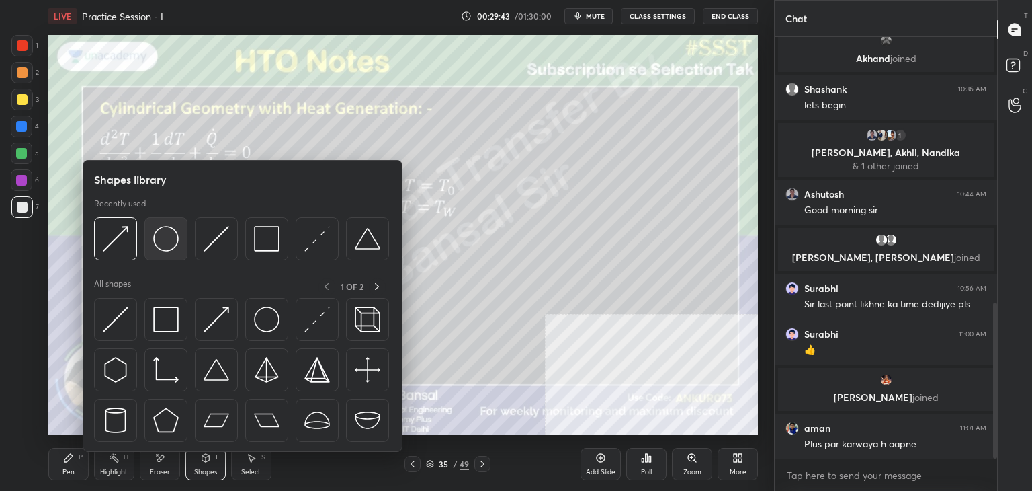
click at [168, 240] on img at bounding box center [166, 239] width 26 height 26
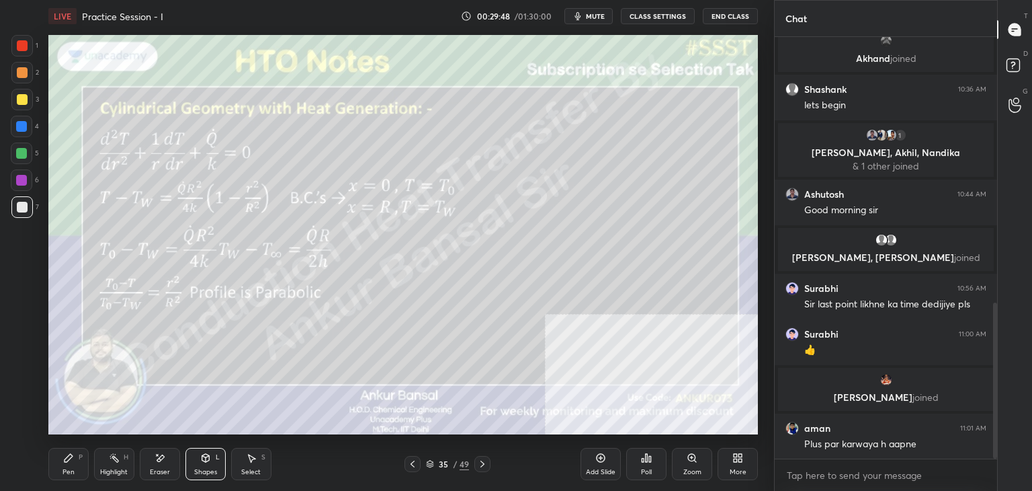
click at [741, 460] on icon at bounding box center [740, 459] width 3 height 3
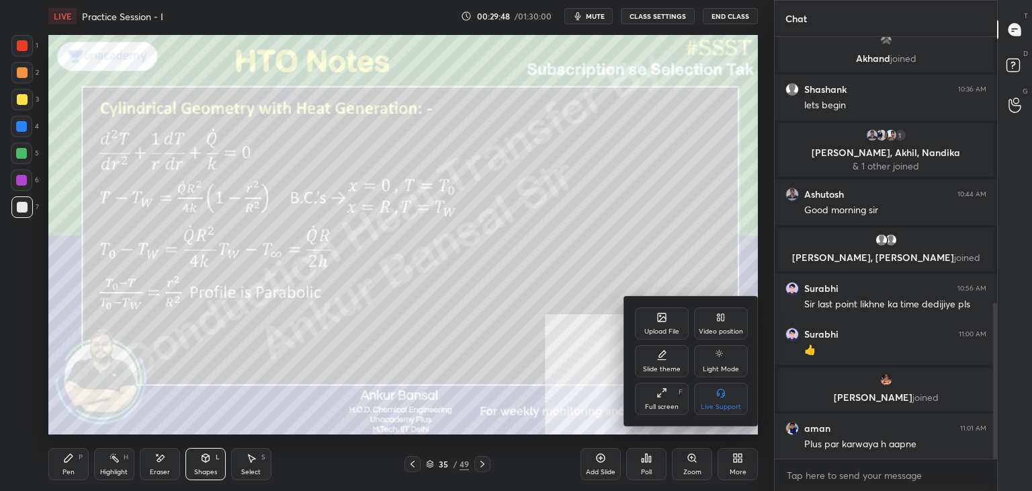
click at [727, 315] on div "Video position" at bounding box center [721, 323] width 54 height 32
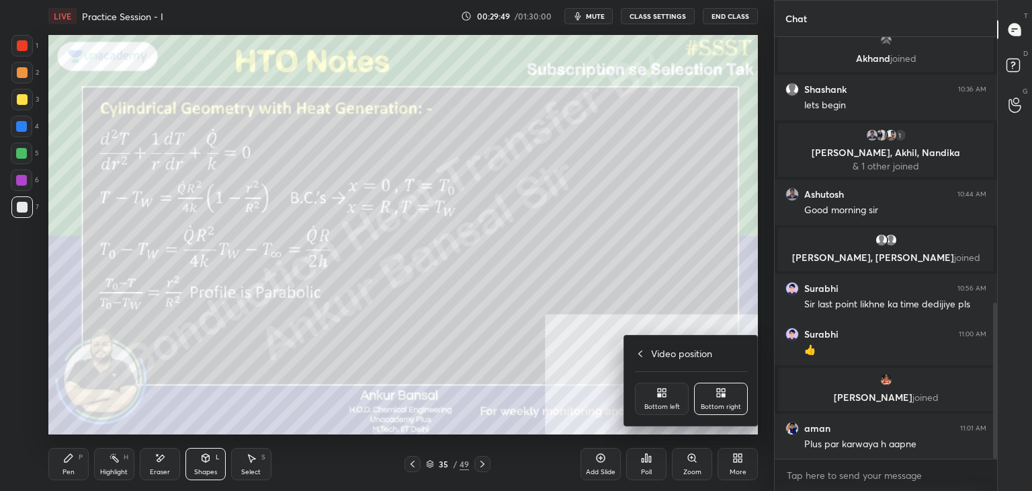
click at [669, 397] on div "Bottom left" at bounding box center [662, 398] width 54 height 32
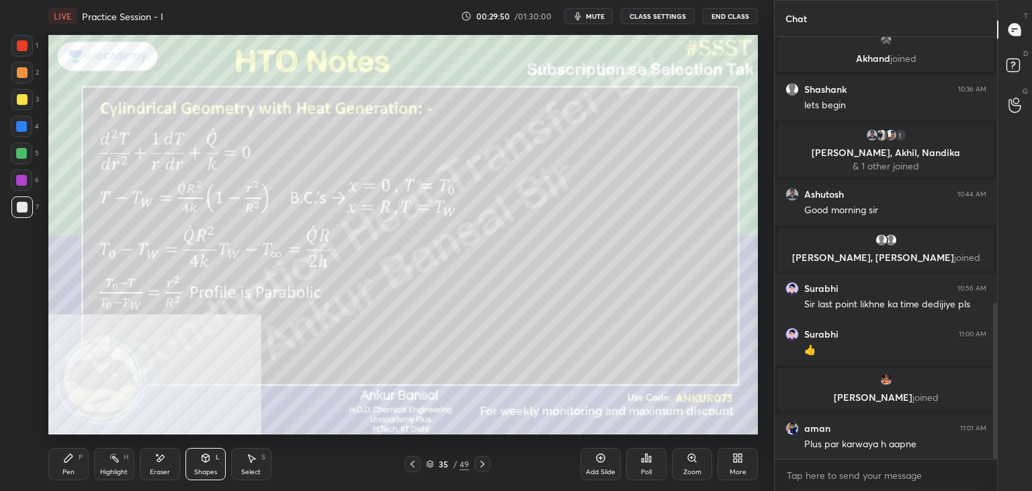
click at [200, 460] on icon at bounding box center [205, 457] width 11 height 11
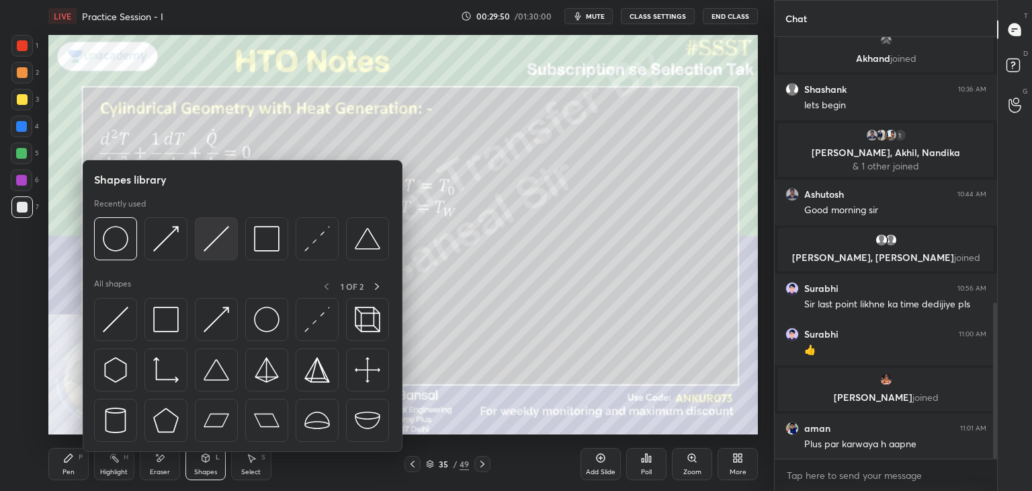
click at [220, 238] on img at bounding box center [217, 239] width 26 height 26
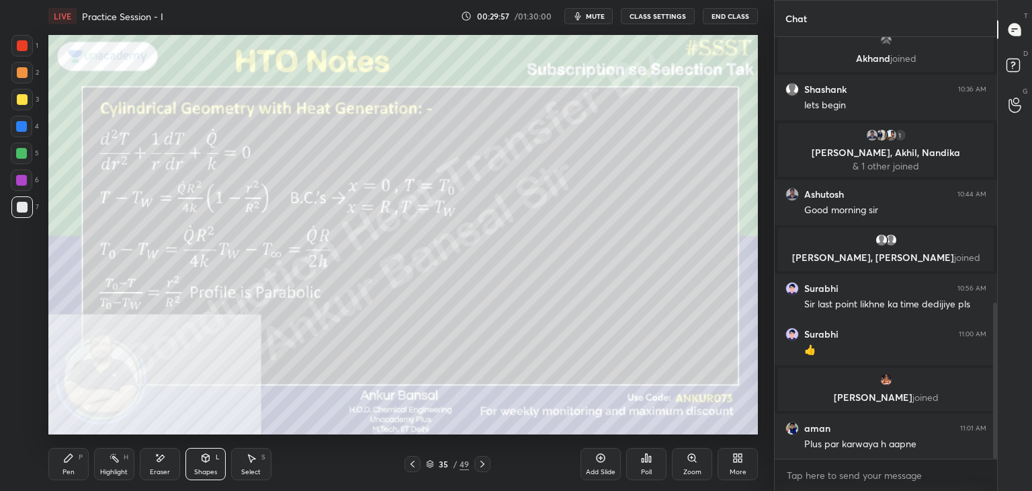
click at [210, 460] on icon at bounding box center [205, 457] width 11 height 11
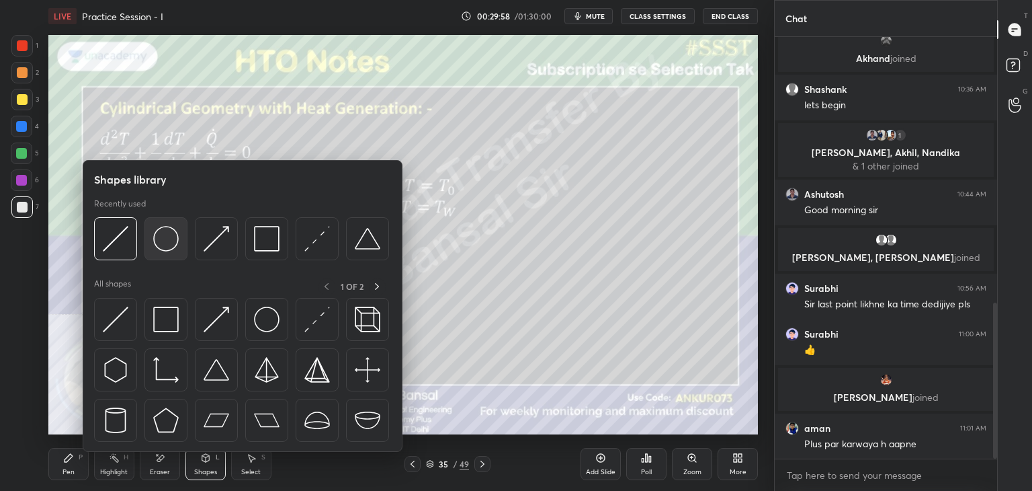
click at [159, 241] on img at bounding box center [166, 239] width 26 height 26
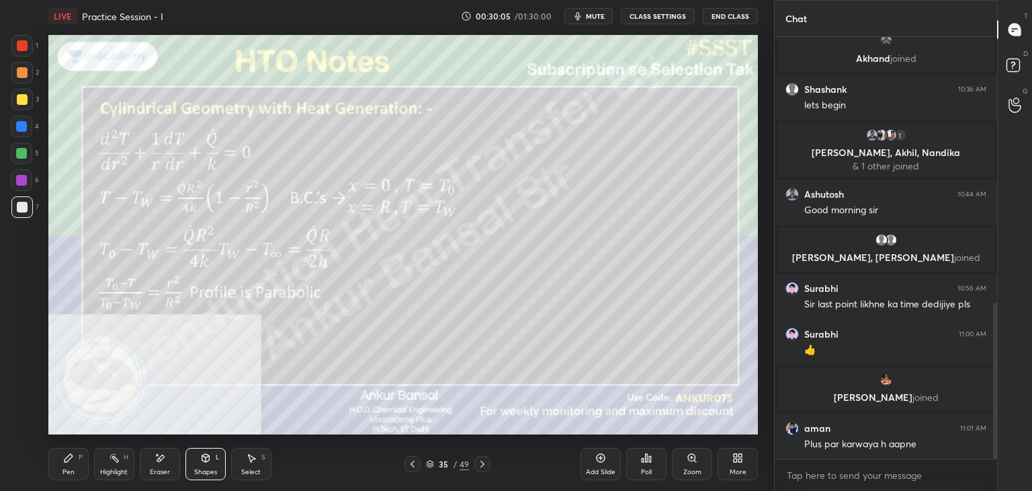
click at [210, 458] on icon at bounding box center [205, 457] width 11 height 11
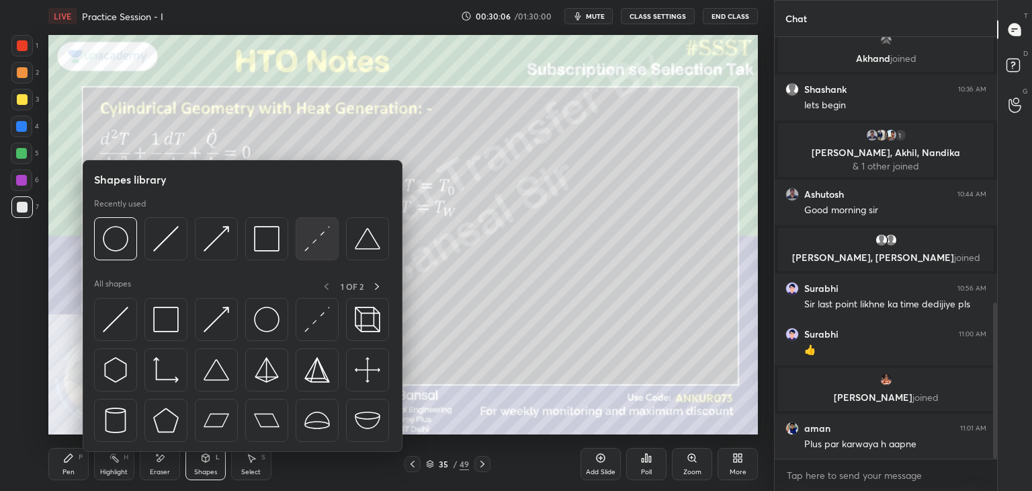
click at [320, 239] on img at bounding box center [317, 239] width 26 height 26
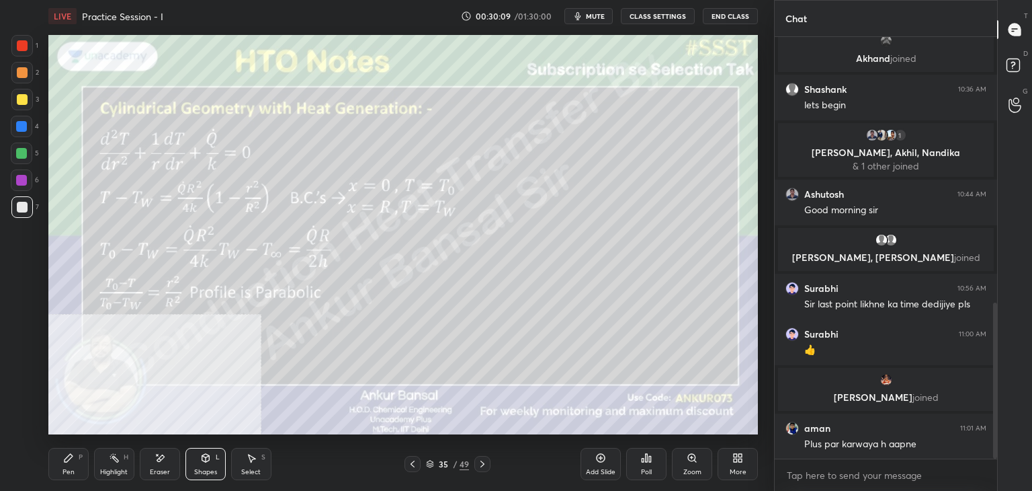
click at [81, 463] on div "Pen P" at bounding box center [68, 464] width 40 height 32
click at [204, 468] on div "Shapes" at bounding box center [205, 471] width 23 height 7
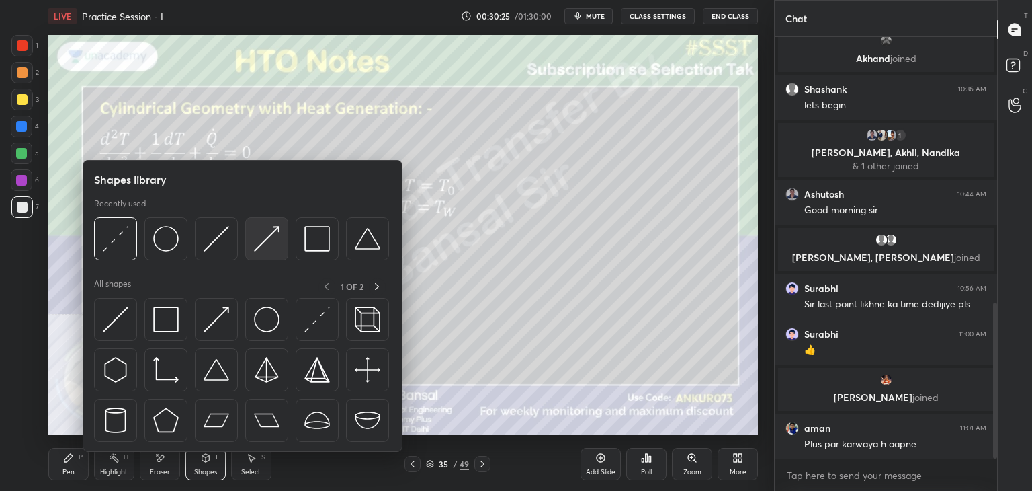
click at [277, 235] on img at bounding box center [267, 239] width 26 height 26
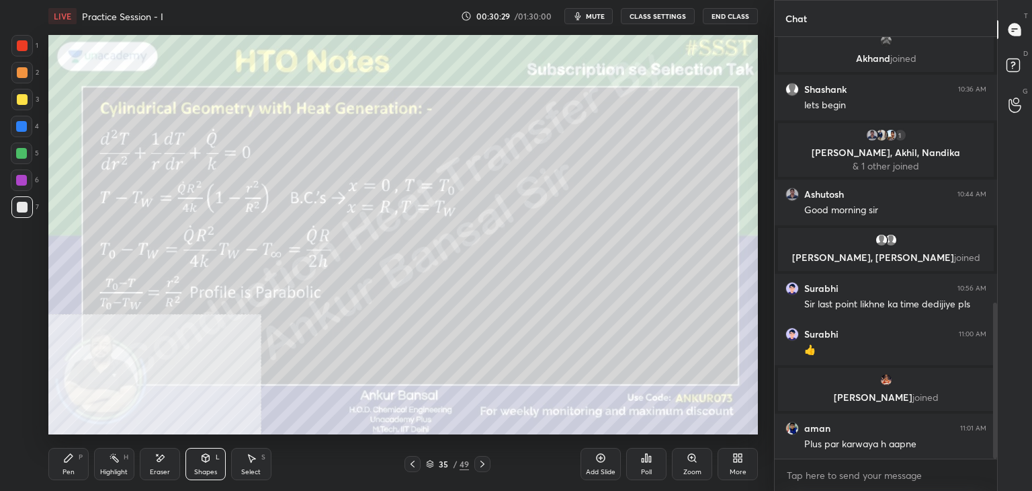
click at [75, 467] on div "Pen P" at bounding box center [68, 464] width 40 height 32
click at [207, 458] on icon at bounding box center [205, 458] width 7 height 8
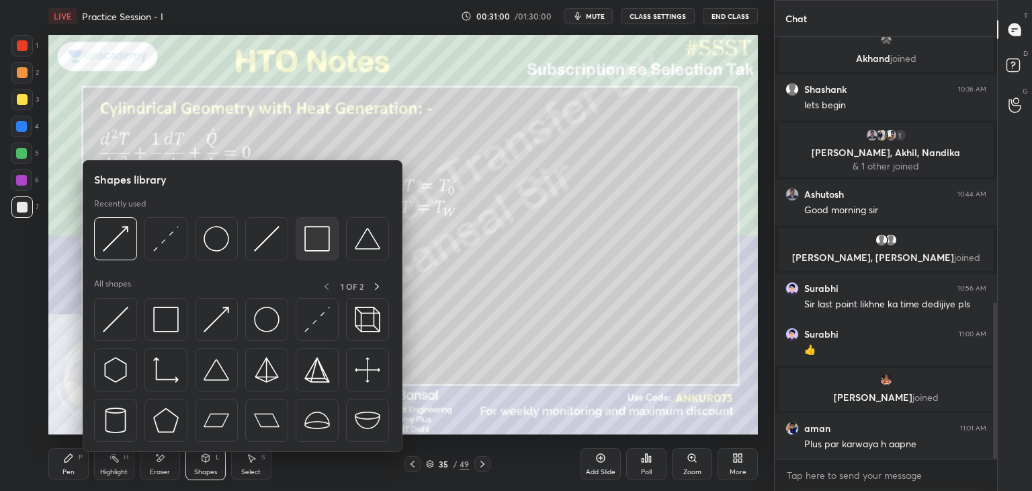
click at [309, 237] on img at bounding box center [317, 239] width 26 height 26
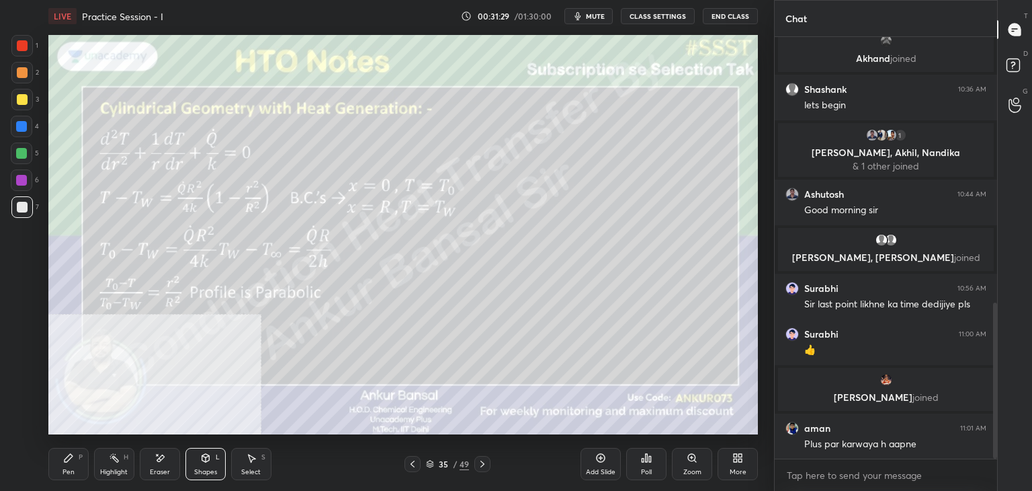
click at [79, 462] on div "Pen P" at bounding box center [68, 464] width 40 height 32
click at [206, 456] on icon at bounding box center [205, 457] width 7 height 2
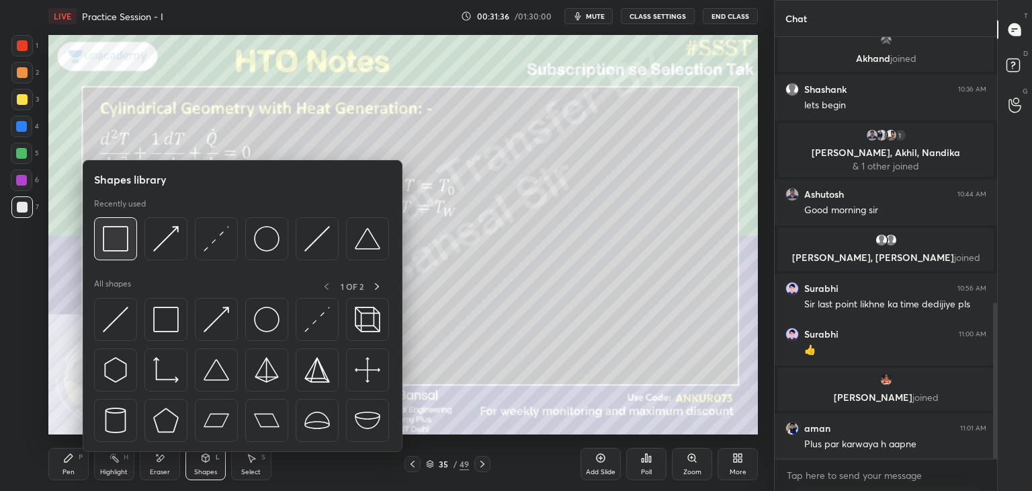
click at [110, 246] on img at bounding box center [116, 239] width 26 height 26
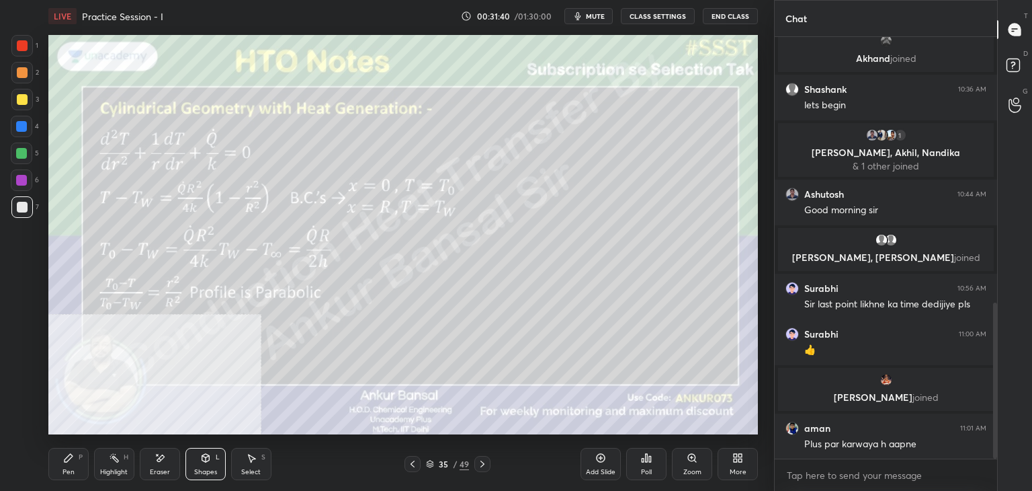
click at [70, 463] on icon at bounding box center [68, 457] width 11 height 11
click at [156, 464] on div "Eraser" at bounding box center [160, 464] width 40 height 32
click at [56, 460] on div "Pen P" at bounding box center [68, 464] width 40 height 32
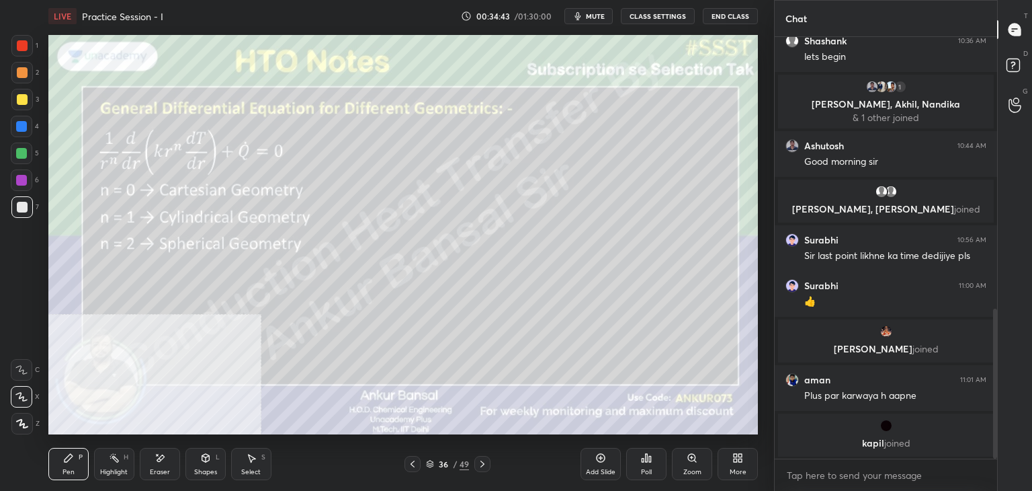
click at [148, 464] on div "Eraser" at bounding box center [160, 464] width 40 height 32
click at [68, 464] on div "Pen P" at bounding box center [68, 464] width 40 height 32
click at [159, 467] on div "Eraser" at bounding box center [160, 464] width 40 height 32
click at [81, 463] on div "Pen P" at bounding box center [68, 464] width 40 height 32
click at [169, 470] on div "Eraser" at bounding box center [160, 471] width 20 height 7
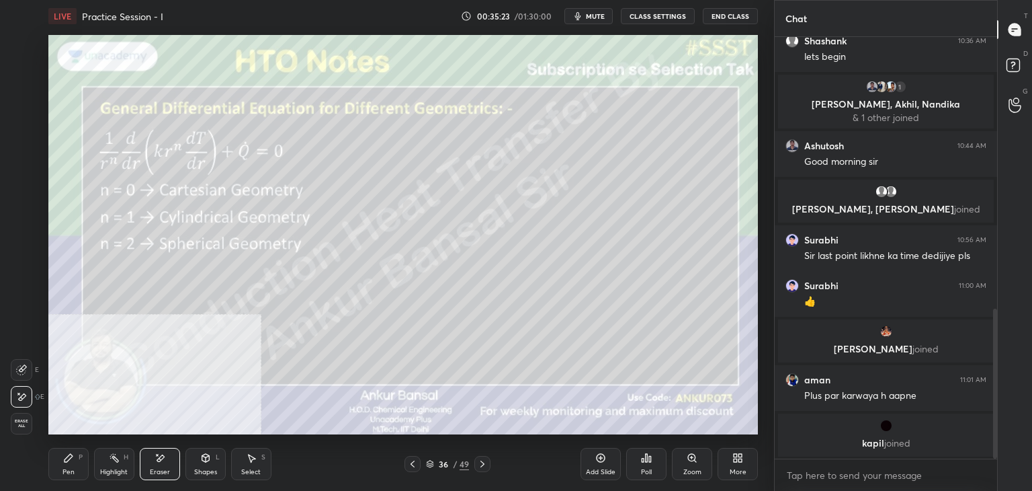
click at [70, 461] on icon at bounding box center [68, 457] width 11 height 11
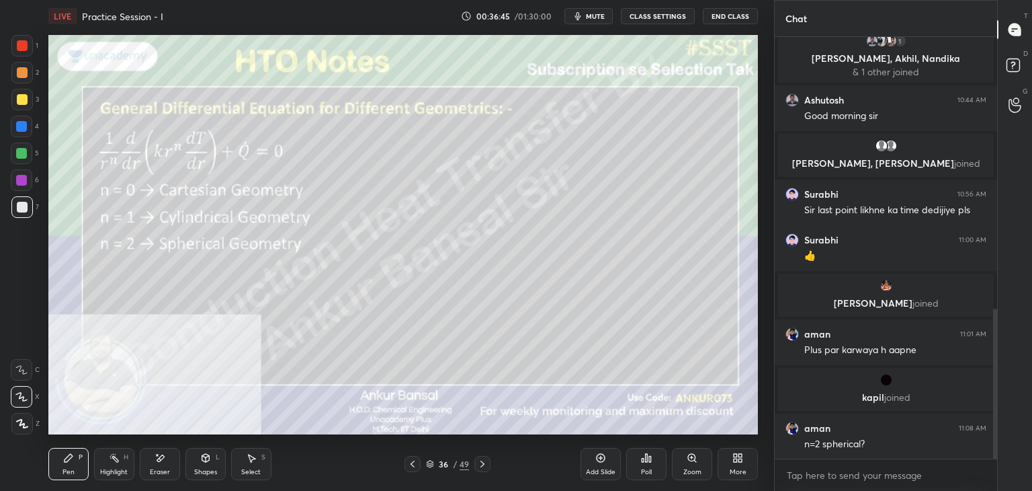
scroll to position [776, 0]
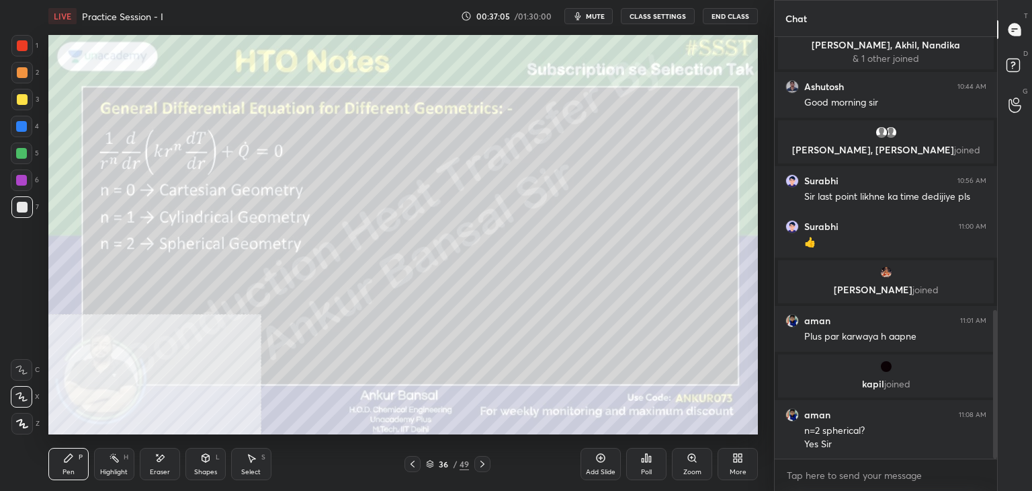
click at [159, 462] on icon at bounding box center [160, 457] width 11 height 11
click at [66, 463] on icon at bounding box center [68, 457] width 11 height 11
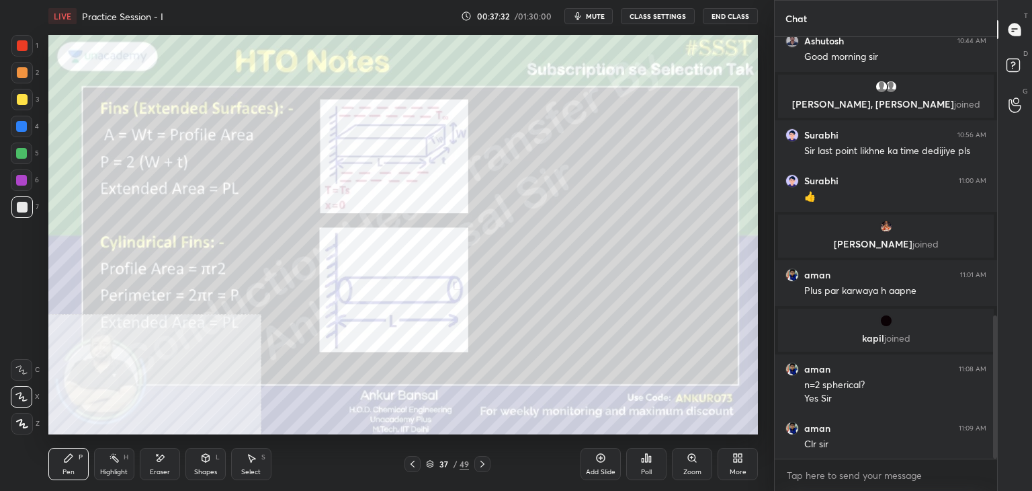
click at [737, 460] on icon at bounding box center [735, 459] width 3 height 3
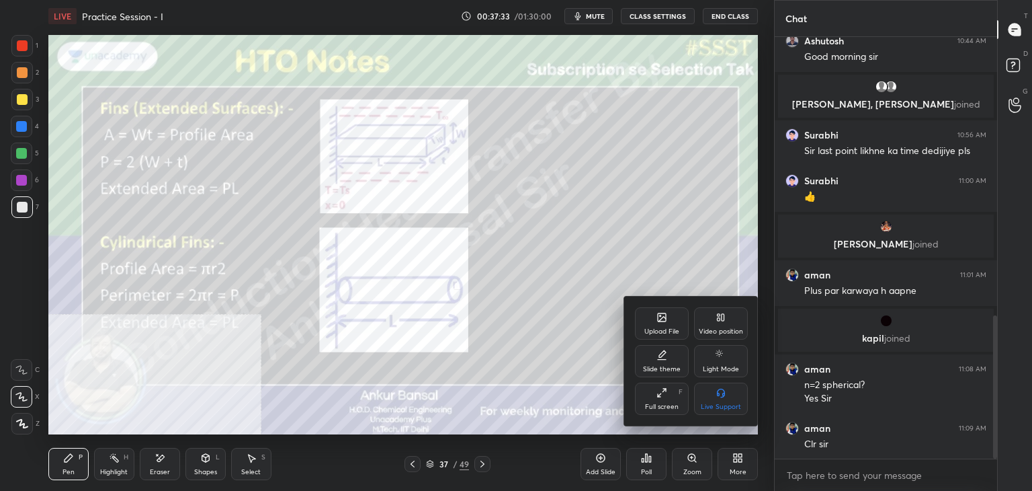
click at [722, 325] on div "Video position" at bounding box center [721, 323] width 54 height 32
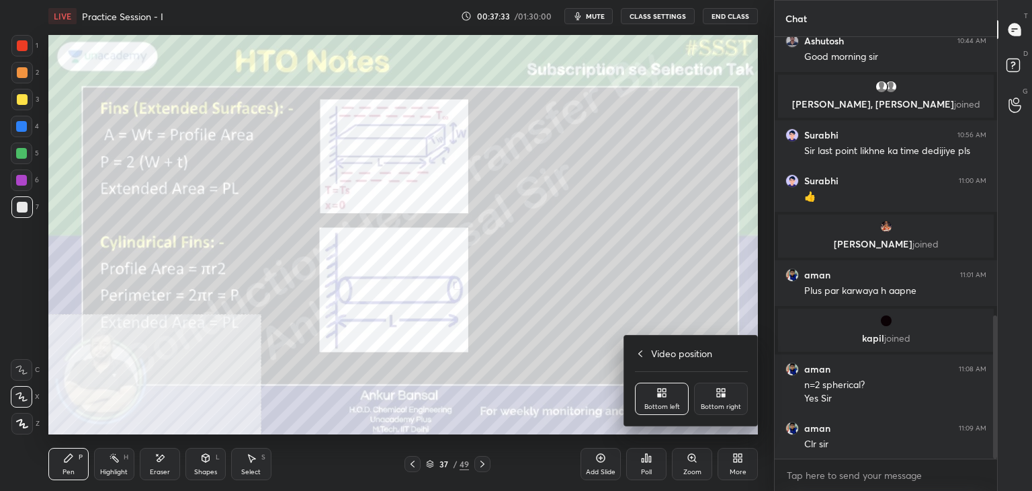
click at [722, 405] on div "Bottom right" at bounding box center [721, 406] width 40 height 7
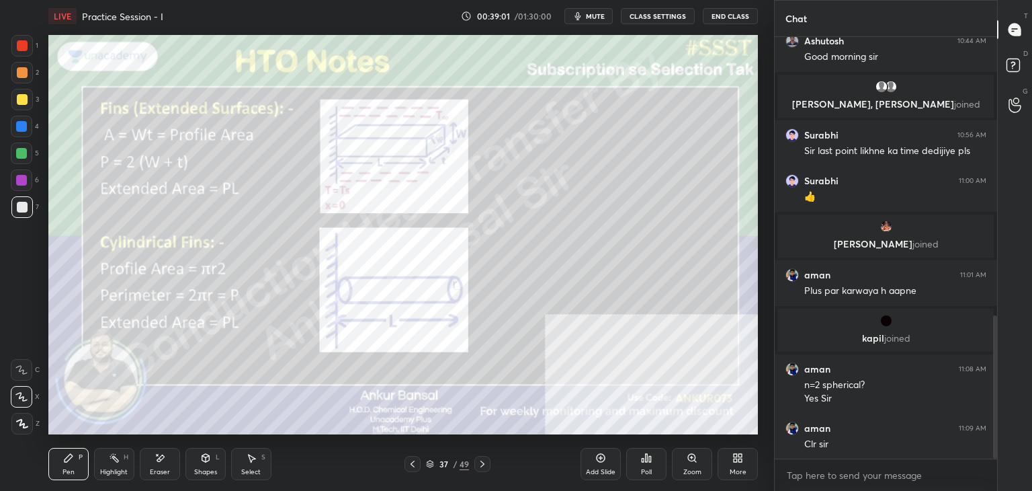
scroll to position [867, 0]
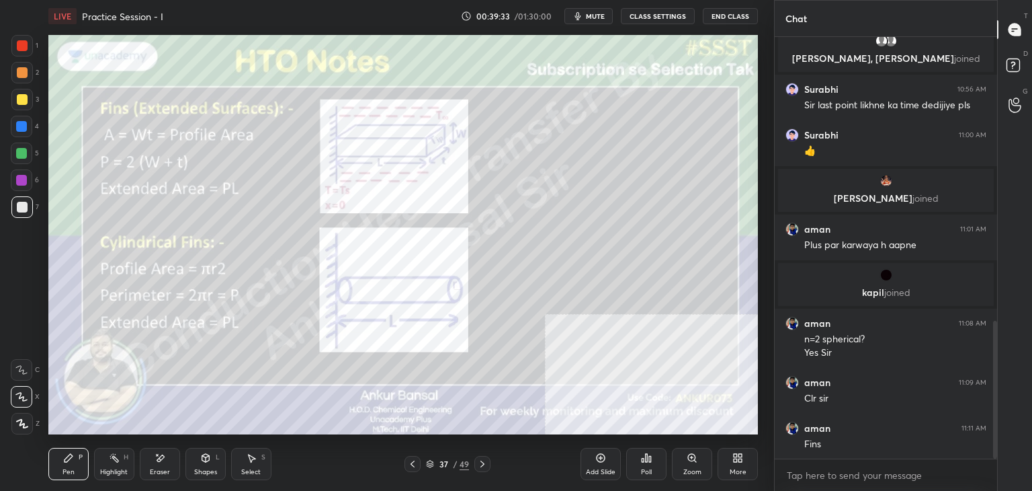
click at [28, 103] on div at bounding box center [22, 100] width 22 height 22
click at [202, 468] on div "Shapes" at bounding box center [205, 471] width 23 height 7
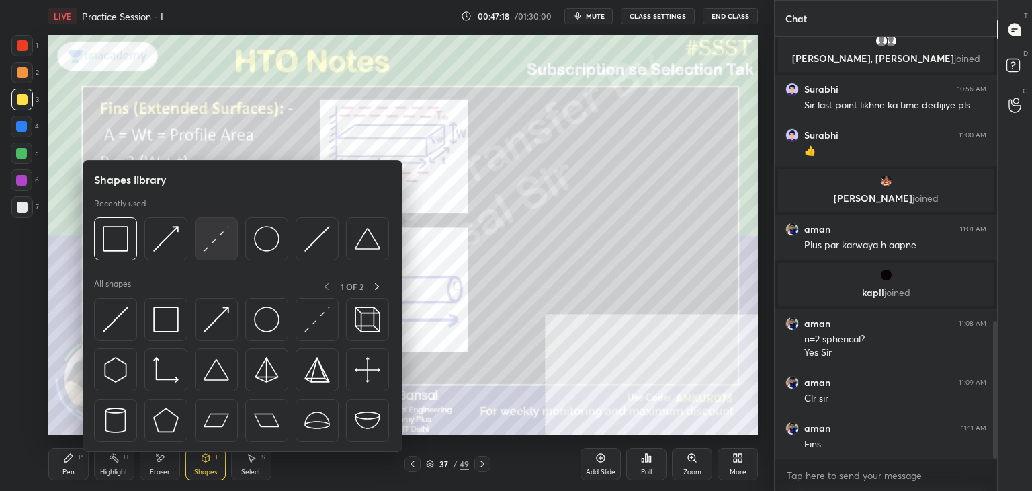
click at [202, 235] on div at bounding box center [216, 238] width 43 height 43
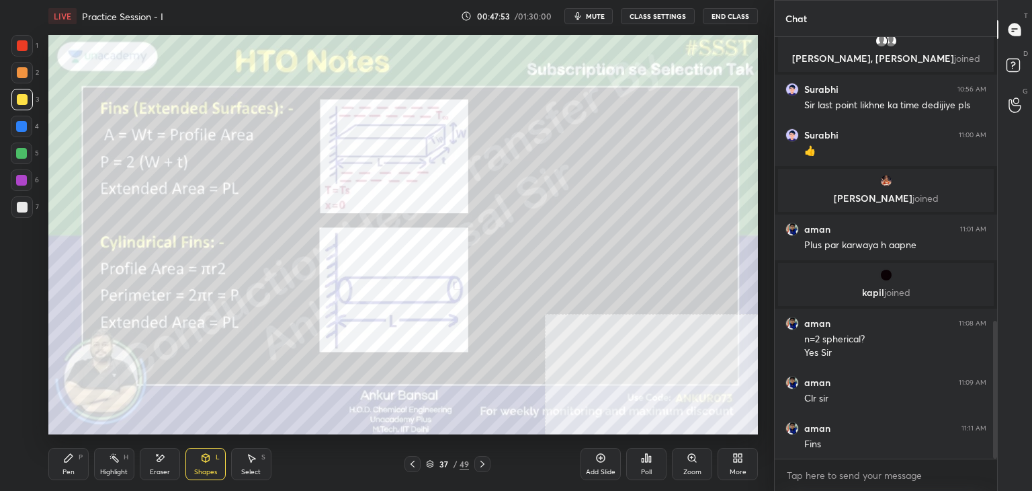
click at [69, 463] on div "Pen P" at bounding box center [68, 464] width 40 height 32
click at [22, 202] on div at bounding box center [22, 207] width 11 height 11
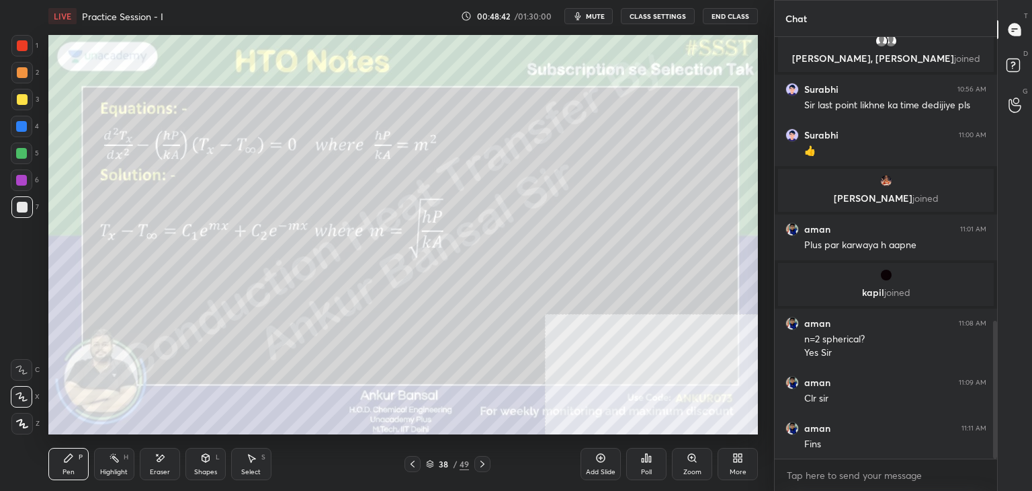
click at [207, 464] on div "Shapes L" at bounding box center [206, 464] width 40 height 32
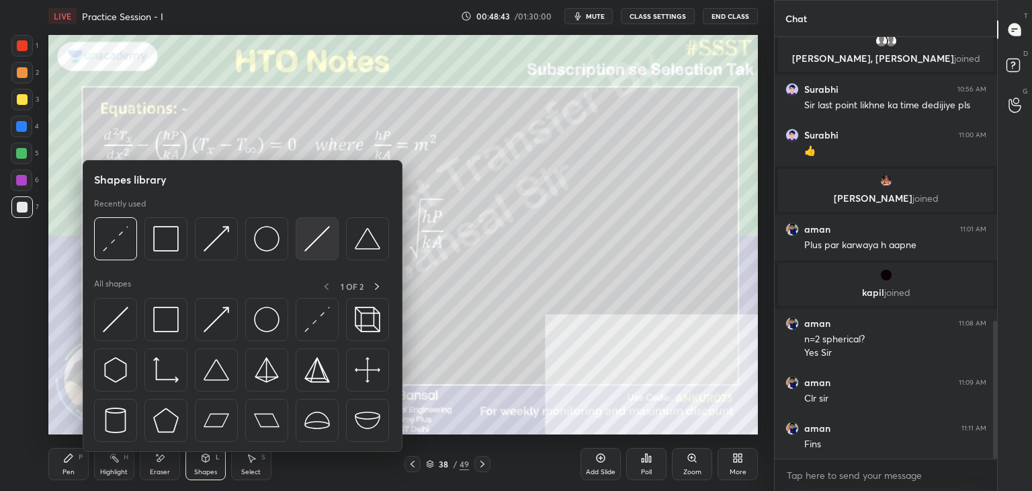
click at [307, 237] on img at bounding box center [317, 239] width 26 height 26
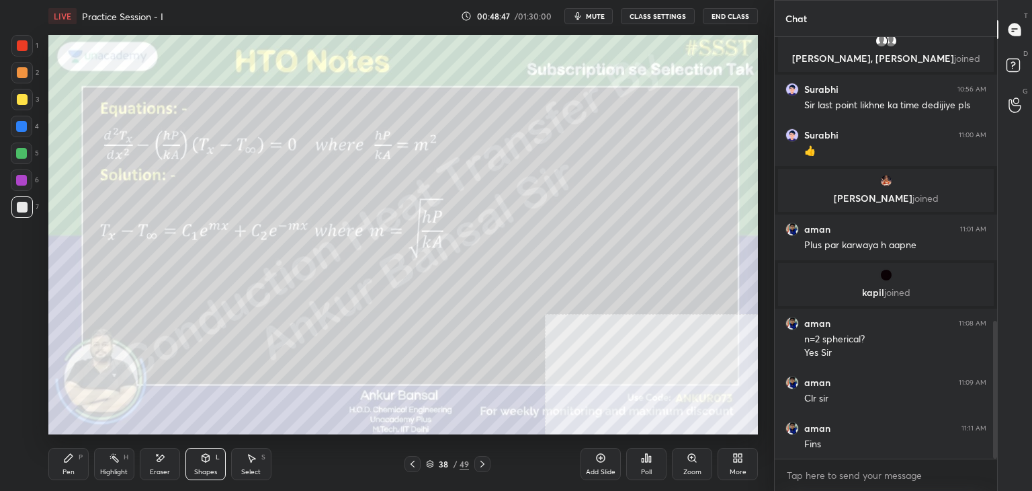
click at [196, 460] on div "Shapes L" at bounding box center [206, 464] width 40 height 32
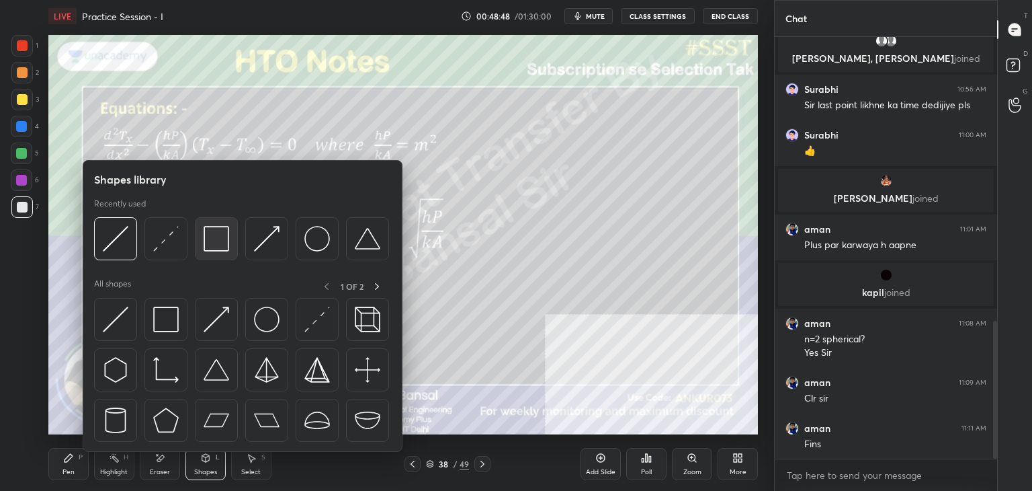
click at [214, 235] on img at bounding box center [217, 239] width 26 height 26
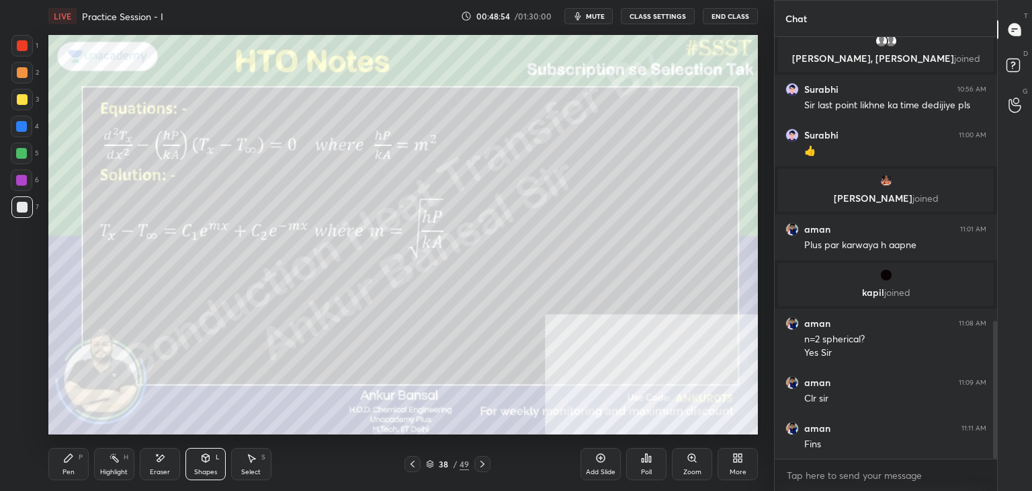
click at [76, 452] on div "Pen P" at bounding box center [68, 464] width 40 height 32
click at [198, 464] on div "Shapes L" at bounding box center [206, 464] width 40 height 32
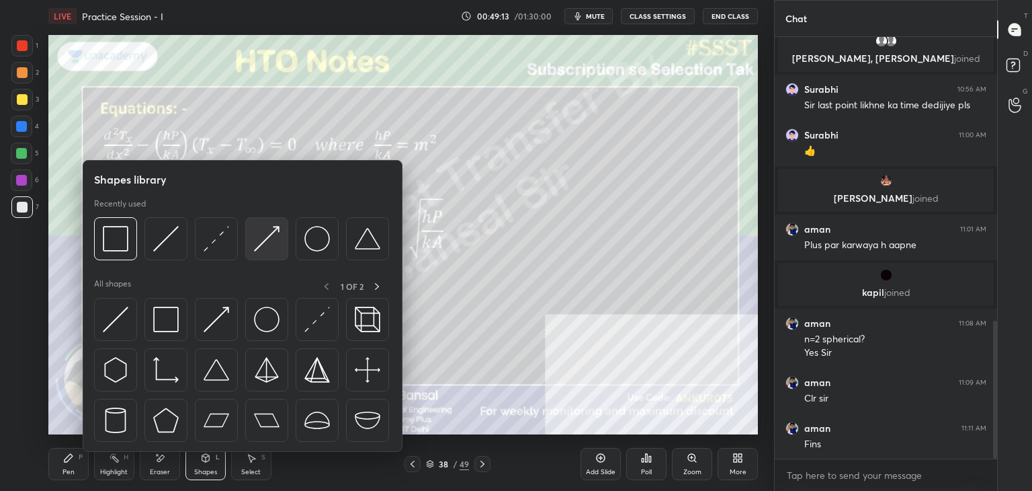
click at [269, 229] on img at bounding box center [267, 239] width 26 height 26
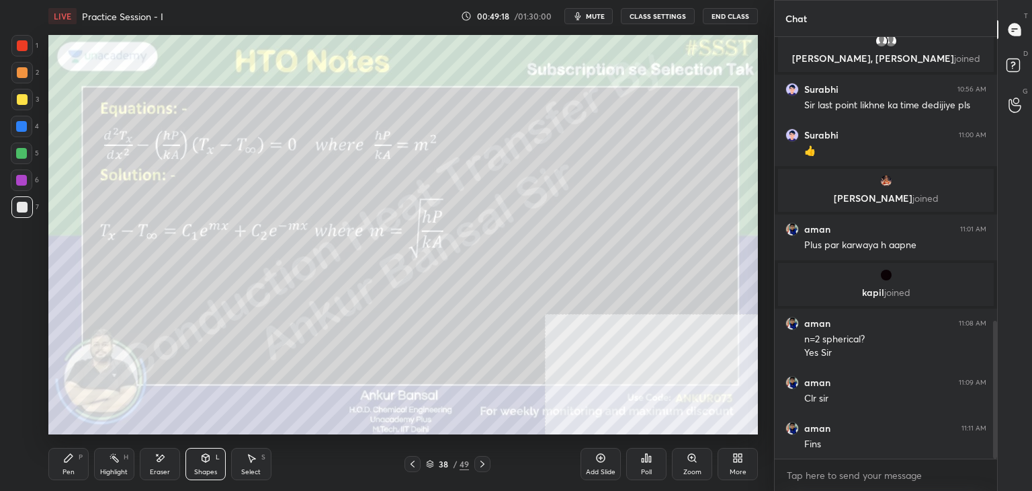
click at [206, 465] on div "Shapes L" at bounding box center [206, 464] width 40 height 32
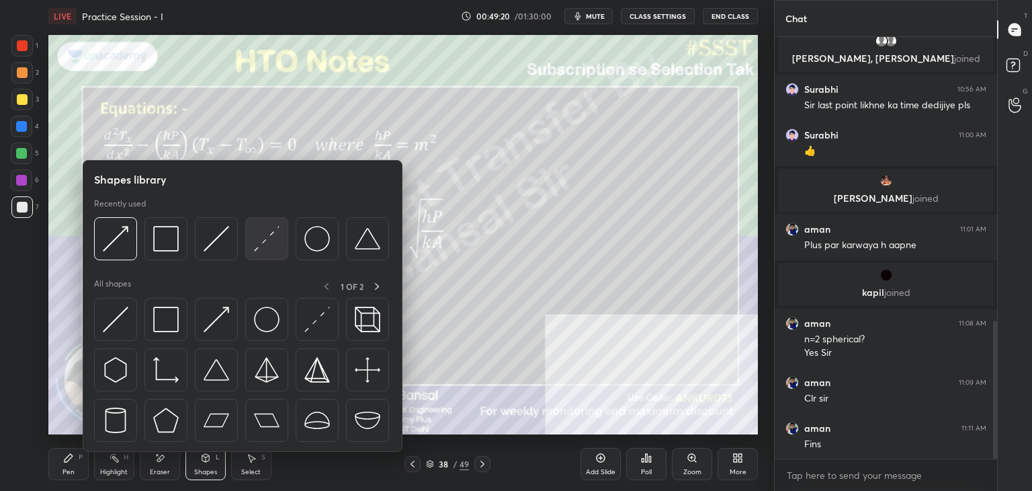
click at [272, 242] on img at bounding box center [267, 239] width 26 height 26
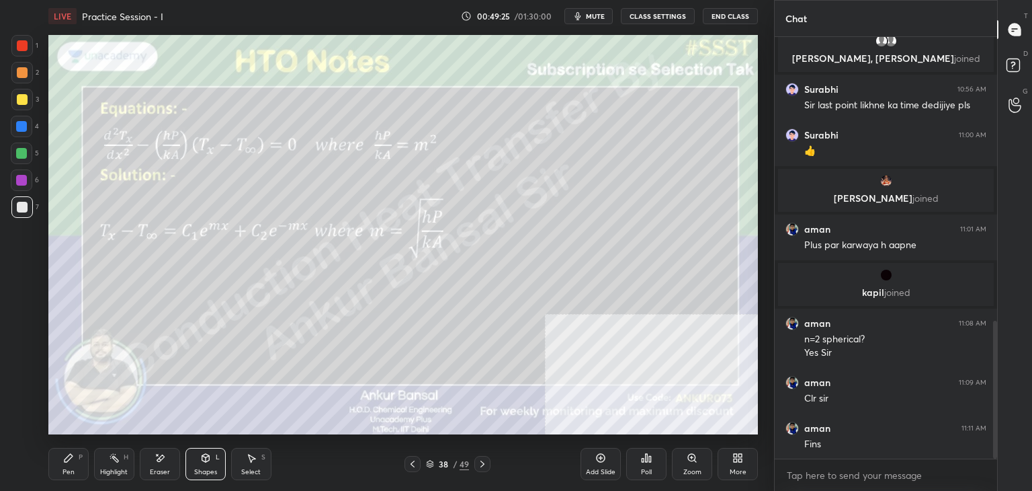
click at [206, 463] on div "Shapes L" at bounding box center [206, 464] width 40 height 32
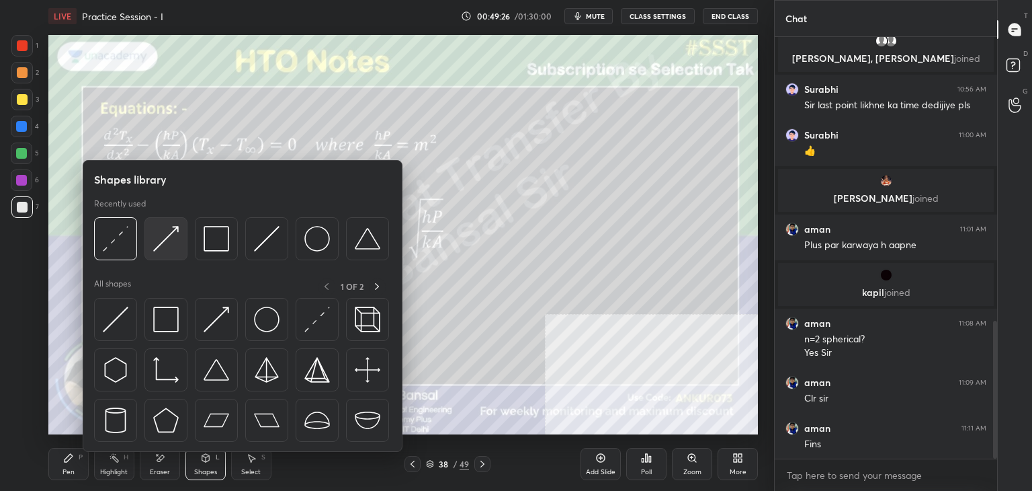
click at [167, 241] on img at bounding box center [166, 239] width 26 height 26
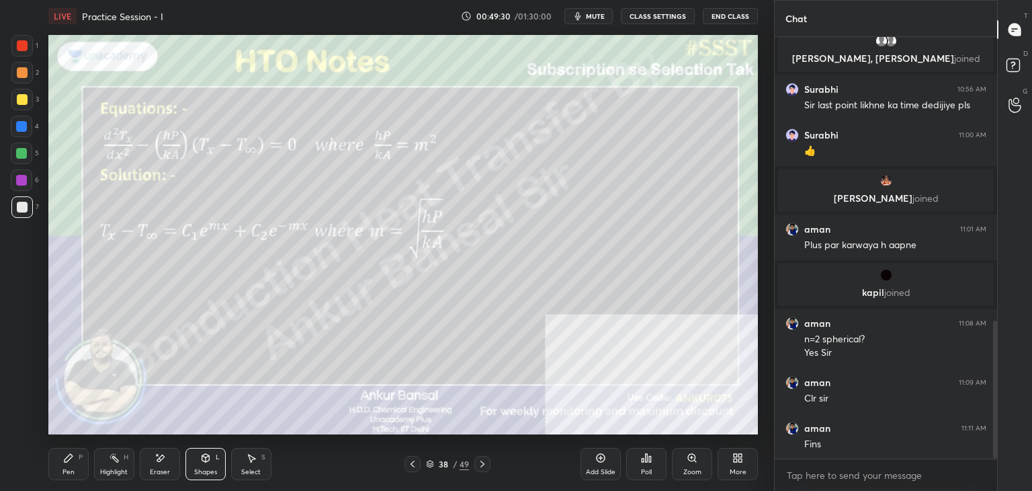
click at [87, 460] on div "Pen P" at bounding box center [68, 464] width 40 height 32
click at [199, 464] on div "Shapes L" at bounding box center [206, 464] width 40 height 32
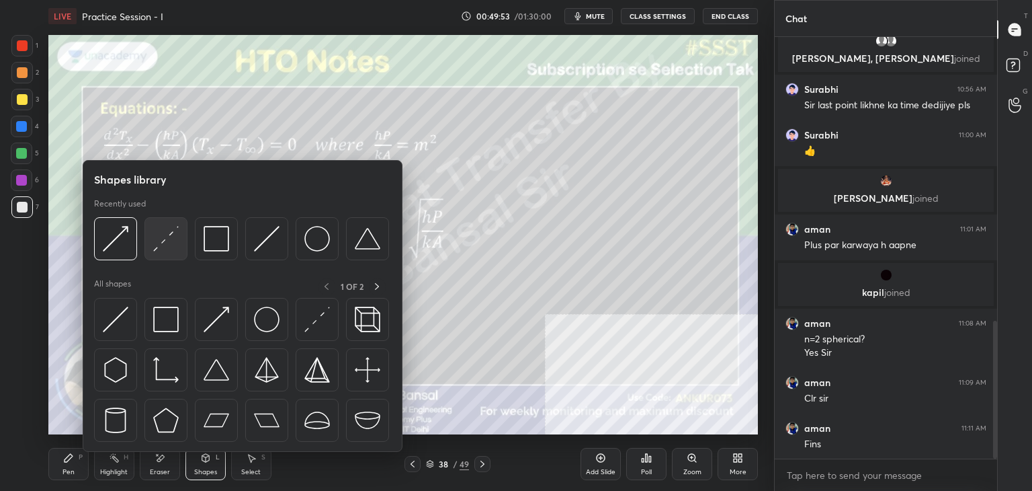
click at [160, 237] on img at bounding box center [166, 239] width 26 height 26
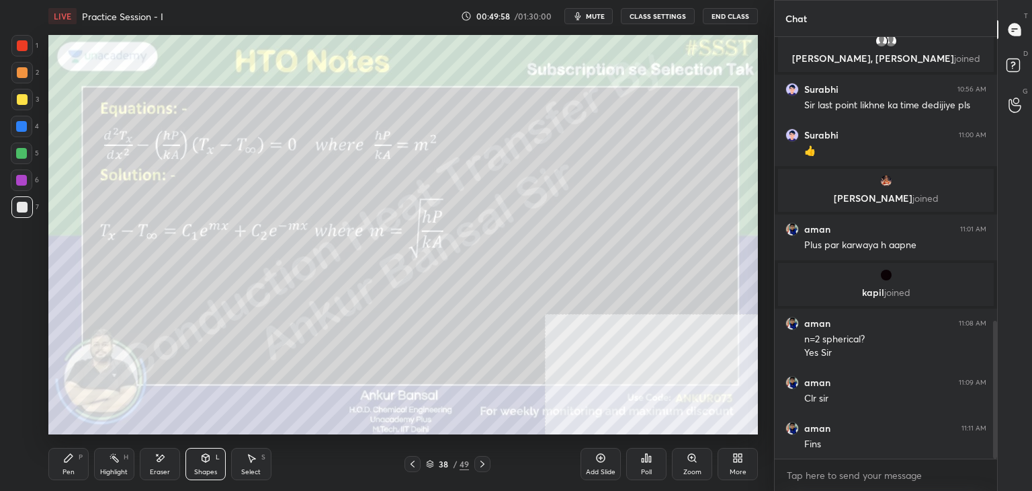
click at [186, 461] on div "Shapes L" at bounding box center [206, 464] width 40 height 32
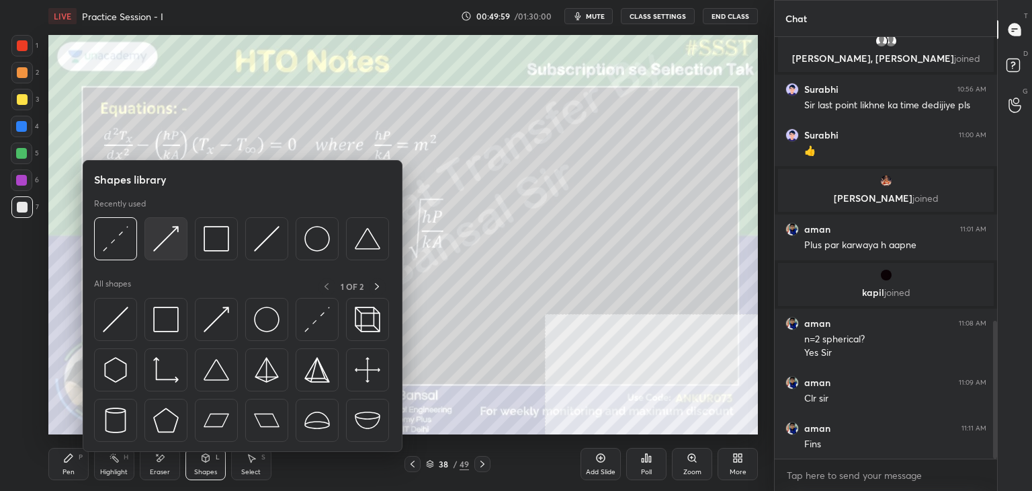
click at [164, 235] on img at bounding box center [166, 239] width 26 height 26
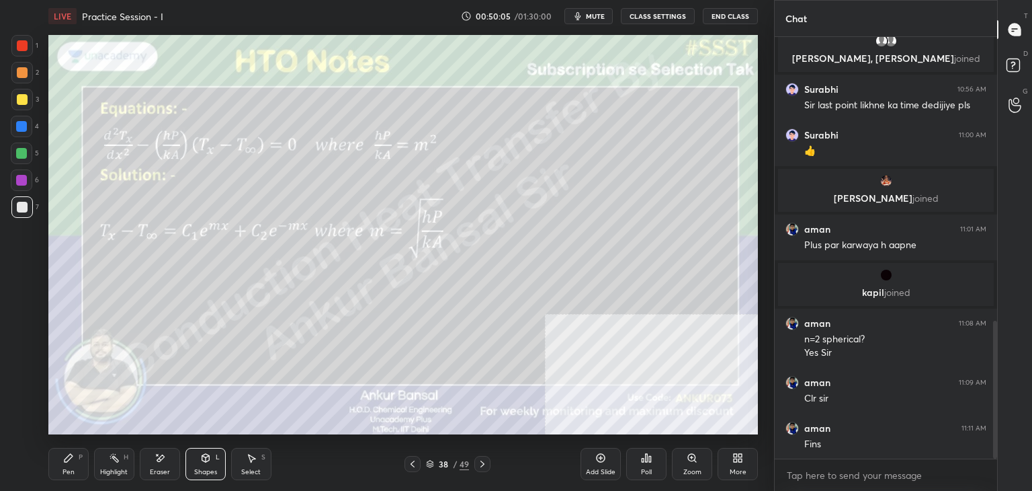
click at [75, 466] on div "Pen P" at bounding box center [68, 464] width 40 height 32
click at [202, 471] on div "Shapes" at bounding box center [205, 471] width 23 height 7
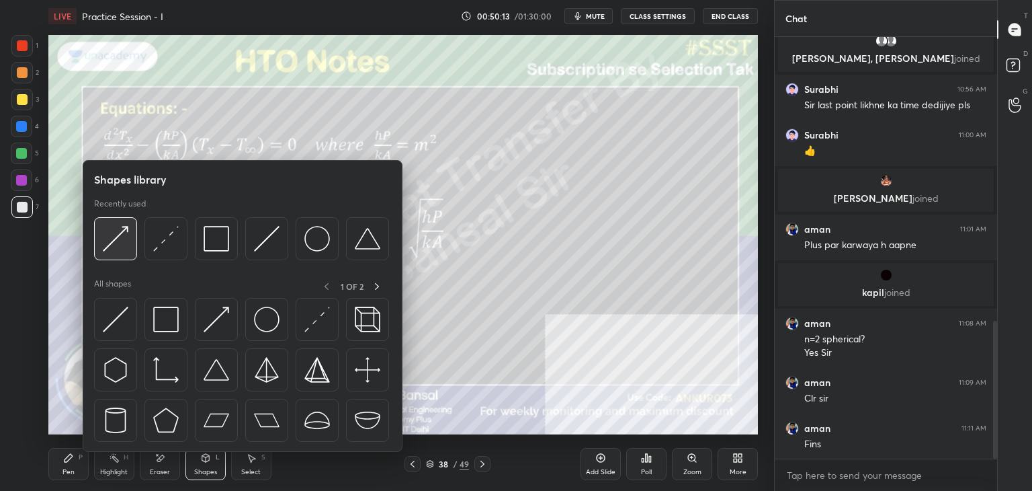
click at [128, 241] on div at bounding box center [115, 238] width 43 height 43
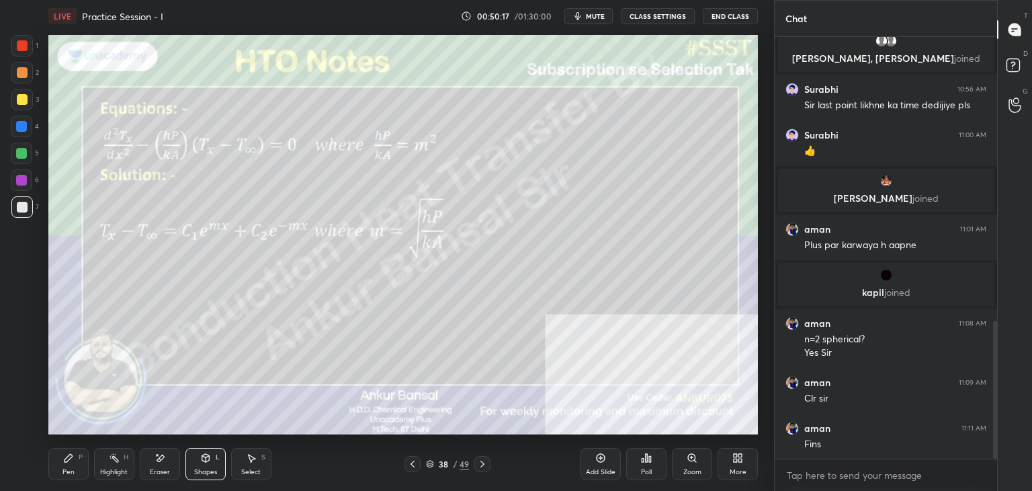
click at [75, 463] on div "Pen P" at bounding box center [68, 464] width 40 height 32
click at [241, 457] on div "Select S" at bounding box center [251, 464] width 40 height 32
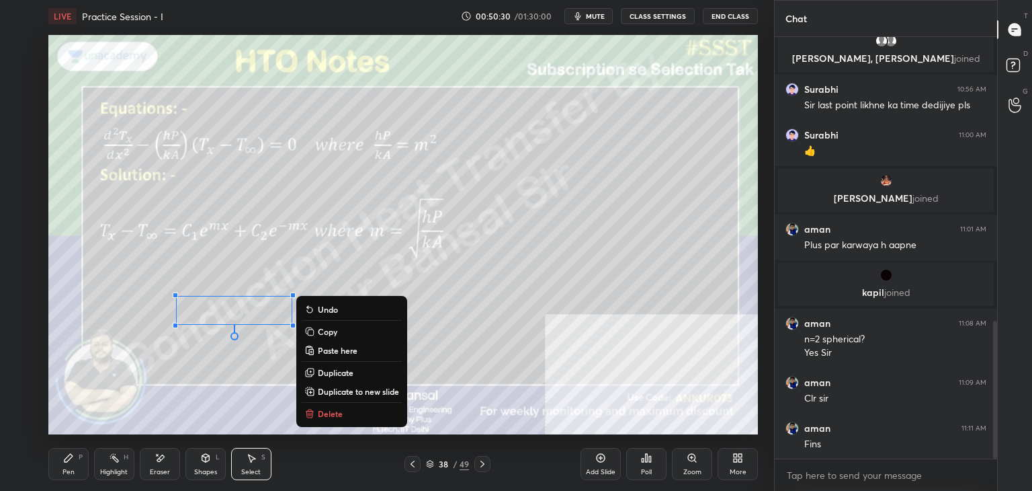
click at [66, 475] on div "Pen" at bounding box center [69, 471] width 12 height 7
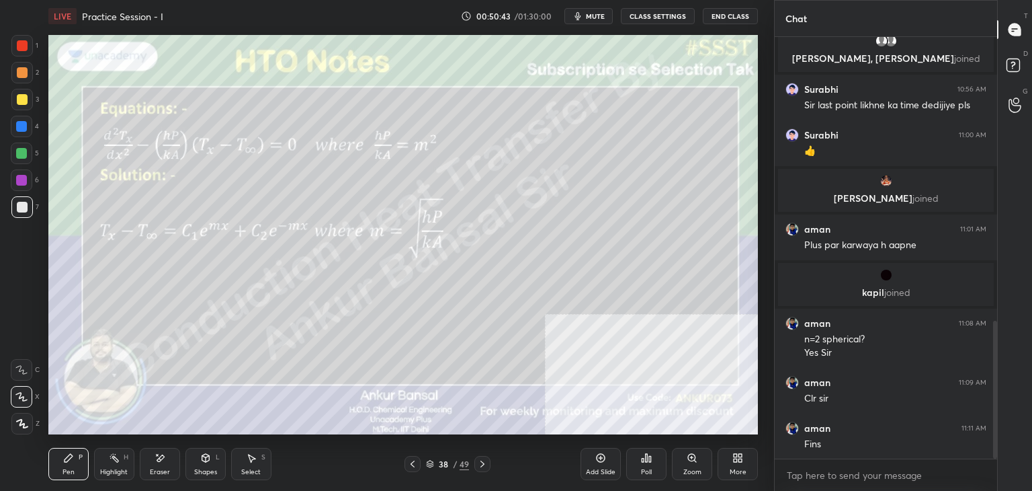
click at [202, 460] on icon at bounding box center [205, 458] width 7 height 8
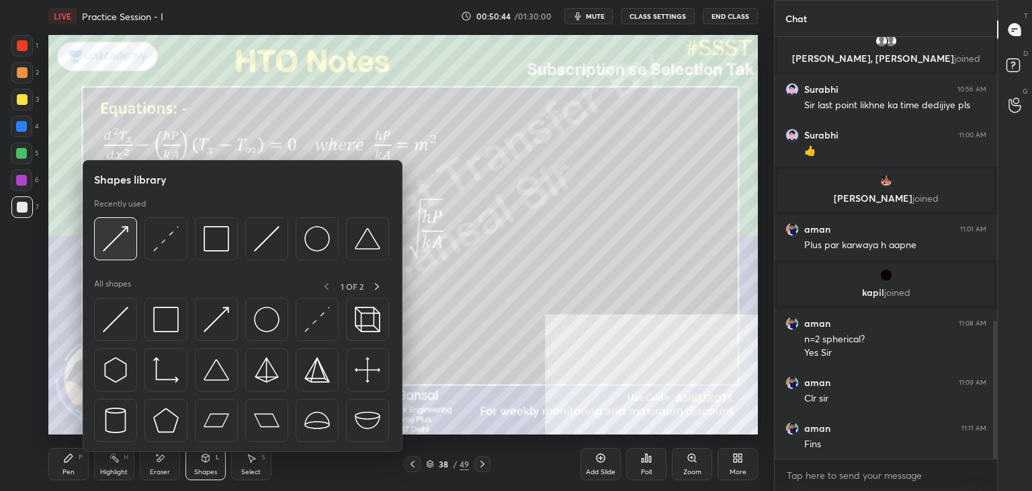
click at [129, 248] on div at bounding box center [115, 238] width 43 height 43
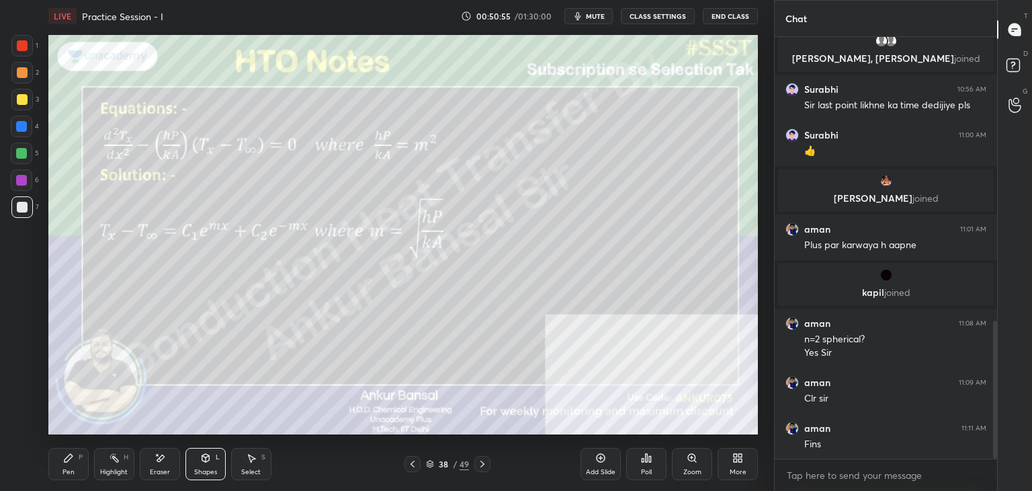
click at [74, 466] on div "Pen P" at bounding box center [68, 464] width 40 height 32
click at [142, 455] on div "Eraser" at bounding box center [160, 464] width 40 height 32
click at [73, 462] on icon at bounding box center [68, 457] width 11 height 11
click at [200, 466] on div "Shapes L" at bounding box center [206, 464] width 40 height 32
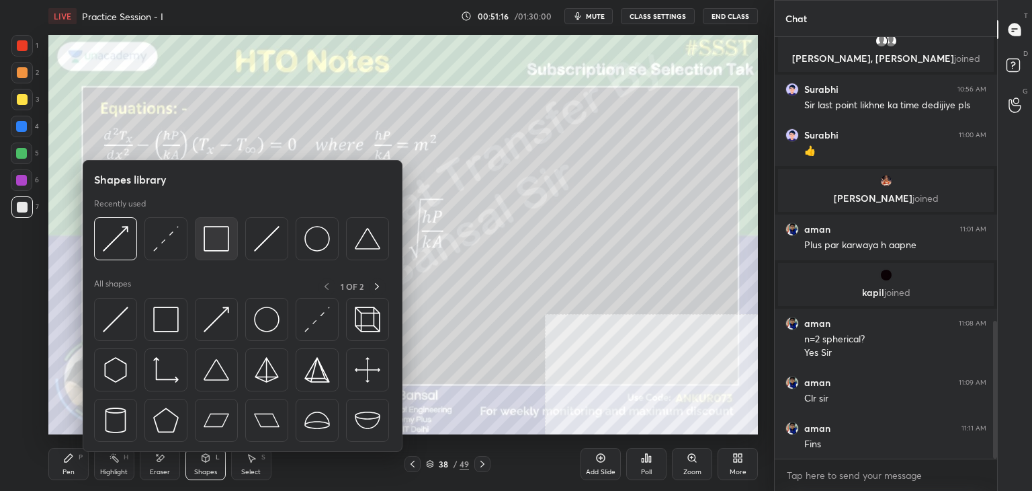
click at [214, 237] on img at bounding box center [217, 239] width 26 height 26
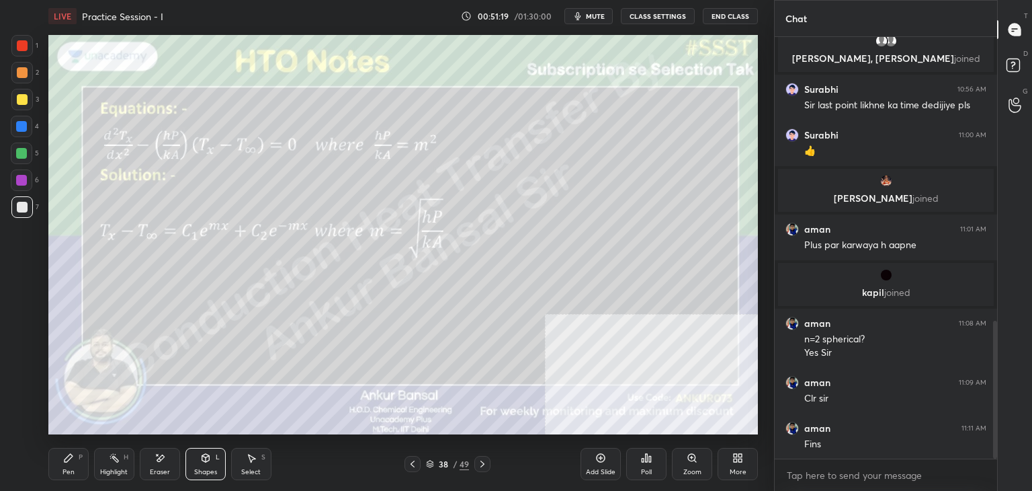
click at [57, 458] on div "Pen P" at bounding box center [68, 464] width 40 height 32
click at [200, 457] on icon at bounding box center [205, 457] width 11 height 11
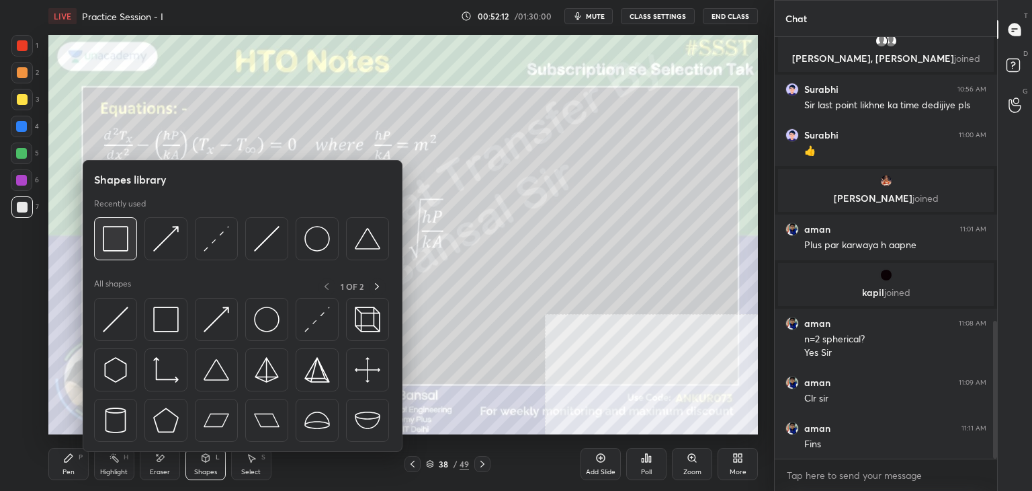
click at [116, 227] on img at bounding box center [116, 239] width 26 height 26
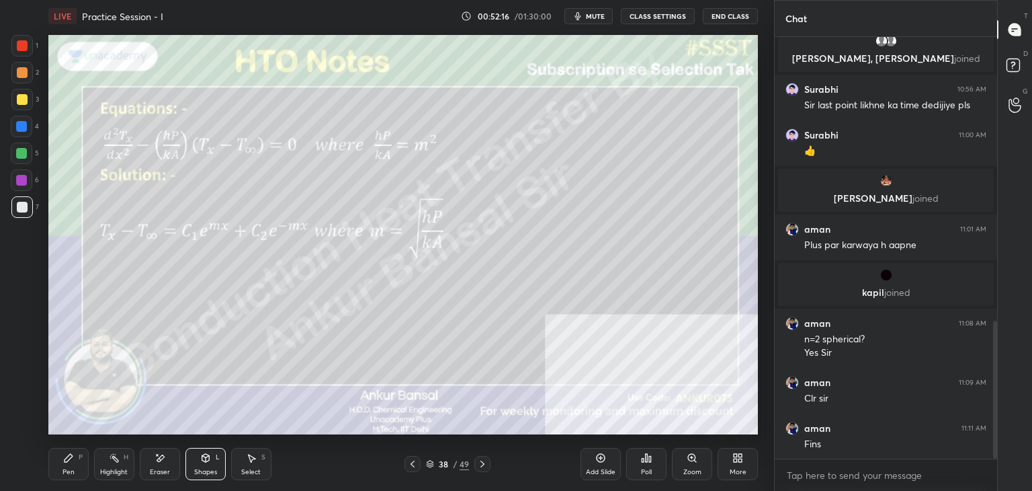
click at [65, 464] on div "Pen P" at bounding box center [68, 464] width 40 height 32
click at [208, 465] on div "Shapes L" at bounding box center [206, 464] width 40 height 32
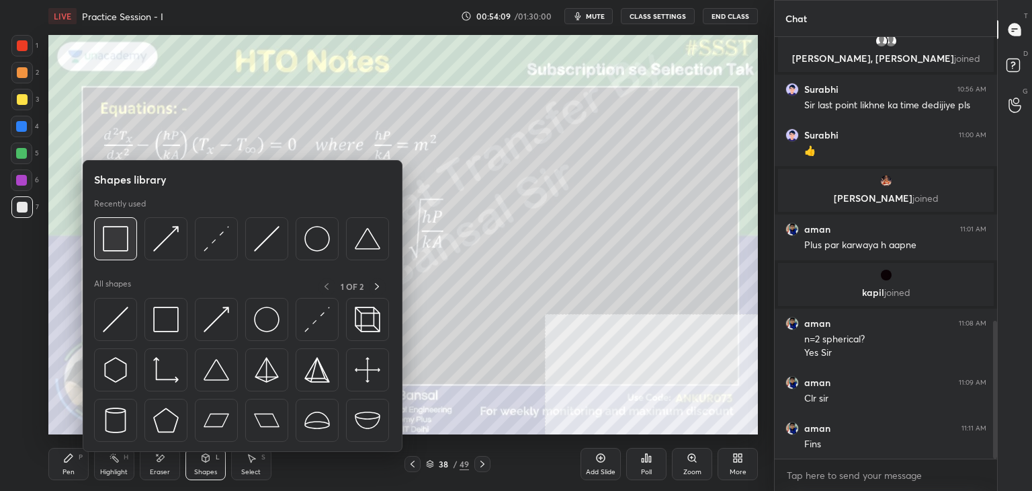
click at [109, 250] on img at bounding box center [116, 239] width 26 height 26
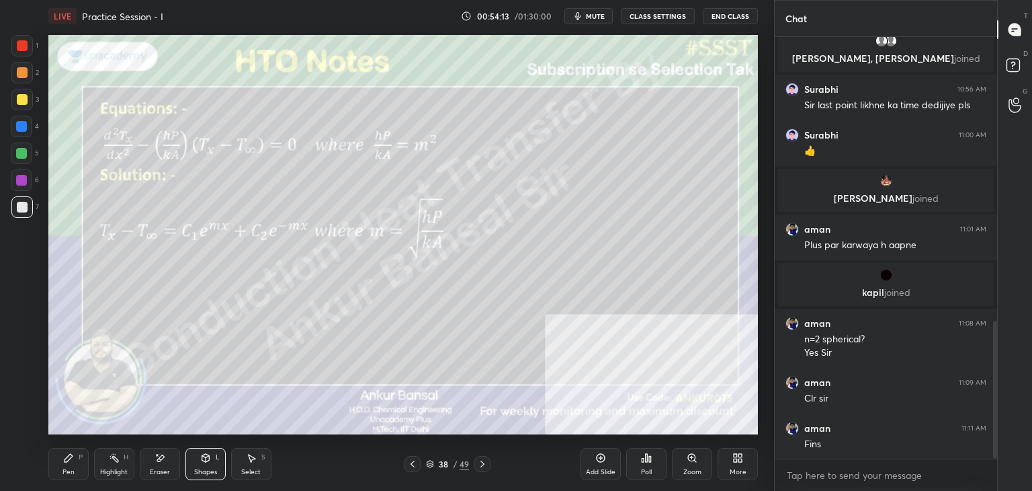
click at [75, 464] on div "Pen P" at bounding box center [68, 464] width 40 height 32
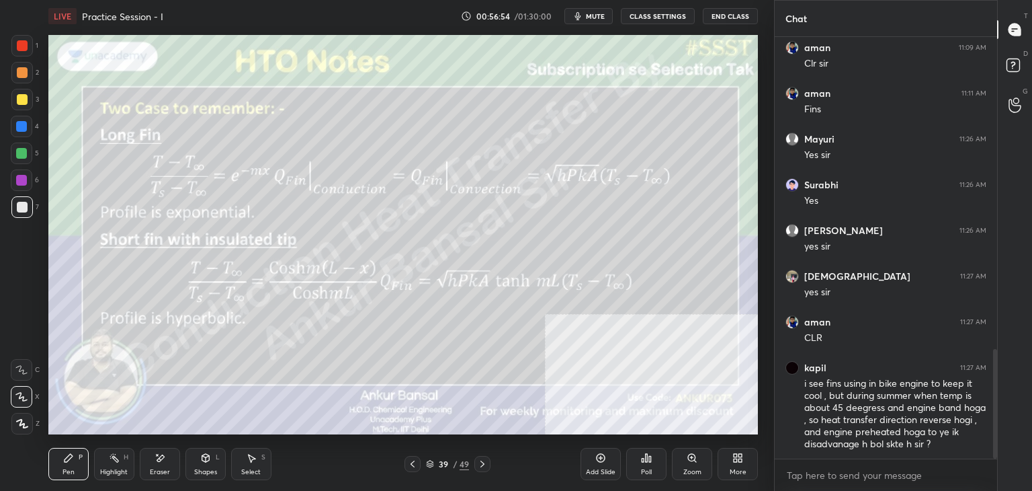
scroll to position [1260, 0]
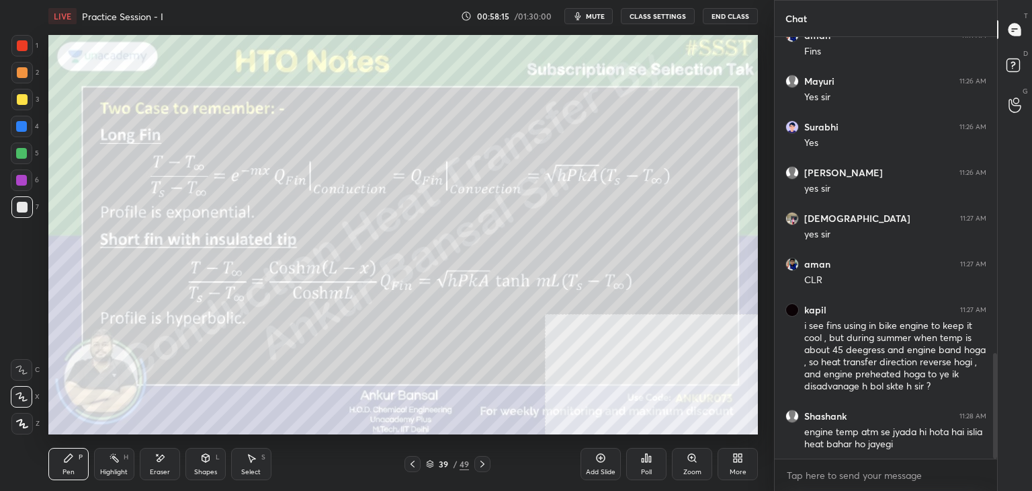
click at [205, 456] on icon at bounding box center [205, 457] width 7 height 2
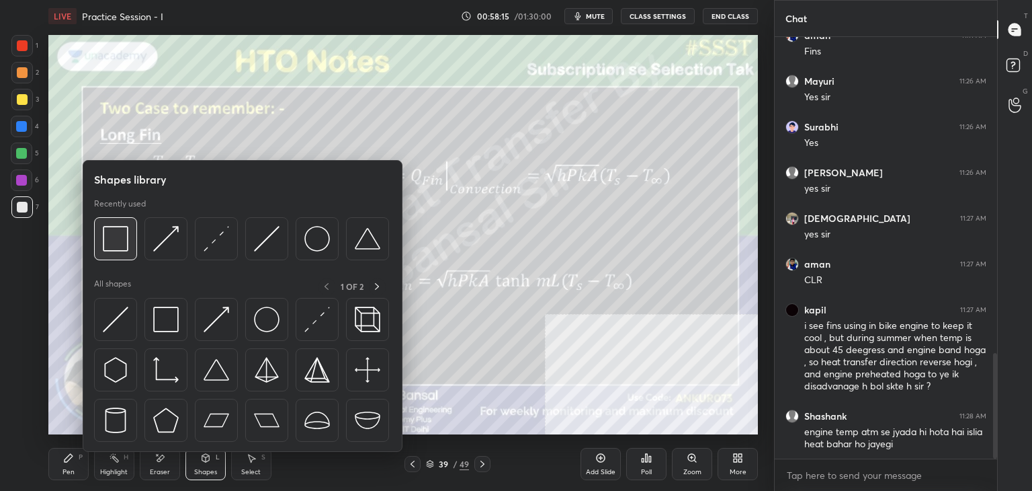
click at [120, 243] on img at bounding box center [116, 239] width 26 height 26
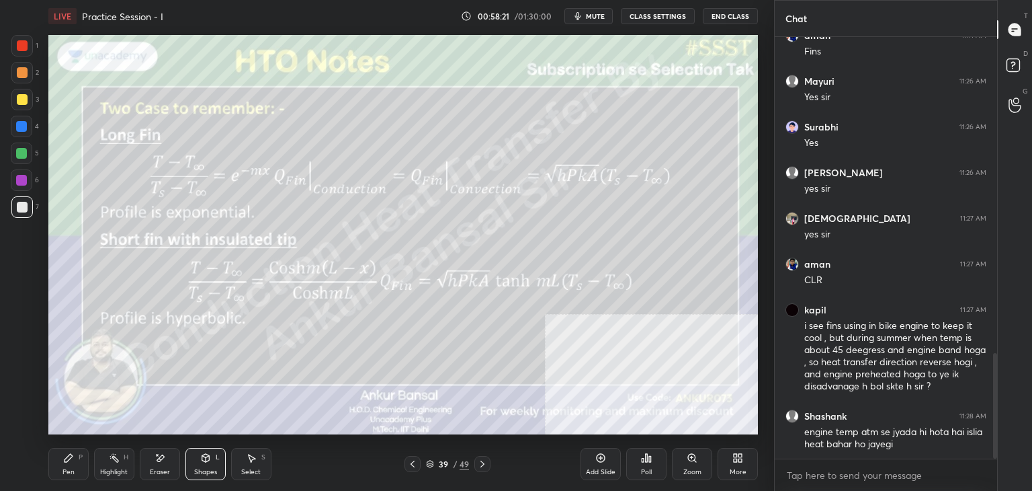
click at [77, 460] on div "Pen P" at bounding box center [68, 464] width 40 height 32
click at [207, 464] on div "Shapes L" at bounding box center [206, 464] width 40 height 32
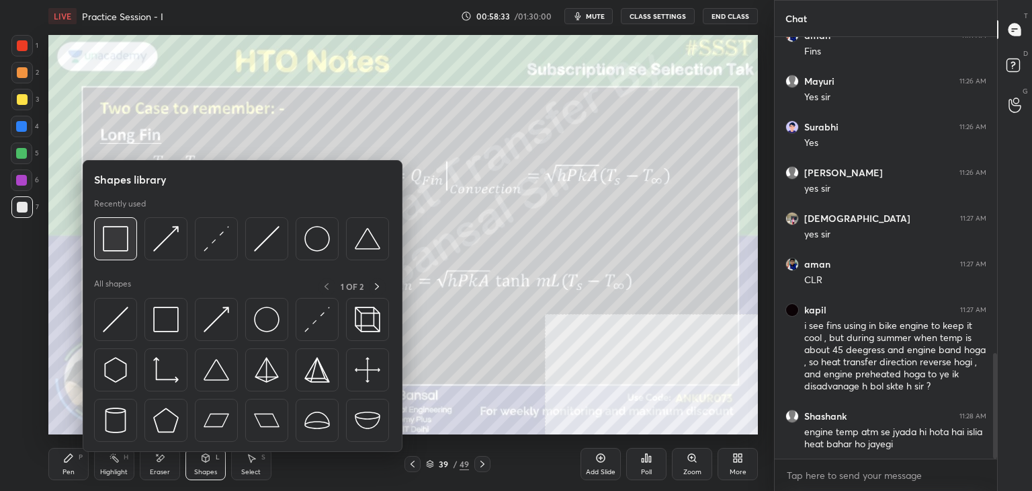
click at [119, 243] on img at bounding box center [116, 239] width 26 height 26
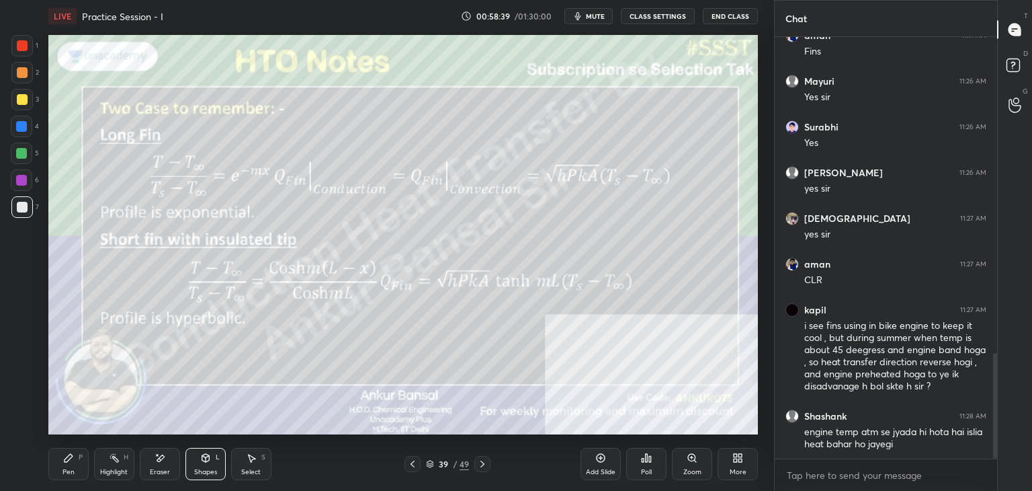
click at [79, 455] on div "P" at bounding box center [81, 457] width 4 height 7
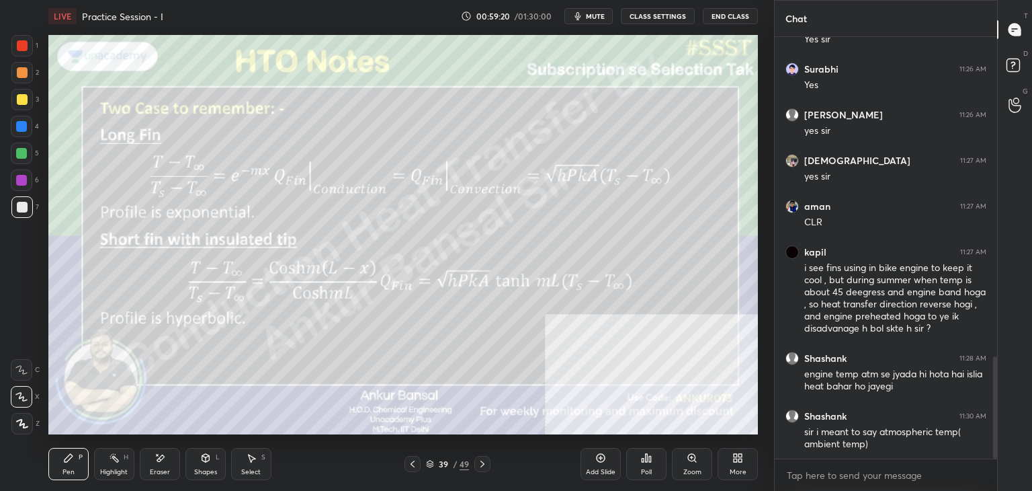
click at [22, 95] on div at bounding box center [22, 99] width 11 height 11
click at [196, 458] on div "Shapes L" at bounding box center [206, 464] width 40 height 32
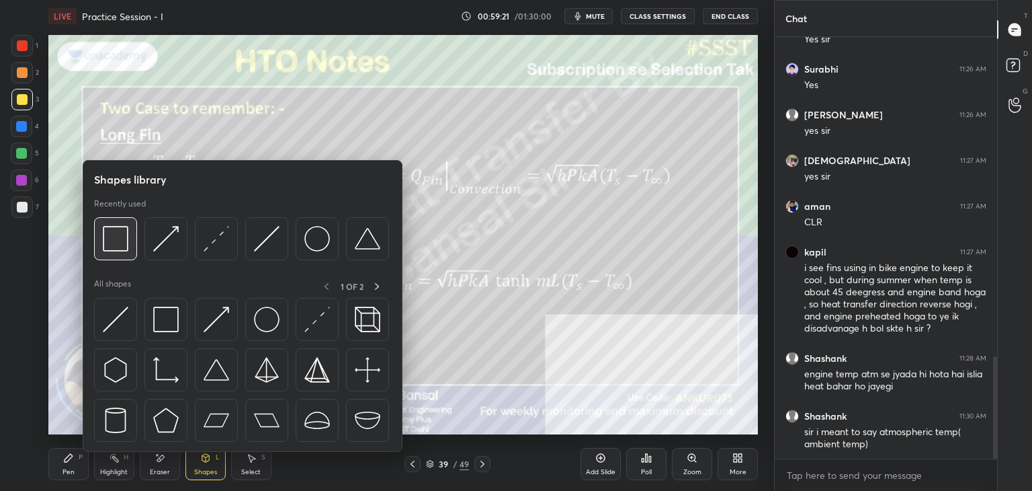
click at [112, 245] on img at bounding box center [116, 239] width 26 height 26
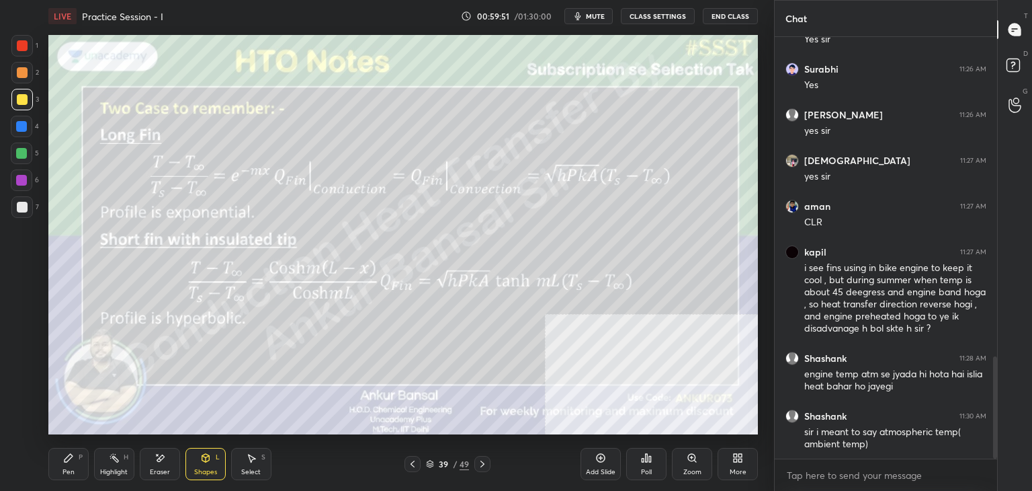
click at [81, 456] on div "P" at bounding box center [81, 457] width 4 height 7
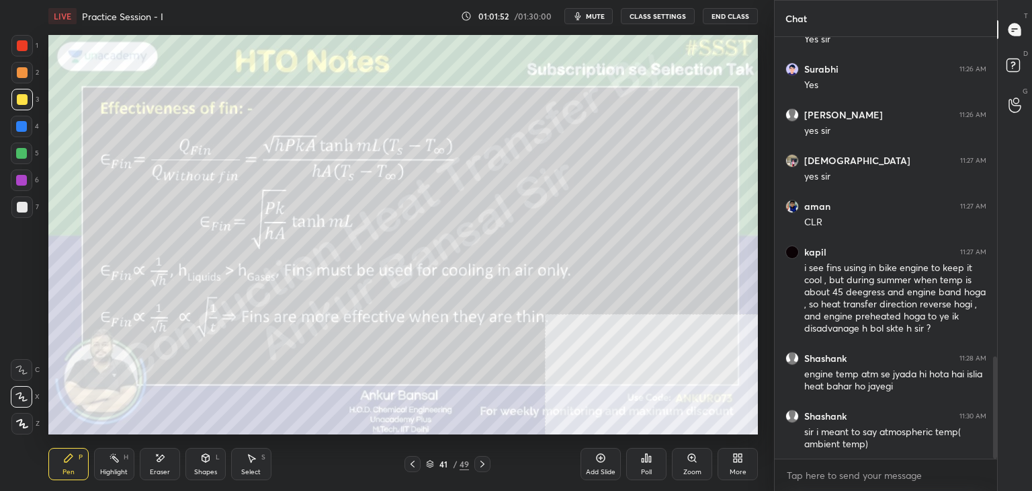
click at [191, 466] on div "Shapes L" at bounding box center [206, 464] width 40 height 32
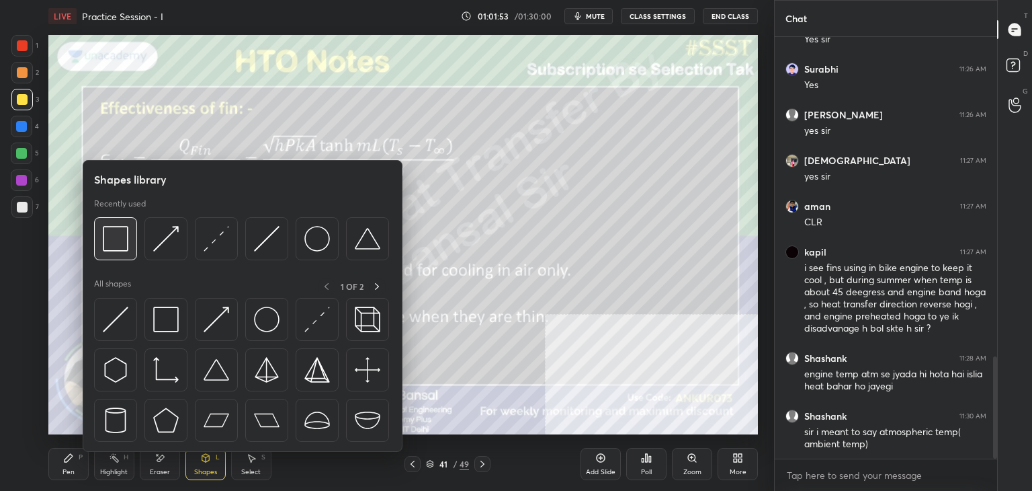
click at [118, 233] on img at bounding box center [116, 239] width 26 height 26
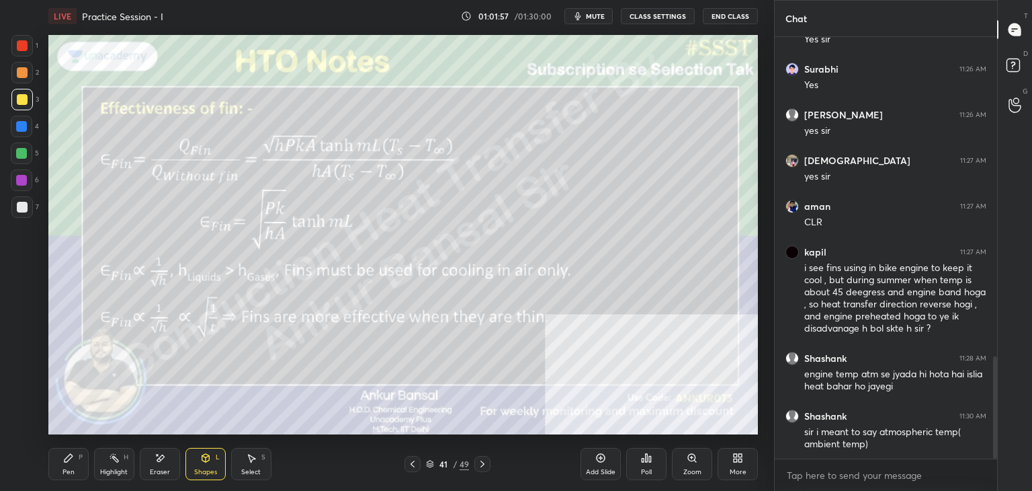
click at [60, 461] on div "Pen P" at bounding box center [68, 464] width 40 height 32
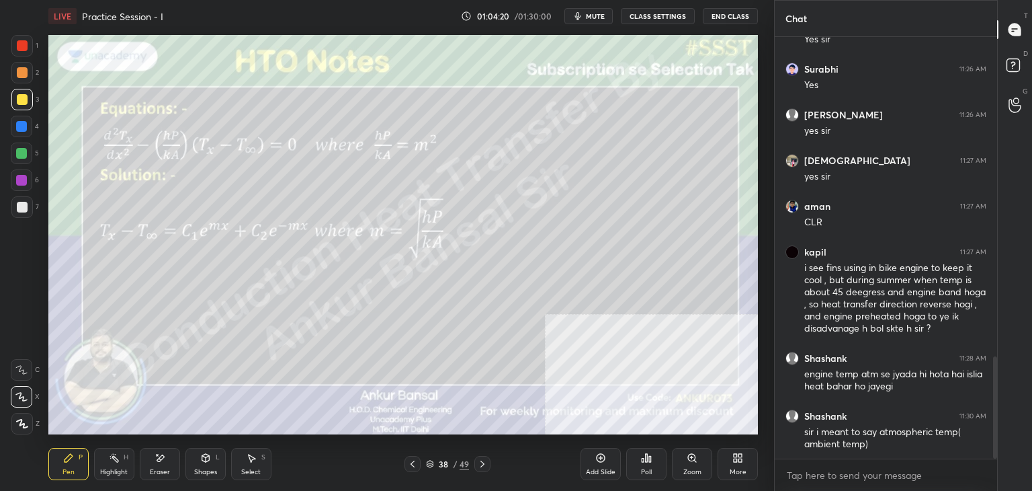
scroll to position [1375, 0]
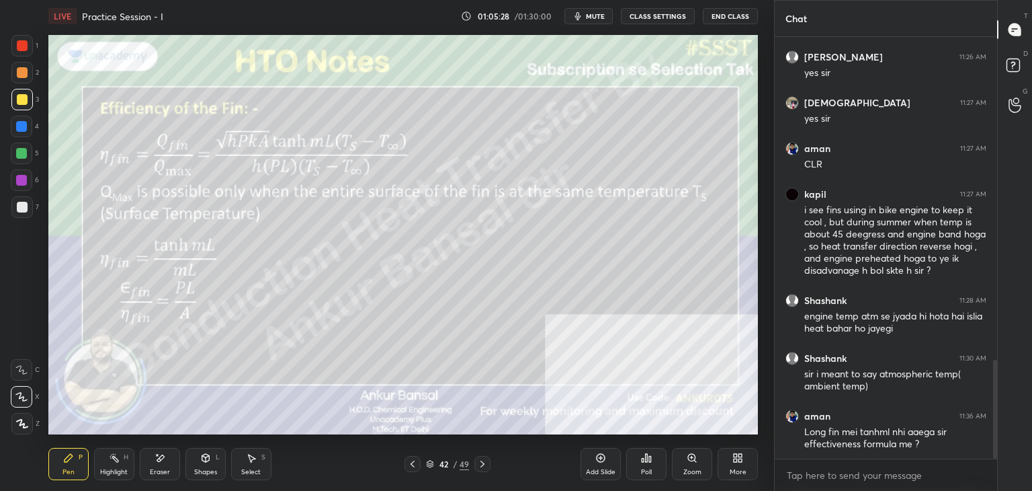
click at [192, 456] on div "Shapes L" at bounding box center [206, 464] width 40 height 32
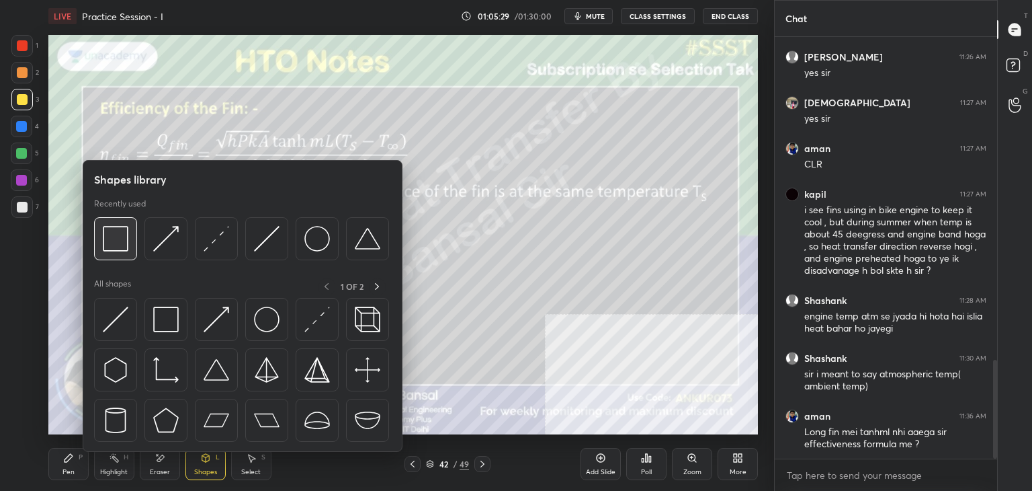
click at [121, 243] on img at bounding box center [116, 239] width 26 height 26
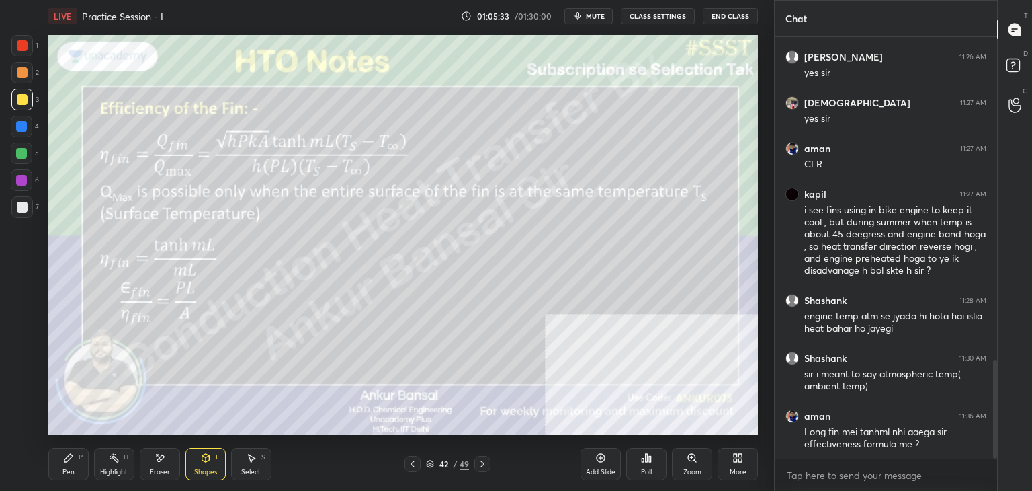
click at [71, 460] on icon at bounding box center [68, 457] width 11 height 11
click at [20, 210] on div at bounding box center [22, 207] width 11 height 11
click at [208, 468] on div "Shapes" at bounding box center [205, 471] width 23 height 7
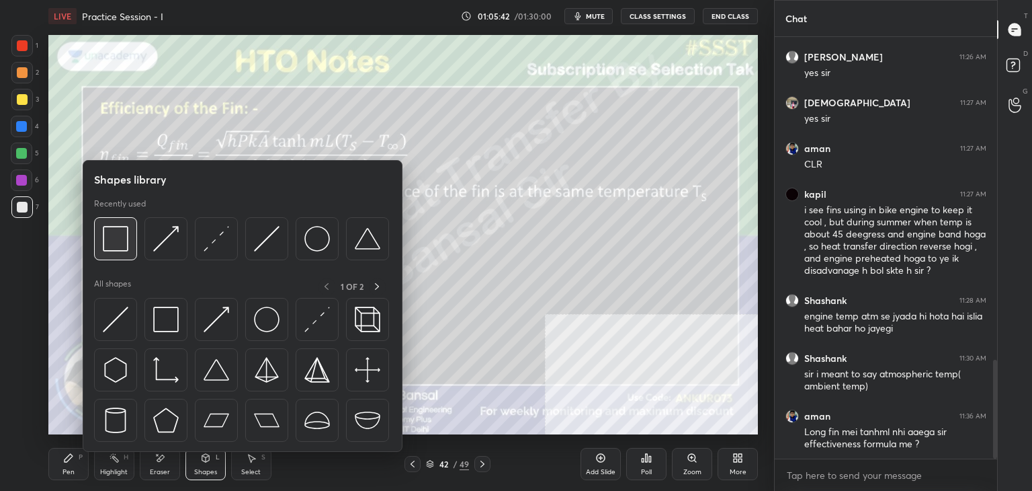
click at [115, 229] on img at bounding box center [116, 239] width 26 height 26
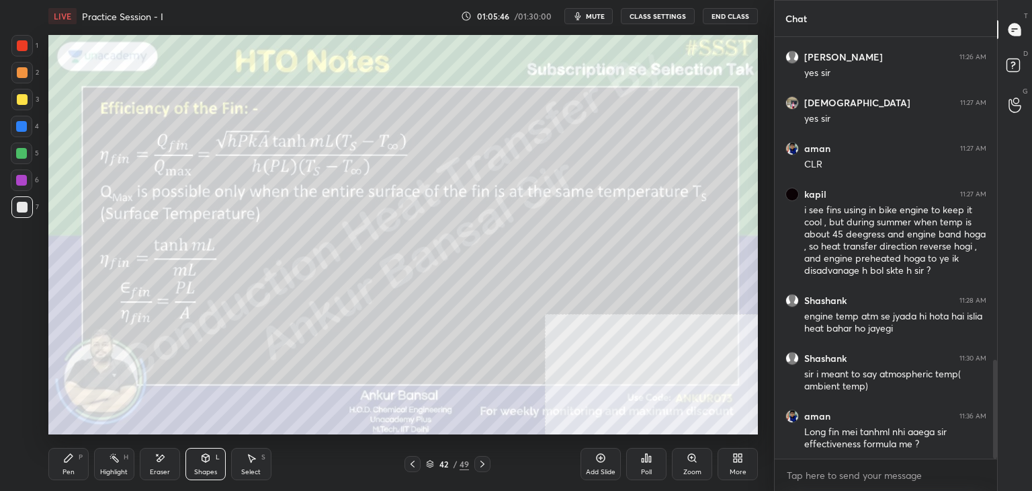
click at [64, 469] on div "Pen" at bounding box center [69, 471] width 12 height 7
click at [161, 471] on div "Eraser" at bounding box center [160, 471] width 20 height 7
click at [59, 469] on div "Pen P" at bounding box center [68, 464] width 40 height 32
click at [476, 464] on div at bounding box center [483, 464] width 16 height 16
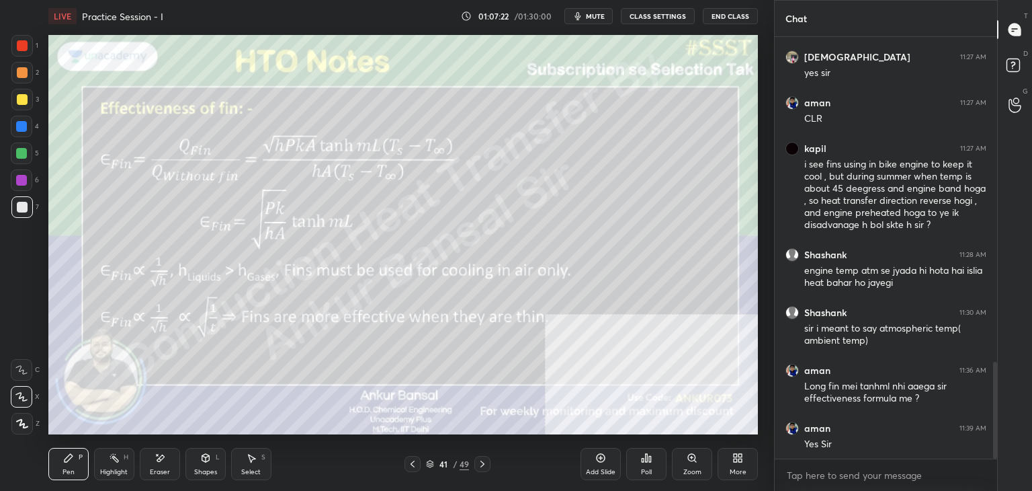
click at [484, 460] on icon at bounding box center [482, 463] width 11 height 11
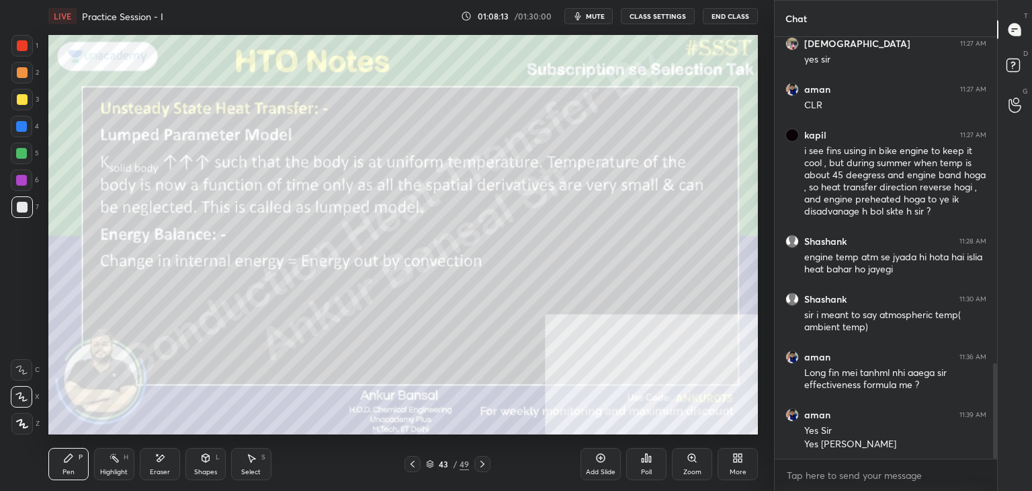
scroll to position [1492, 0]
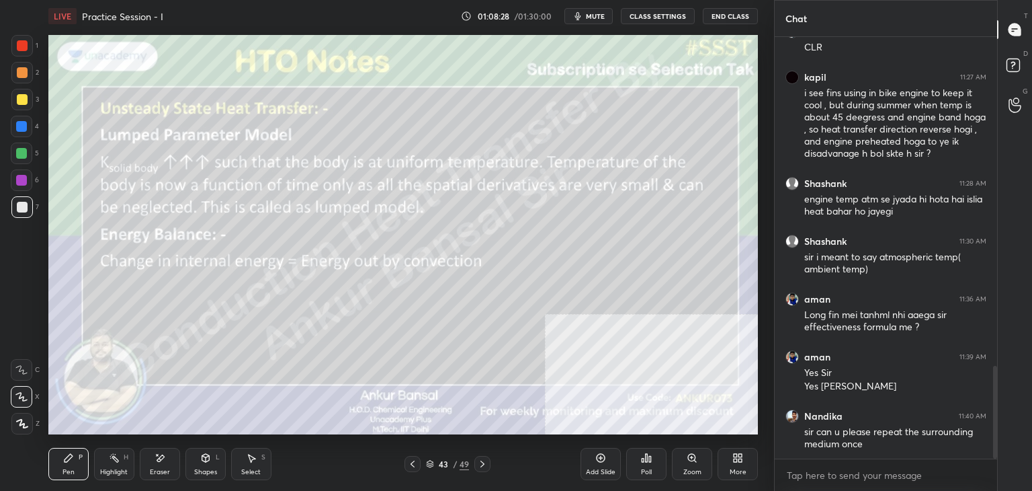
click at [745, 468] on div "More" at bounding box center [738, 471] width 17 height 7
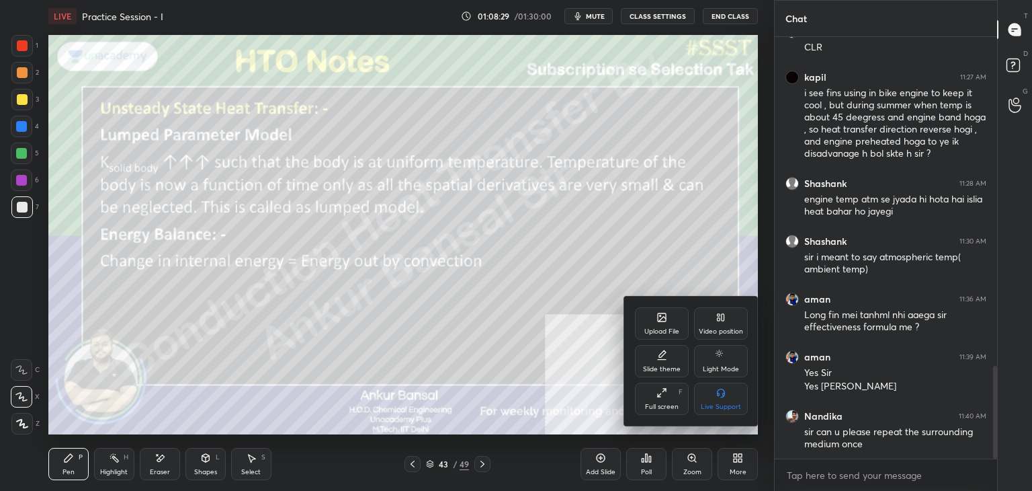
click at [669, 326] on div "Upload File" at bounding box center [662, 323] width 54 height 32
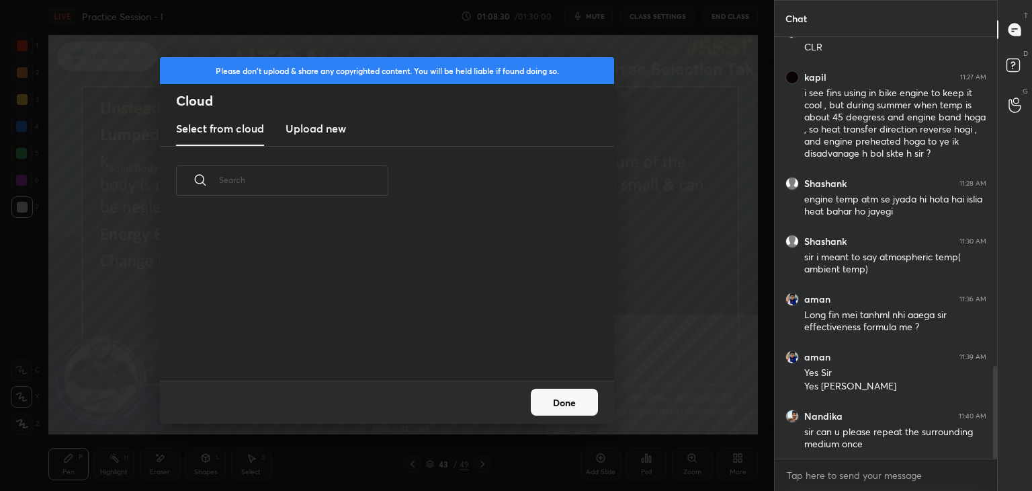
scroll to position [165, 432]
click at [309, 120] on h3 "Upload new" at bounding box center [316, 128] width 60 height 16
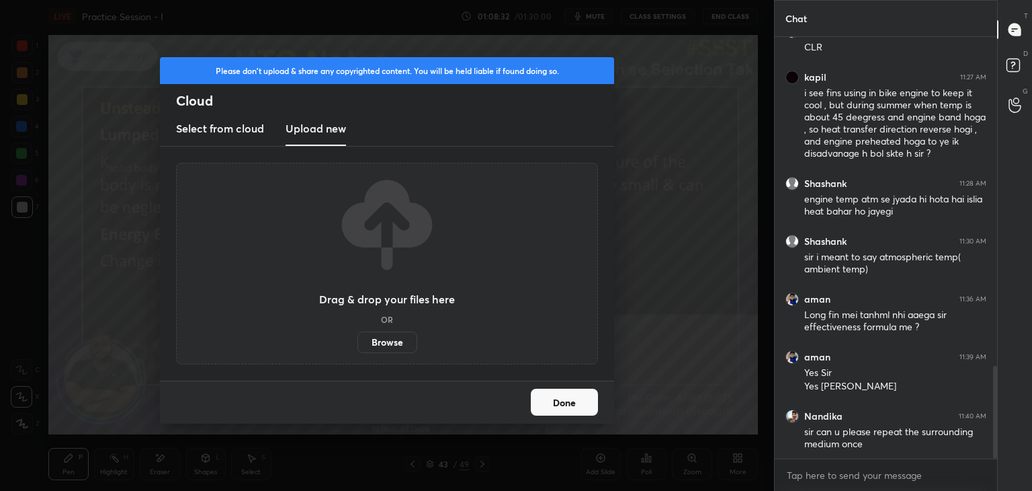
click at [380, 342] on label "Browse" at bounding box center [388, 342] width 60 height 22
click at [358, 342] on input "Browse" at bounding box center [358, 342] width 0 height 22
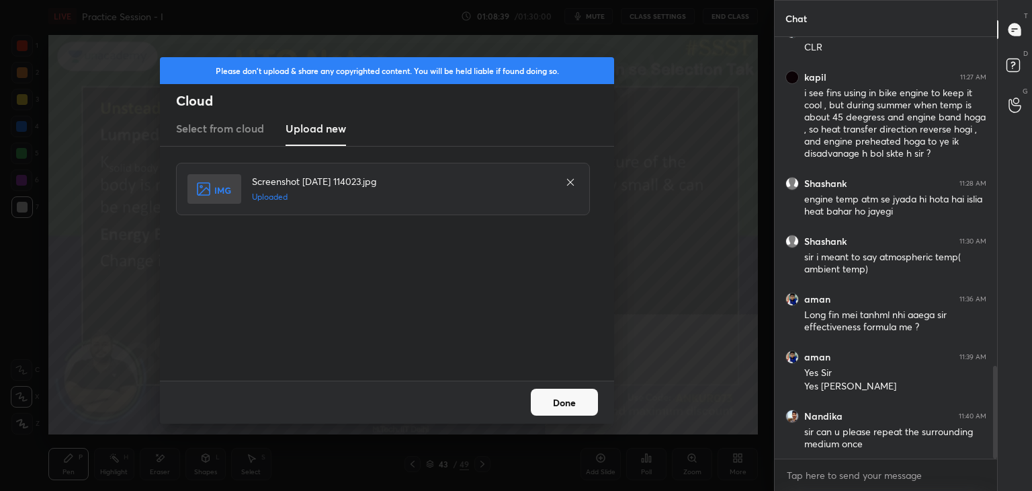
click at [582, 407] on button "Done" at bounding box center [564, 402] width 67 height 27
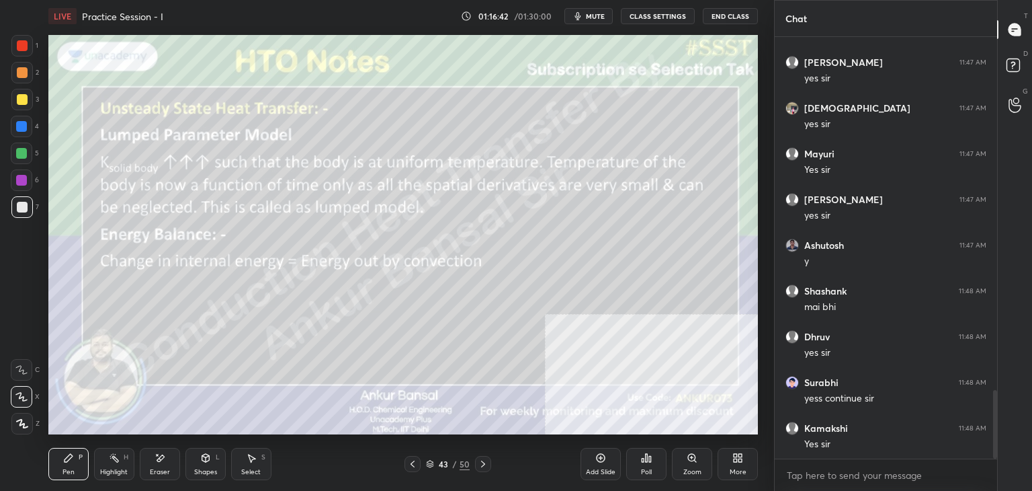
scroll to position [2223, 0]
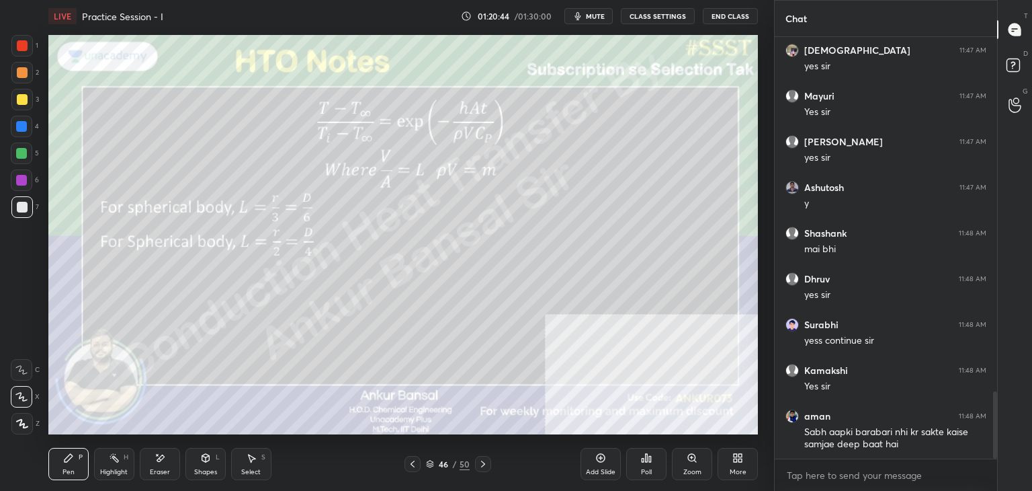
click at [204, 468] on div "Shapes" at bounding box center [205, 471] width 23 height 7
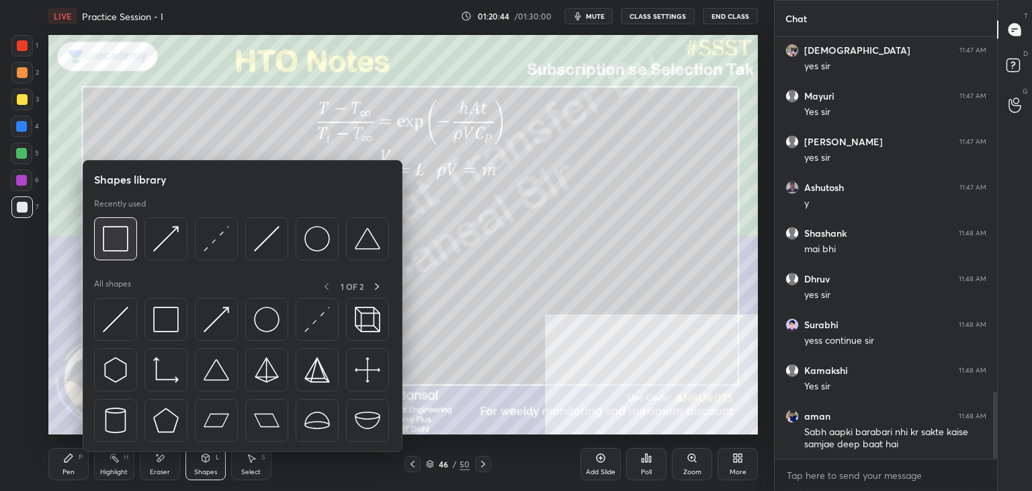
click at [118, 230] on img at bounding box center [116, 239] width 26 height 26
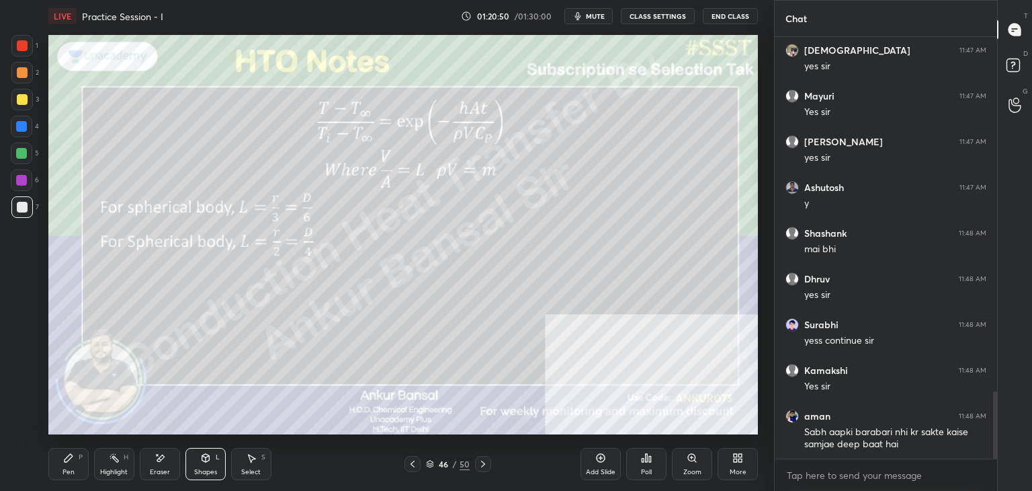
click at [76, 461] on div "Pen P" at bounding box center [68, 464] width 40 height 32
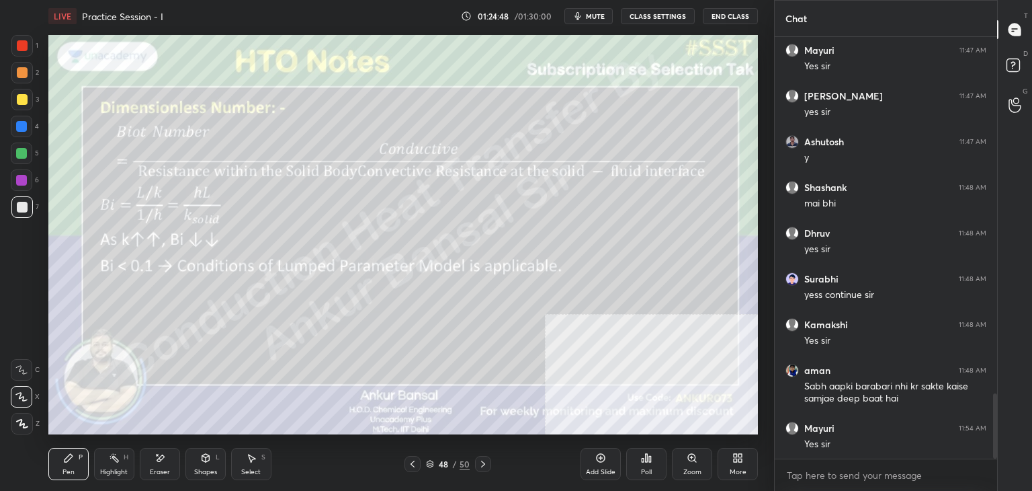
scroll to position [2315, 0]
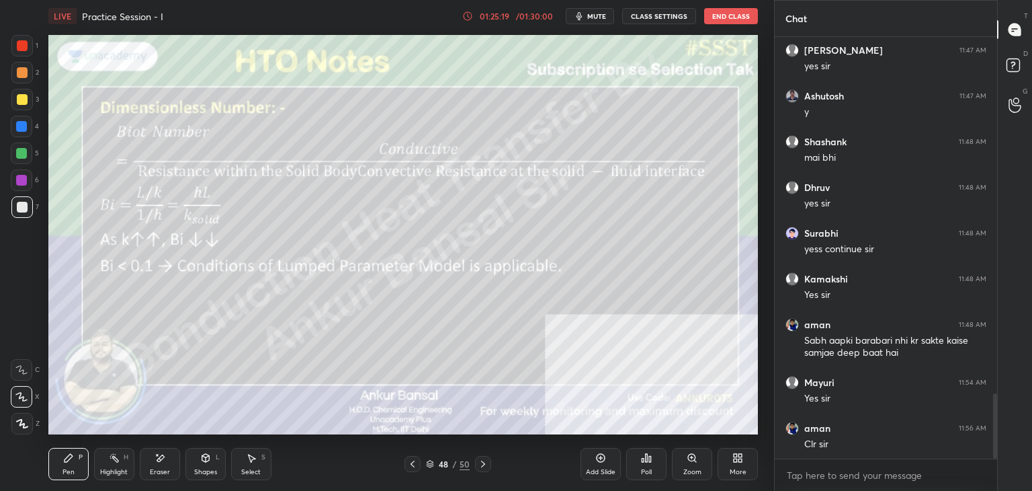
click at [194, 468] on div "Shapes L" at bounding box center [206, 464] width 40 height 32
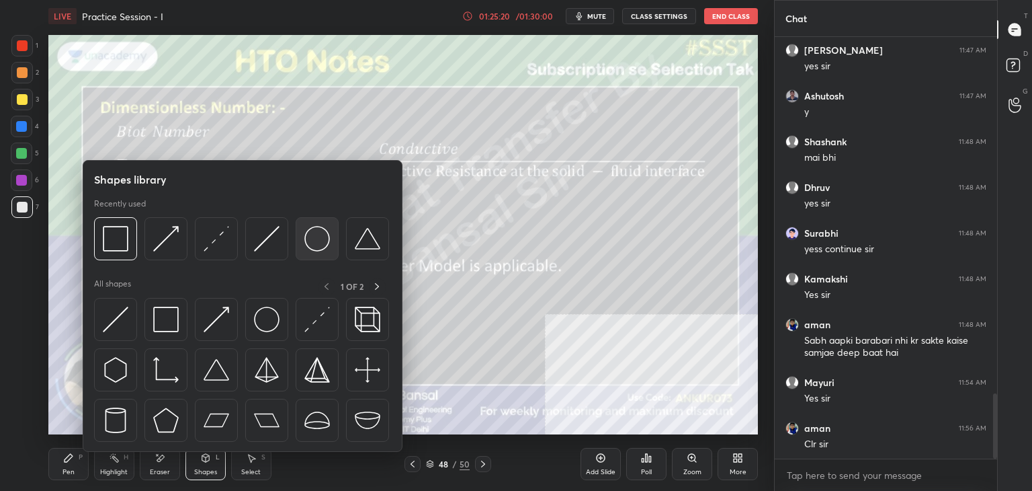
click at [306, 238] on img at bounding box center [317, 239] width 26 height 26
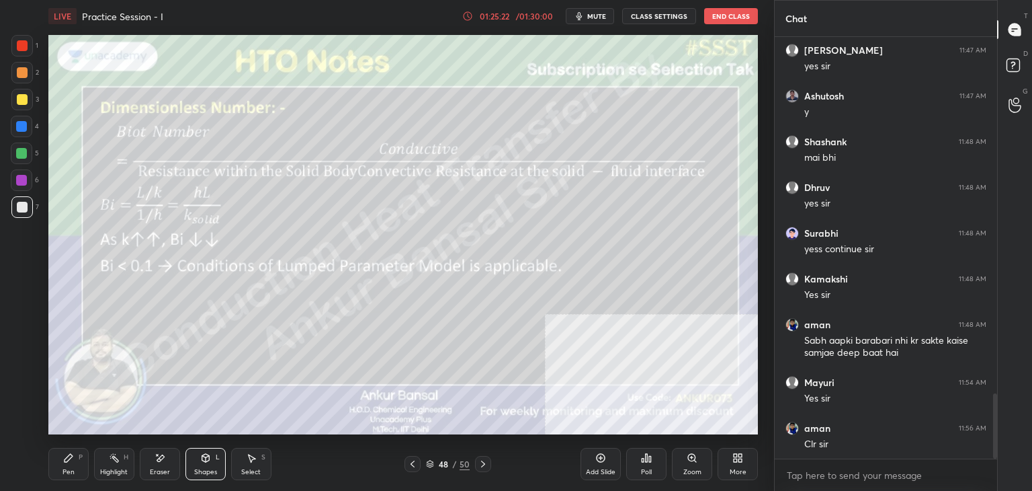
click at [70, 466] on div "Pen P" at bounding box center [68, 464] width 40 height 32
click at [160, 466] on div "Eraser" at bounding box center [160, 464] width 40 height 32
click at [77, 467] on div "Pen P" at bounding box center [68, 464] width 40 height 32
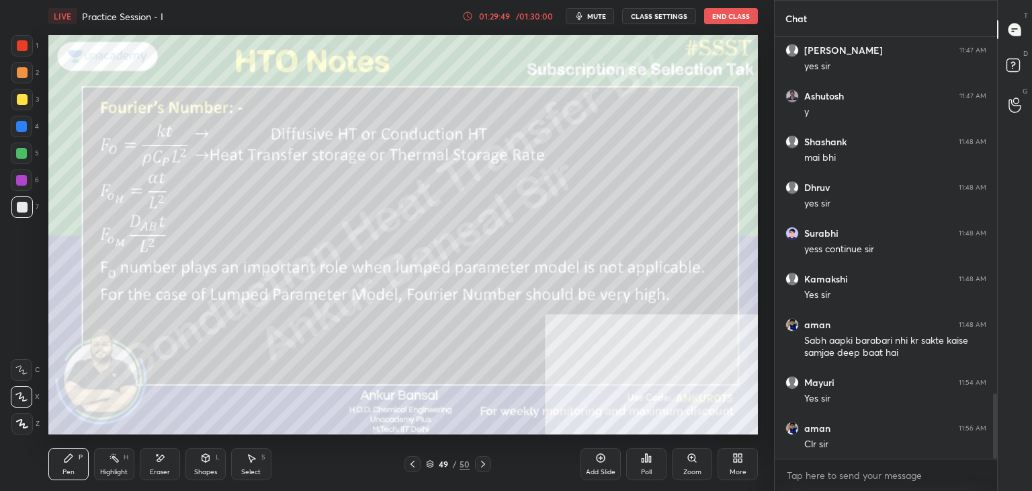
click at [205, 466] on div "Shapes L" at bounding box center [206, 464] width 40 height 32
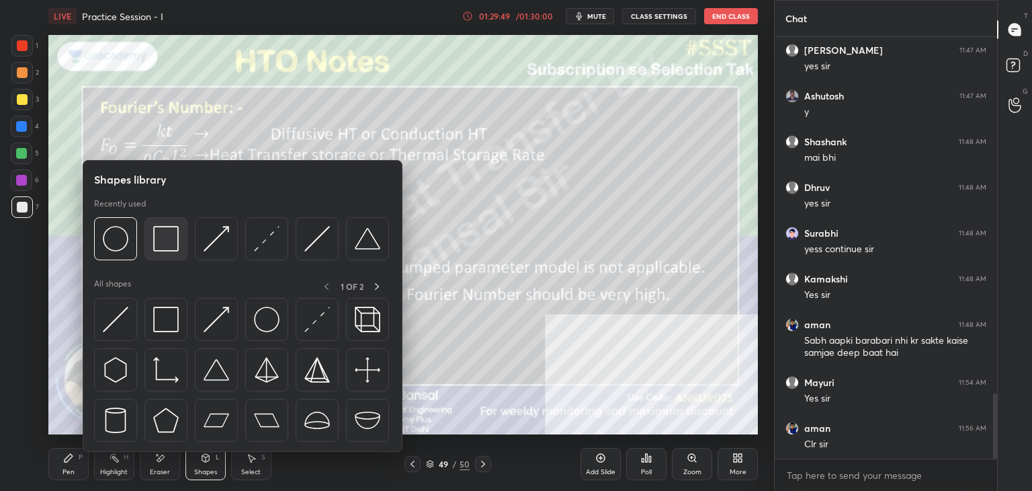
click at [150, 227] on div at bounding box center [166, 238] width 43 height 43
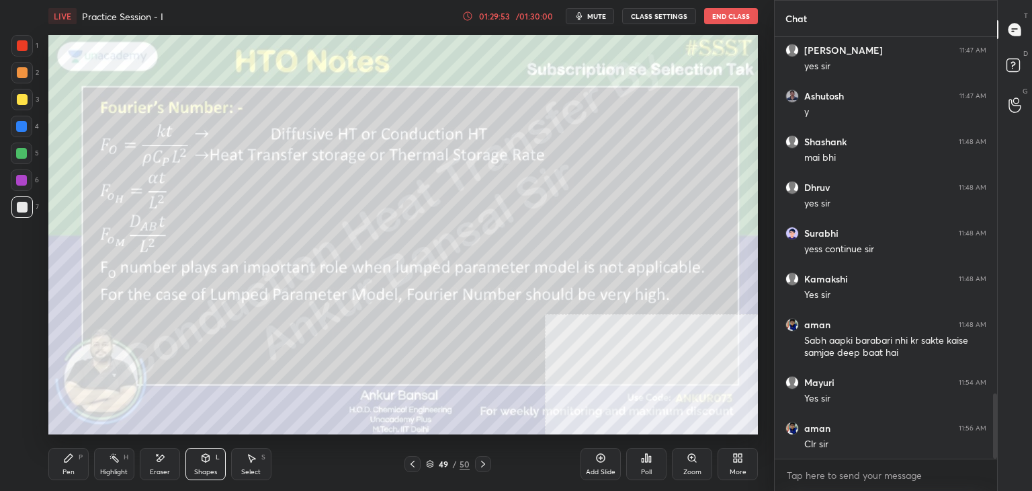
click at [73, 452] on icon at bounding box center [68, 457] width 11 height 11
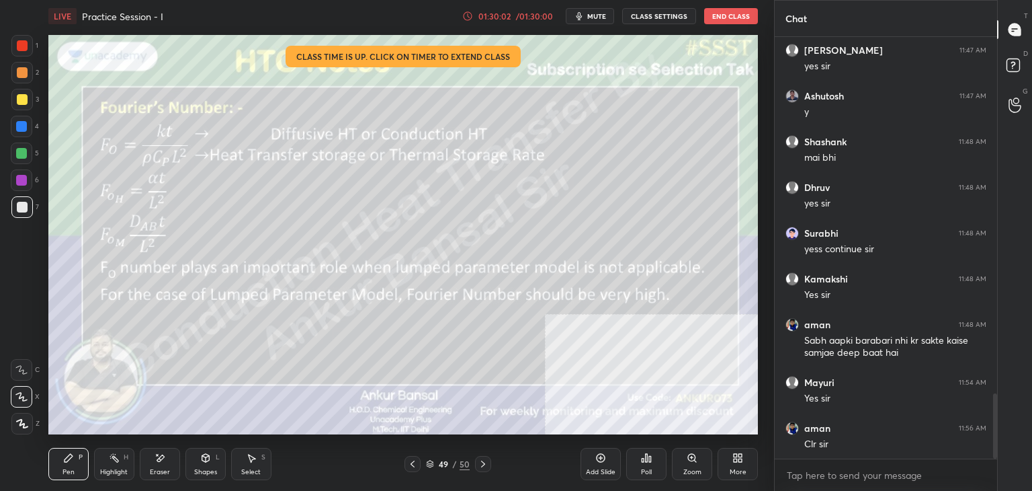
click at [199, 456] on div "Shapes L" at bounding box center [206, 464] width 40 height 32
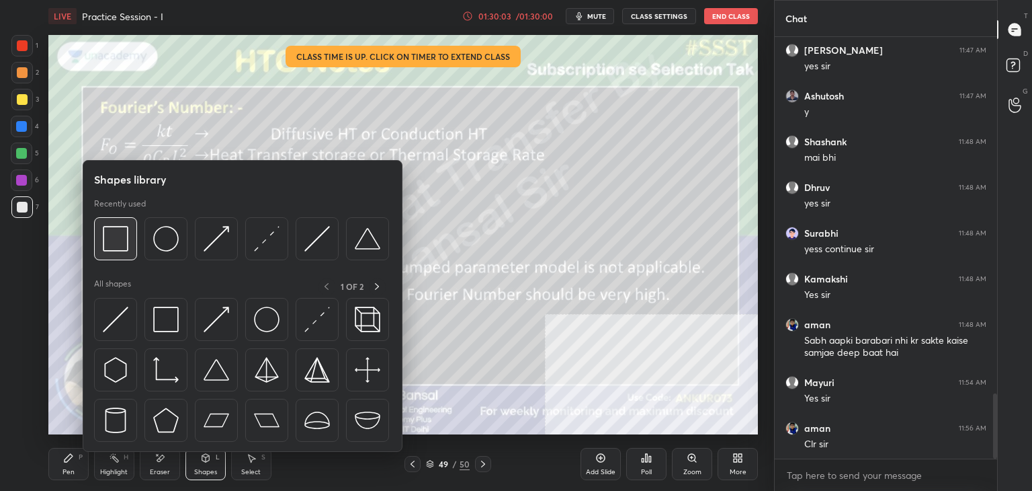
click at [121, 241] on img at bounding box center [116, 239] width 26 height 26
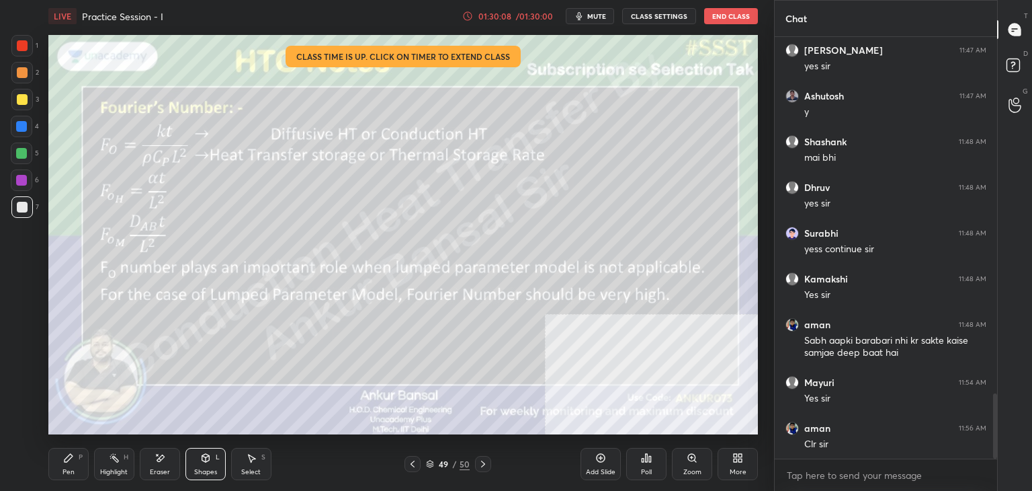
click at [62, 460] on div "Pen P" at bounding box center [68, 464] width 40 height 32
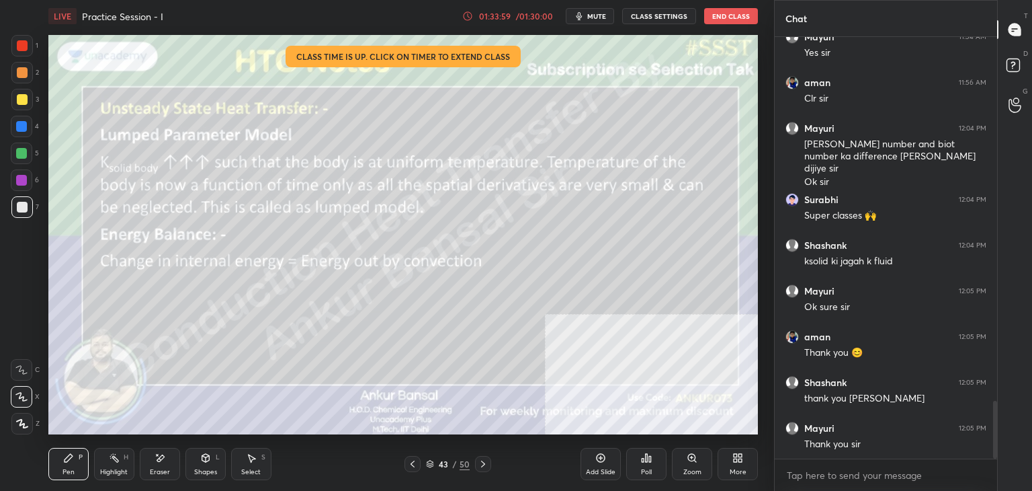
scroll to position [2706, 0]
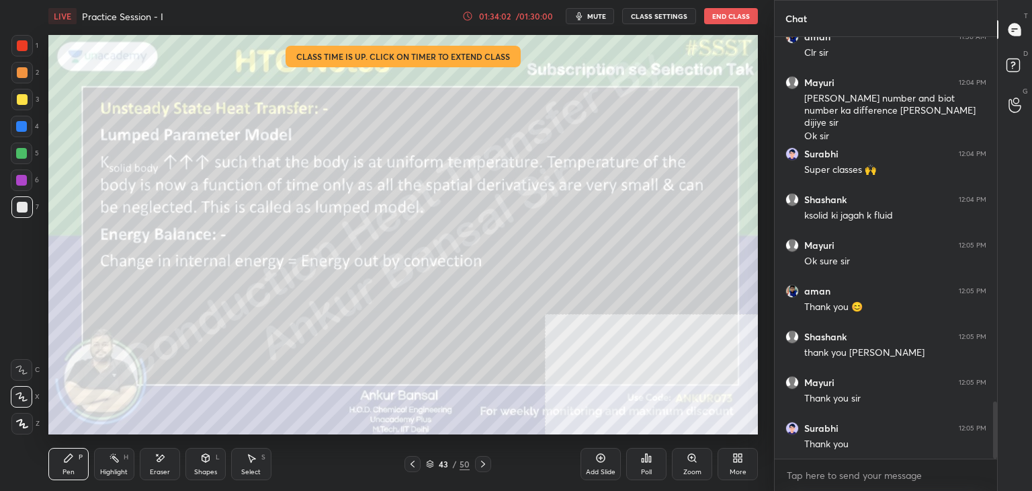
click at [731, 17] on button "End Class" at bounding box center [731, 16] width 54 height 16
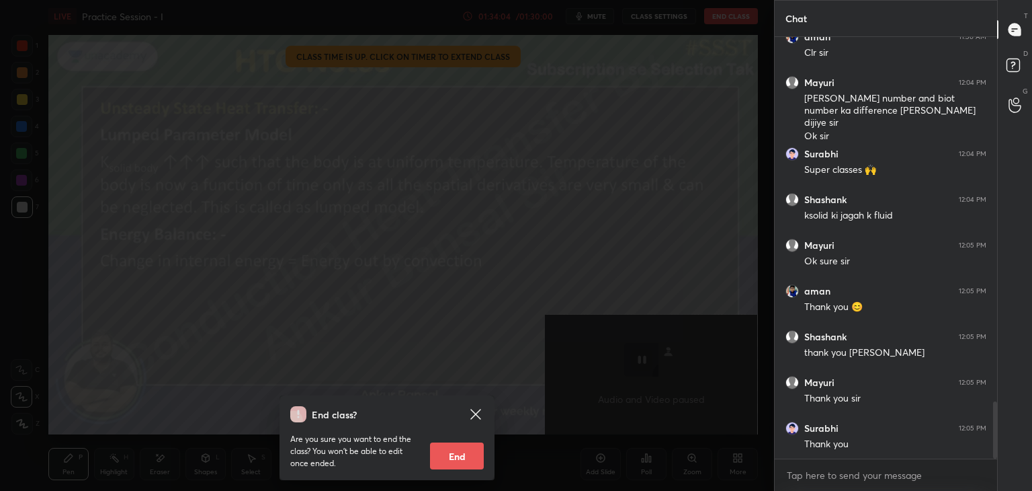
click at [465, 460] on button "End" at bounding box center [457, 455] width 54 height 27
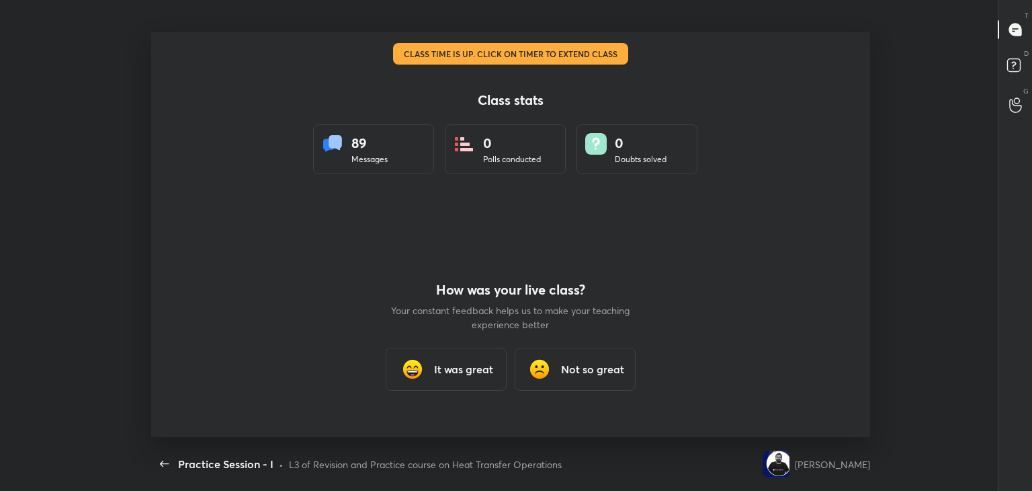
scroll to position [66810, 66323]
click at [463, 364] on h3 "It was great" at bounding box center [463, 369] width 59 height 16
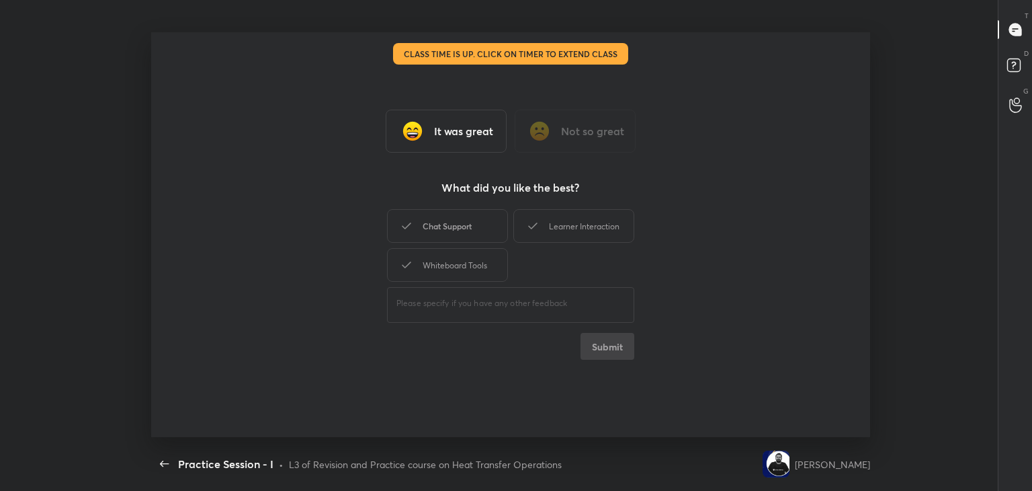
click at [443, 218] on div "Chat Support" at bounding box center [447, 226] width 121 height 34
click at [567, 219] on div "Learner Interaction" at bounding box center [574, 226] width 121 height 34
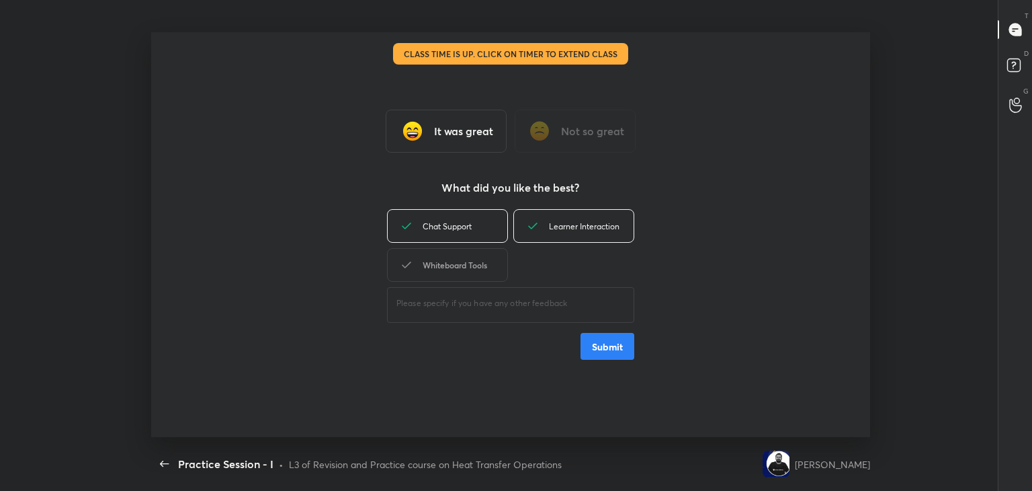
click at [483, 251] on div "Whiteboard Tools" at bounding box center [447, 265] width 121 height 34
click at [610, 350] on button "Submit" at bounding box center [608, 346] width 54 height 27
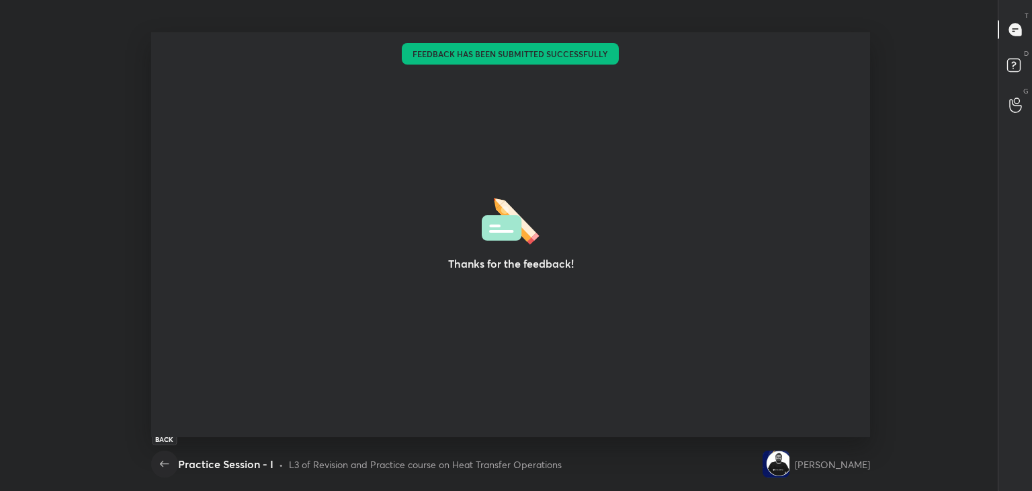
click at [169, 473] on button "button" at bounding box center [164, 463] width 27 height 27
type textarea "x"
